Goal: Information Seeking & Learning: Check status

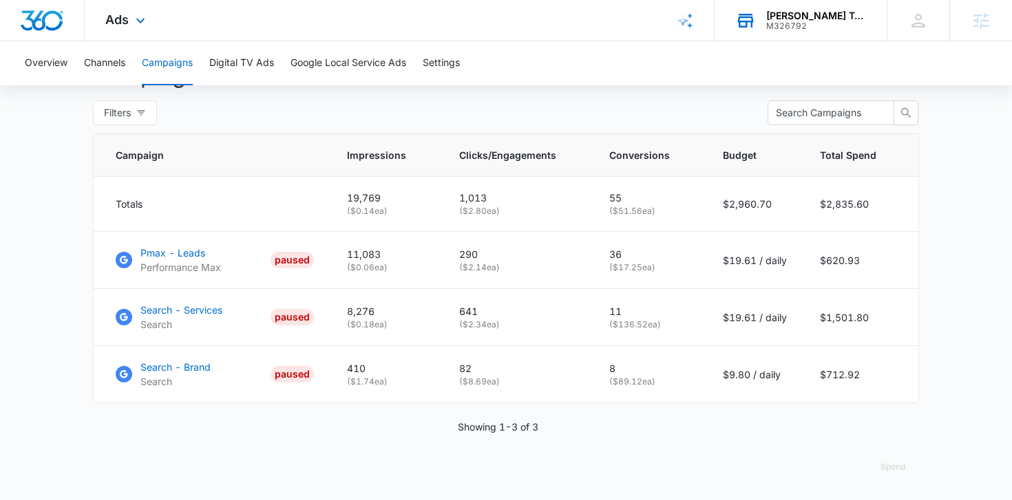
click at [815, 23] on div "M326792" at bounding box center [816, 26] width 100 height 10
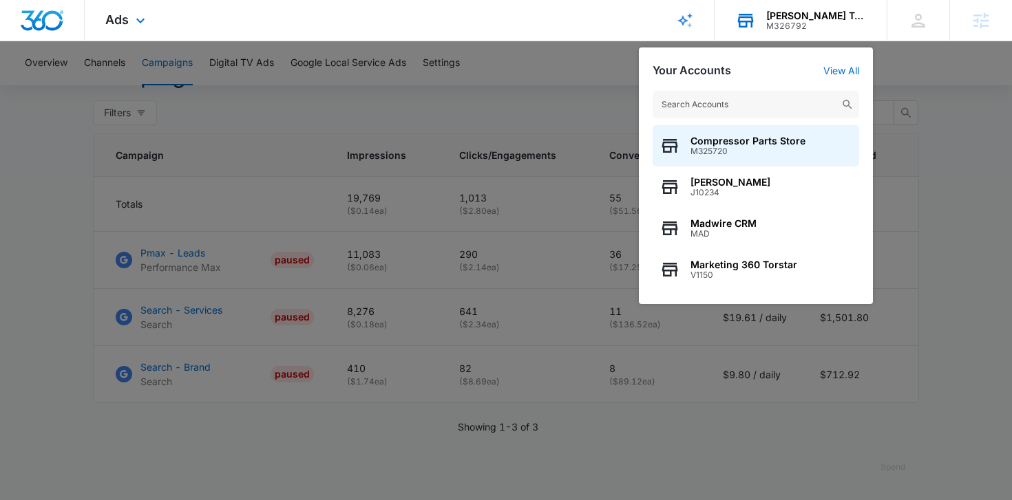
click at [719, 109] on input "text" at bounding box center [755, 105] width 206 height 28
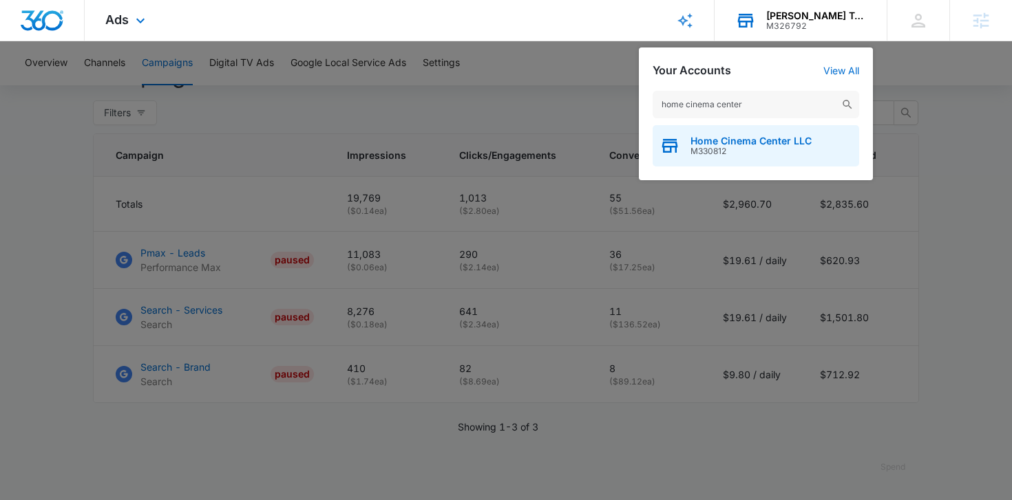
type input "home cinema center"
click at [701, 142] on span "Home Cinema Center LLC" at bounding box center [750, 141] width 121 height 11
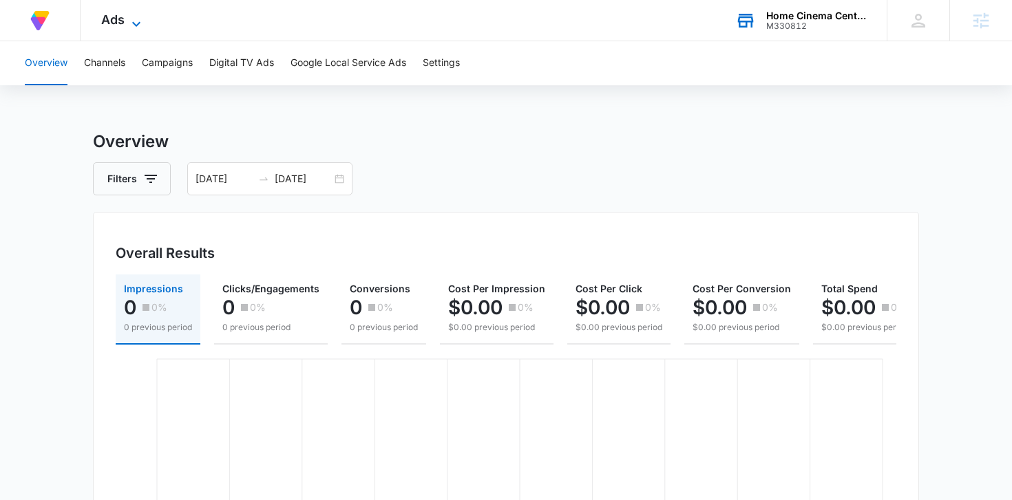
click at [109, 21] on span "Ads" at bounding box center [112, 19] width 23 height 14
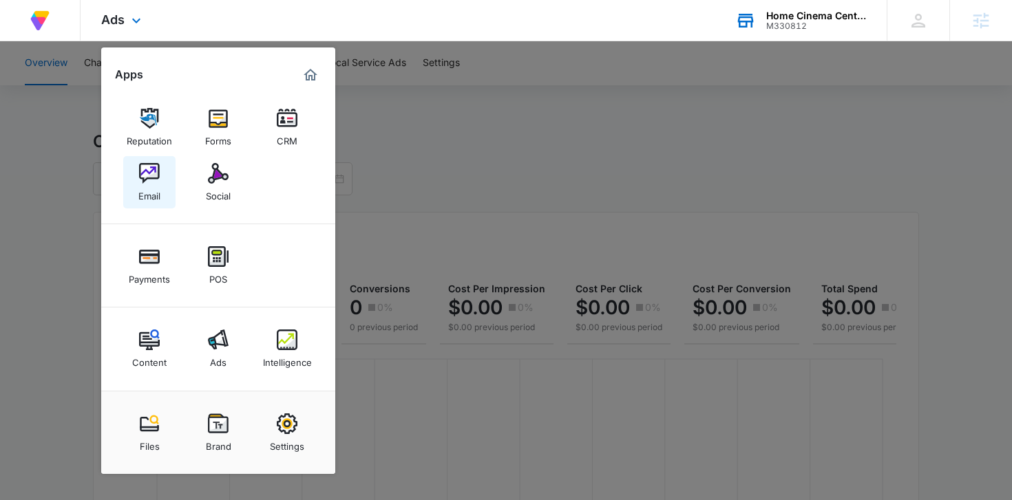
click at [153, 179] on img at bounding box center [149, 173] width 21 height 21
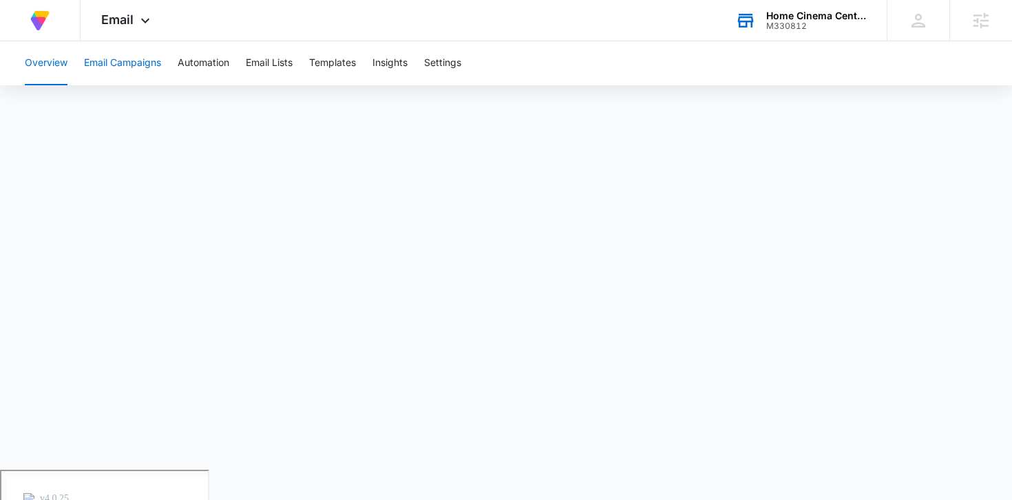
click at [141, 67] on button "Email Campaigns" at bounding box center [122, 63] width 77 height 44
click at [148, 25] on icon at bounding box center [145, 24] width 17 height 17
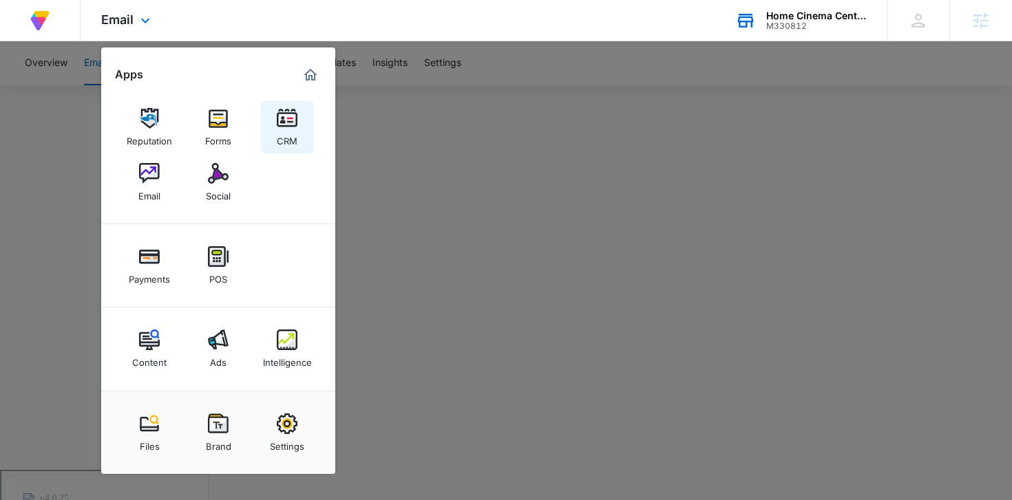
click at [277, 109] on img at bounding box center [287, 118] width 21 height 21
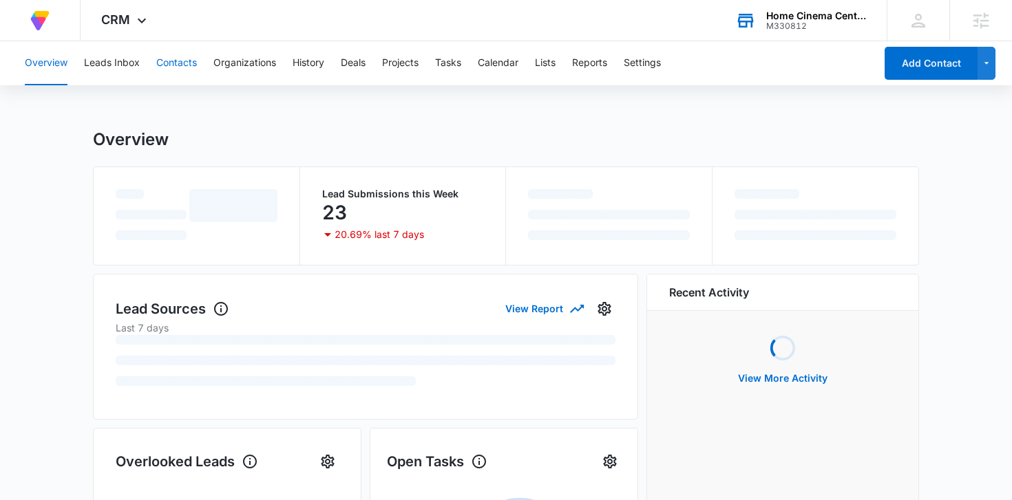
click at [185, 75] on button "Contacts" at bounding box center [176, 63] width 41 height 44
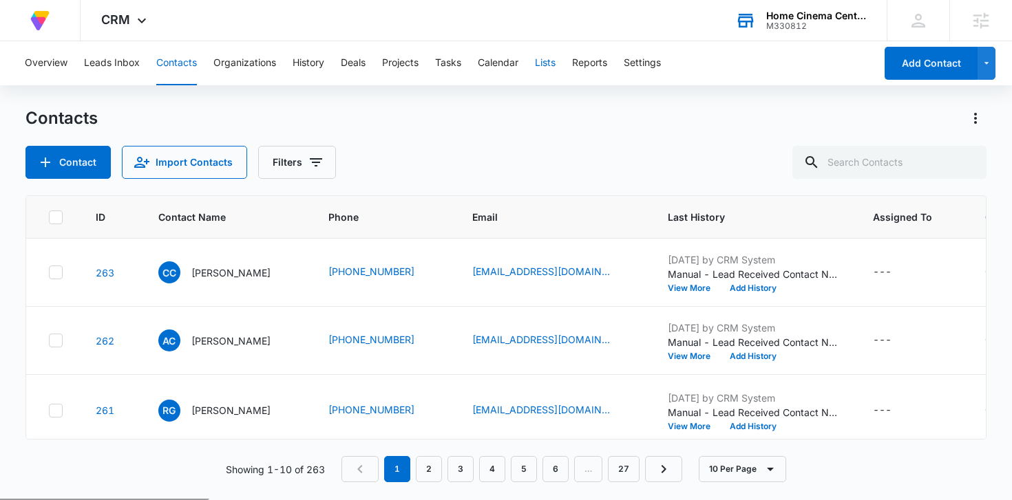
click at [549, 63] on button "Lists" at bounding box center [545, 63] width 21 height 44
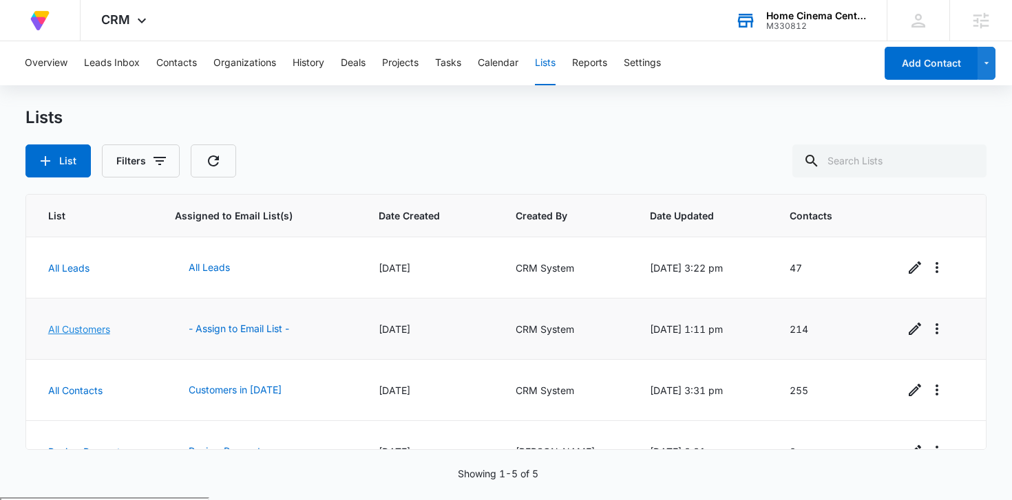
click at [78, 327] on link "All Customers" at bounding box center [79, 329] width 62 height 12
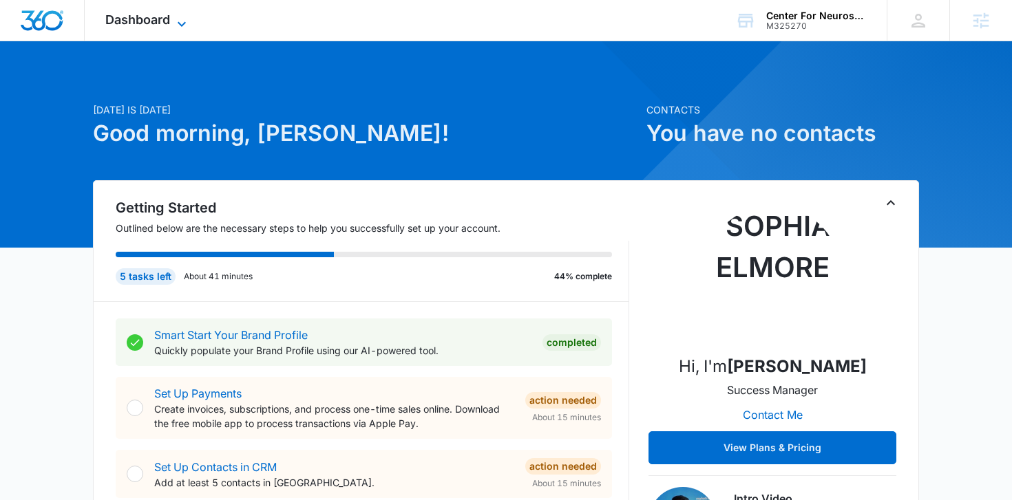
click at [178, 25] on icon at bounding box center [181, 24] width 17 height 17
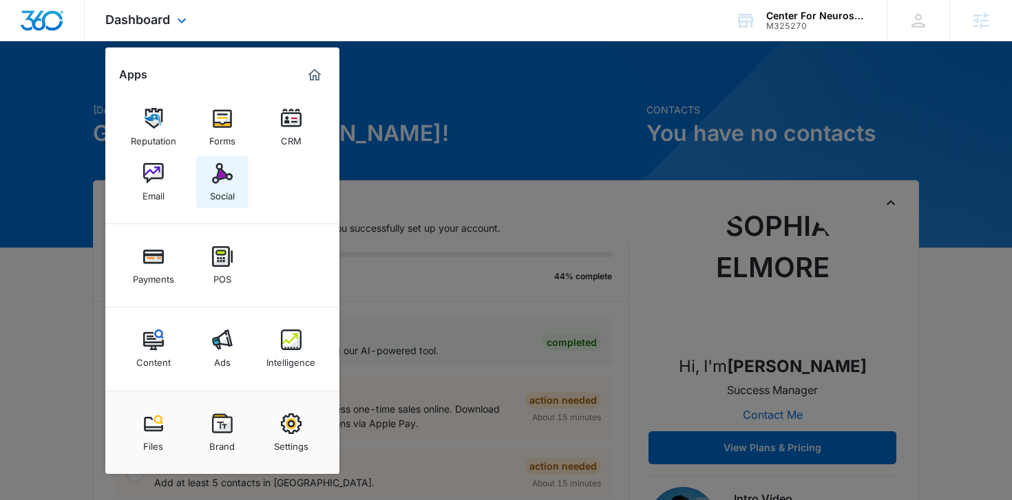
click at [216, 186] on div "Social" at bounding box center [222, 193] width 25 height 18
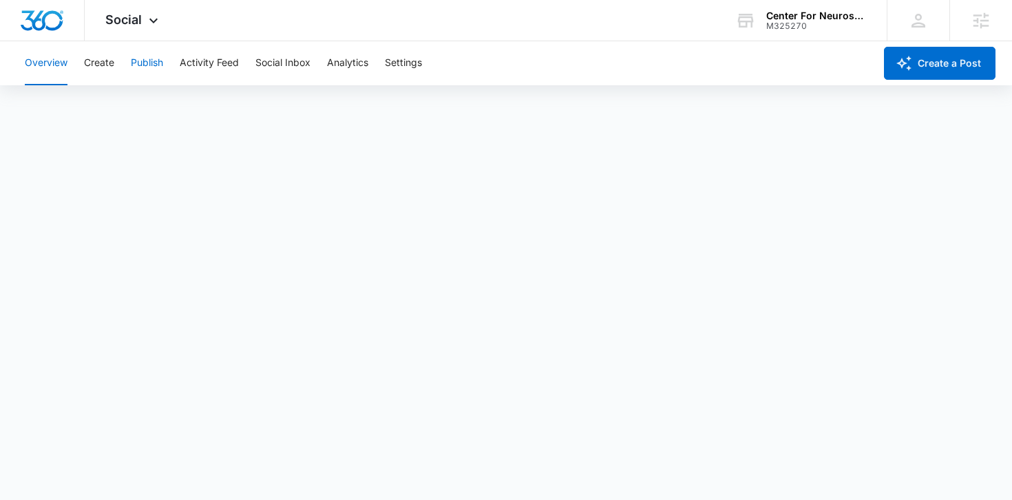
click at [139, 61] on button "Publish" at bounding box center [147, 63] width 32 height 44
click at [94, 63] on button "Create" at bounding box center [99, 63] width 30 height 44
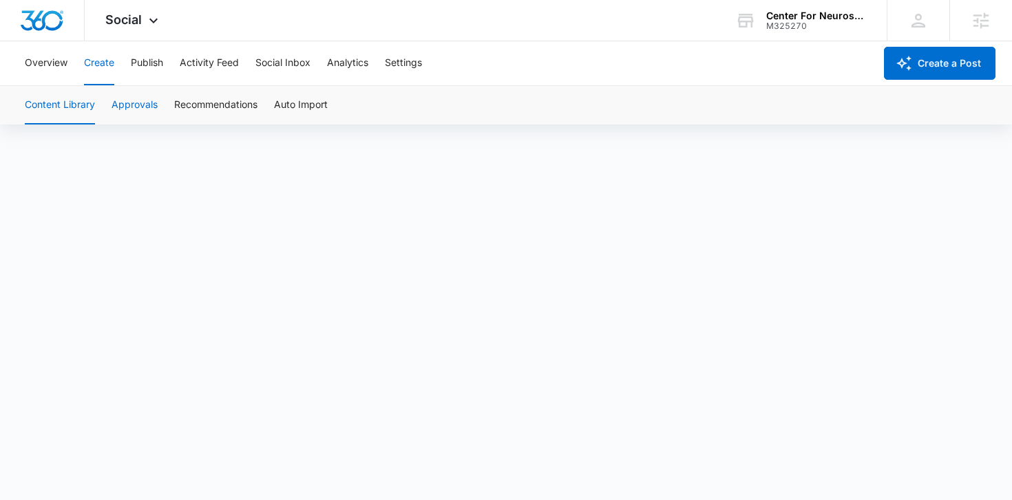
click at [139, 105] on button "Approvals" at bounding box center [134, 105] width 46 height 39
click at [45, 55] on button "Overview" at bounding box center [46, 63] width 43 height 44
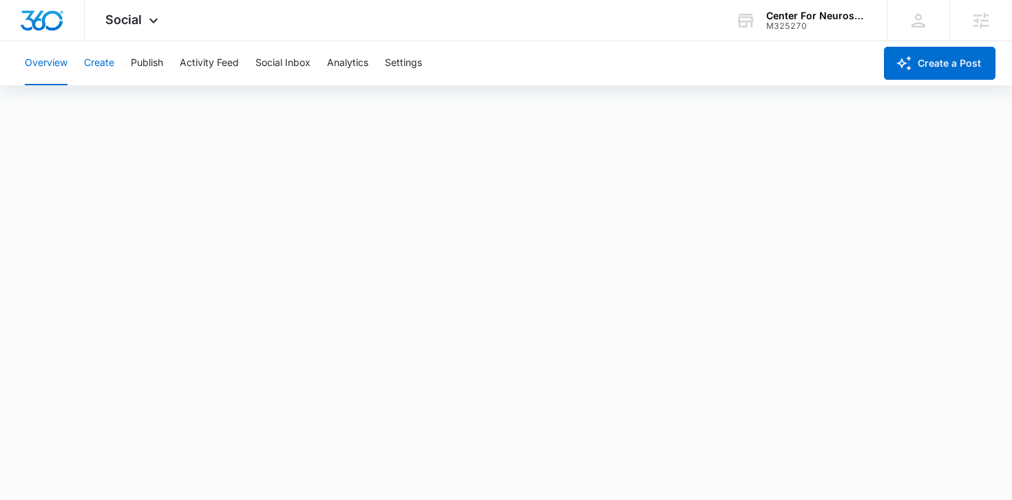
click at [100, 63] on button "Create" at bounding box center [99, 63] width 30 height 44
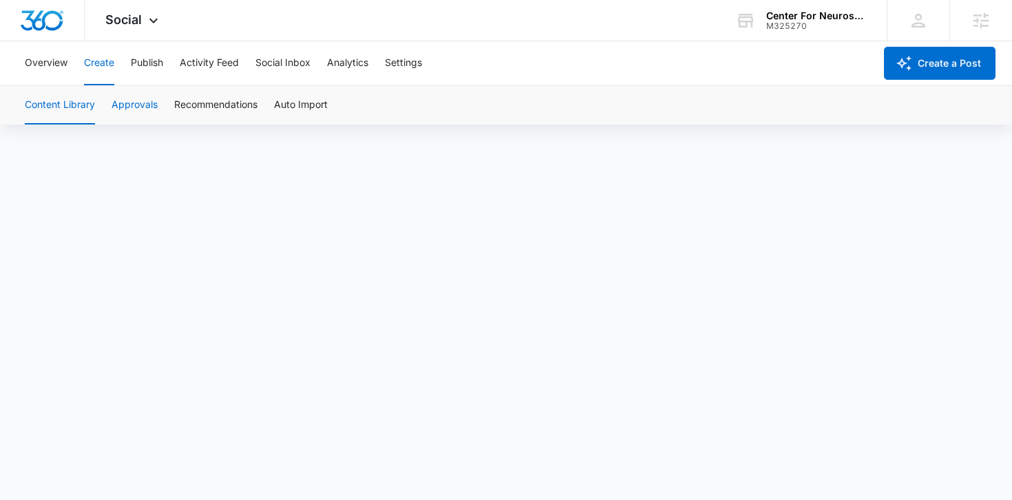
click at [144, 107] on button "Approvals" at bounding box center [134, 105] width 46 height 39
click at [816, 16] on div "Center For Neurosciences" at bounding box center [816, 15] width 100 height 11
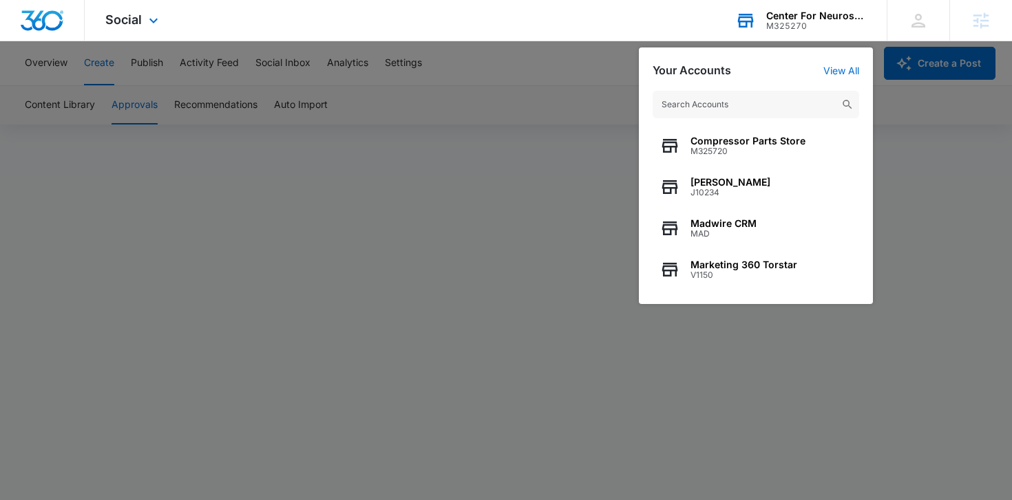
click at [696, 104] on input "text" at bounding box center [755, 105] width 206 height 28
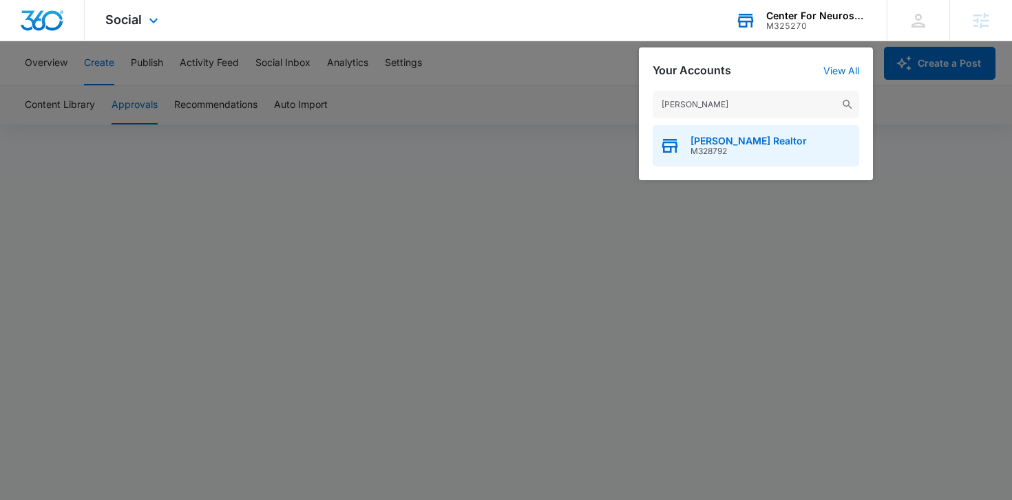
type input "tina gale"
click at [704, 147] on span "M328792" at bounding box center [748, 152] width 116 height 10
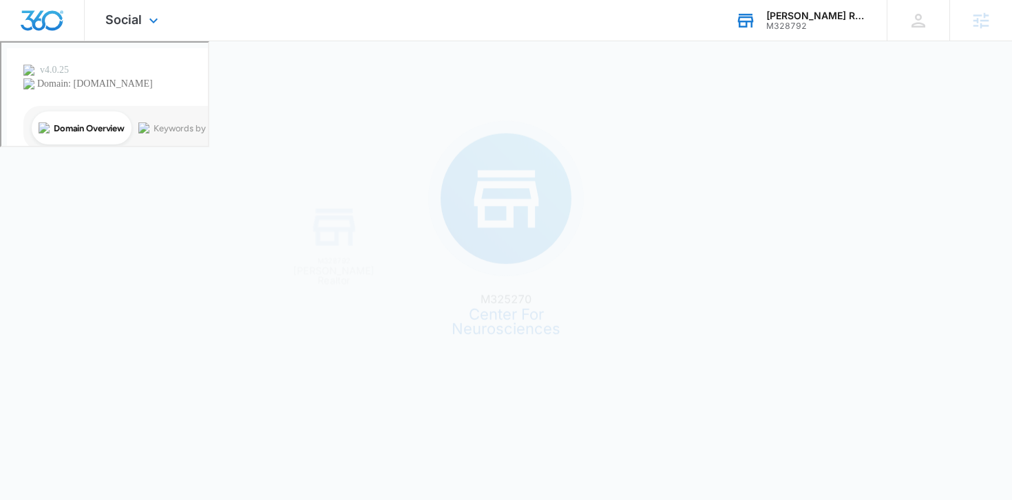
click at [734, 136] on div "M325270 Center For Neurosciences M328792 Tina Gale Realtor" at bounding box center [506, 250] width 1012 height 500
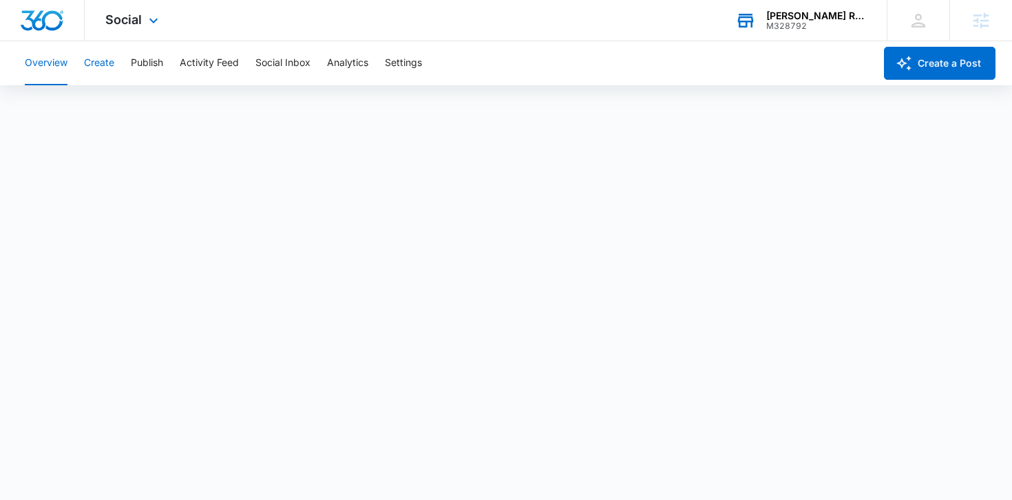
click at [109, 68] on button "Create" at bounding box center [99, 63] width 30 height 44
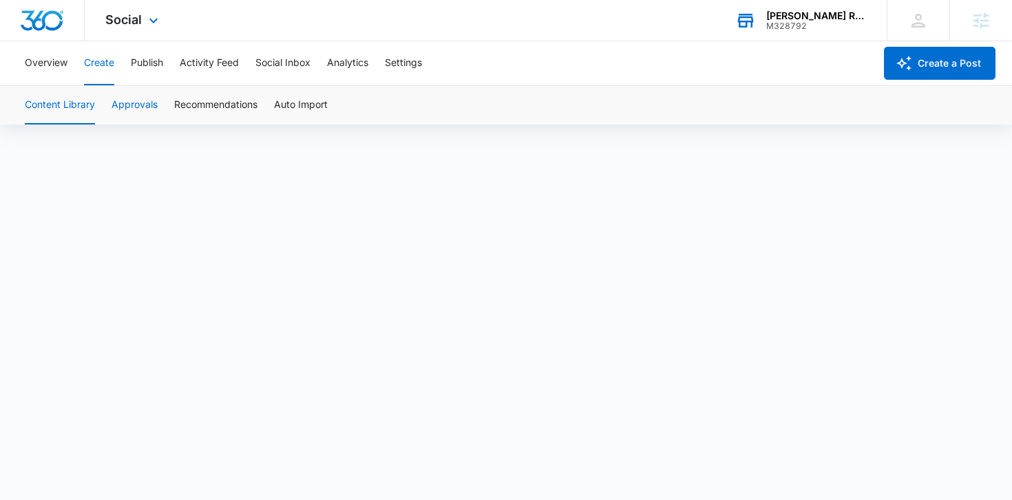
click at [136, 98] on button "Approvals" at bounding box center [134, 105] width 46 height 39
click at [143, 56] on button "Publish" at bounding box center [147, 63] width 32 height 44
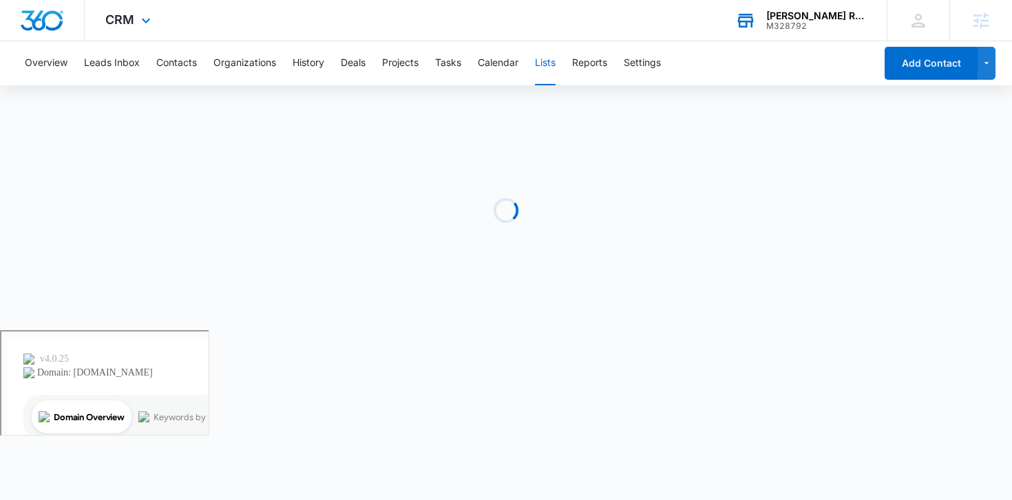
click at [794, 1] on div "Tina Gale Realtor M328792 Your Accounts View All" at bounding box center [800, 20] width 172 height 41
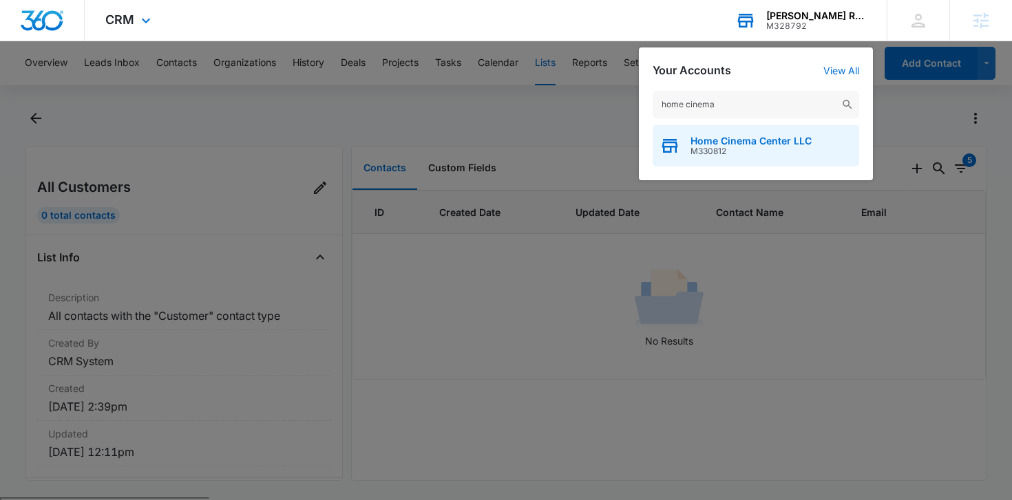
type input "home cinema"
click at [725, 142] on span "Home Cinema Center LLC" at bounding box center [750, 141] width 121 height 11
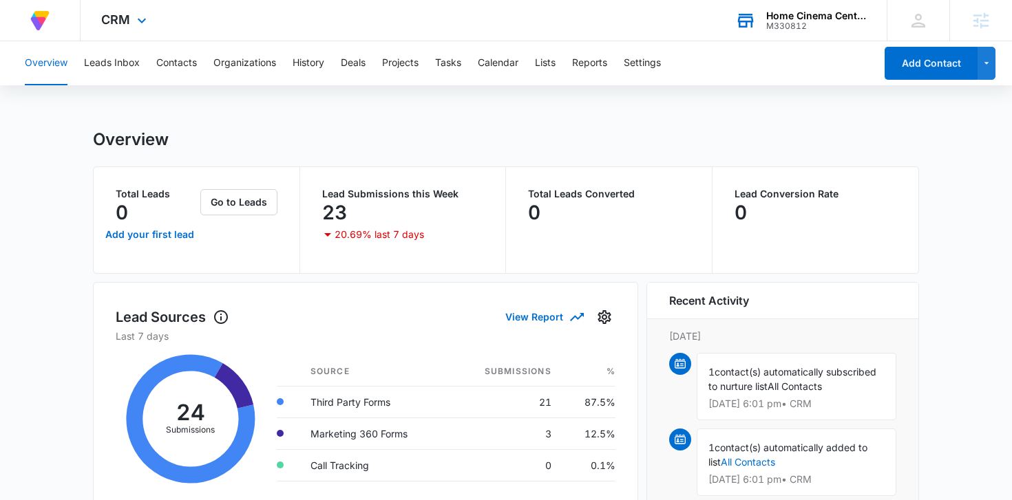
click at [344, 187] on div "Lead Submissions this Week 23 20.69% last 7 days" at bounding box center [403, 220] width 206 height 106
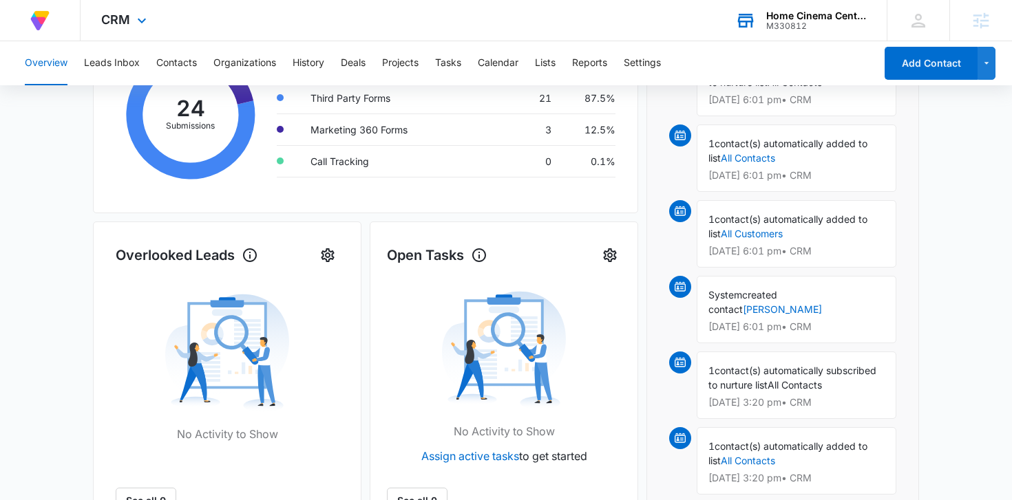
scroll to position [233, 0]
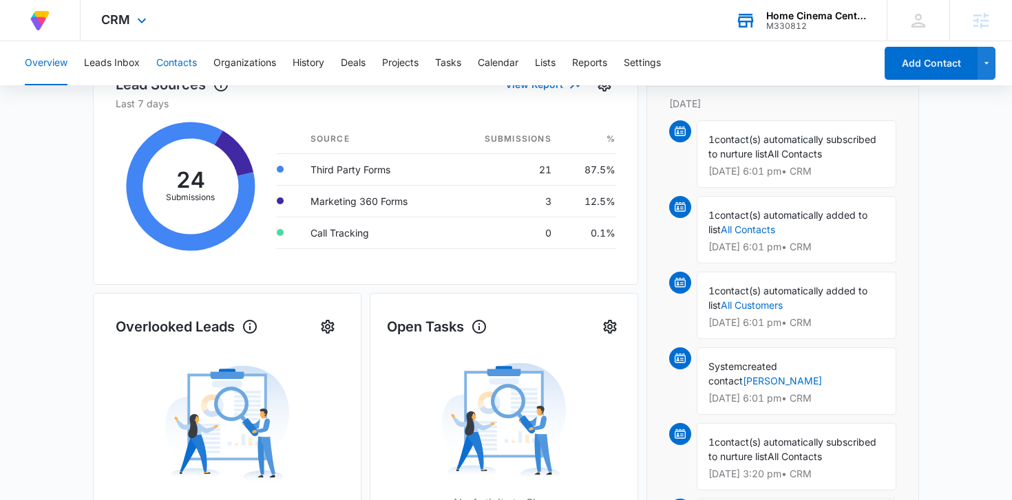
click at [167, 70] on button "Contacts" at bounding box center [176, 63] width 41 height 44
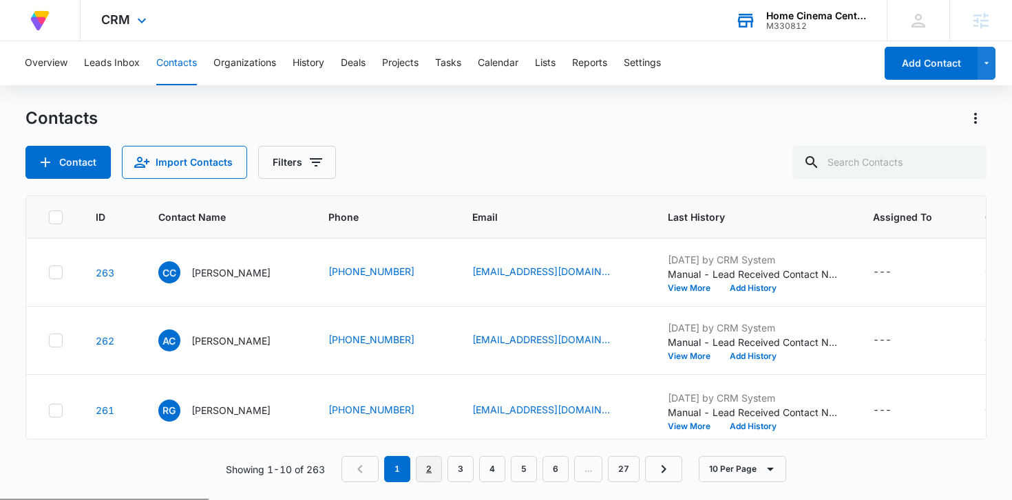
click at [425, 465] on link "2" at bounding box center [429, 469] width 26 height 26
click at [549, 69] on button "Lists" at bounding box center [545, 63] width 21 height 44
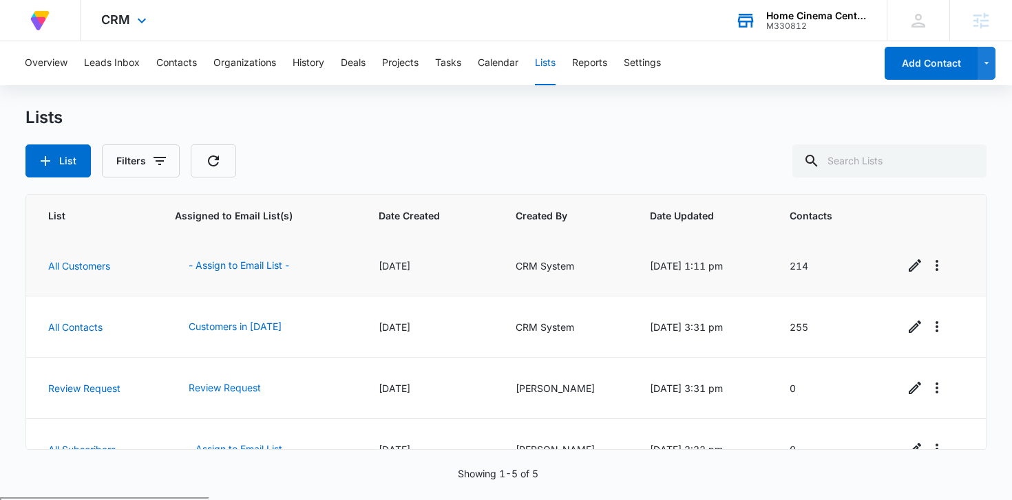
scroll to position [60, 0]
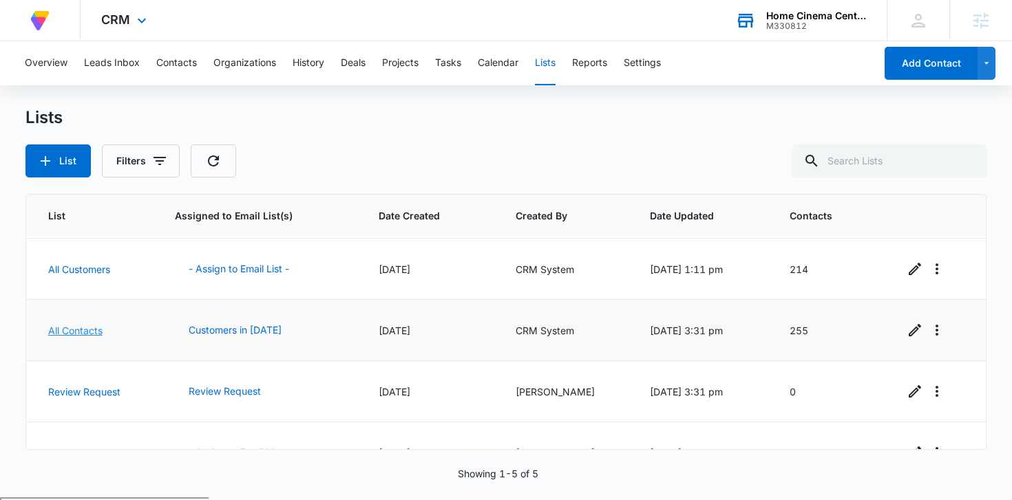
click at [89, 331] on link "All Contacts" at bounding box center [75, 331] width 54 height 12
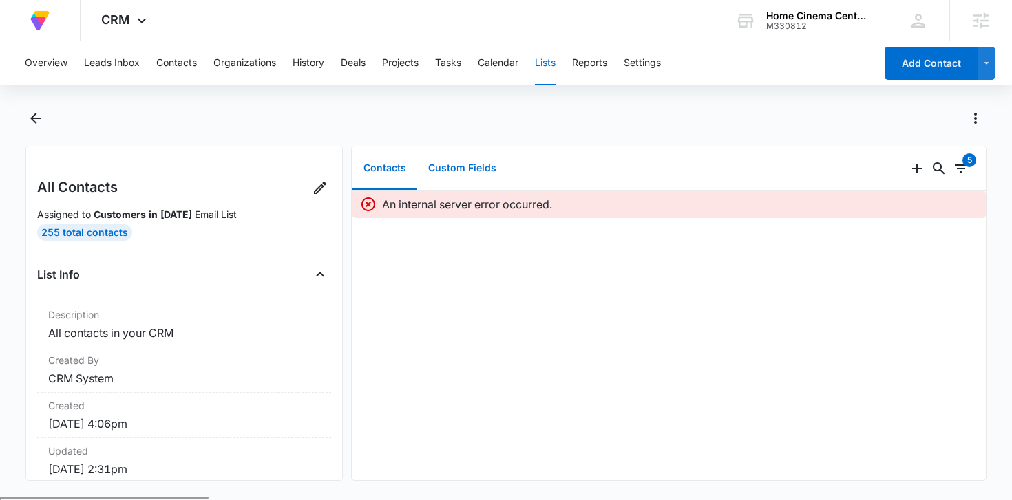
click at [454, 159] on button "Custom Fields" at bounding box center [462, 168] width 90 height 43
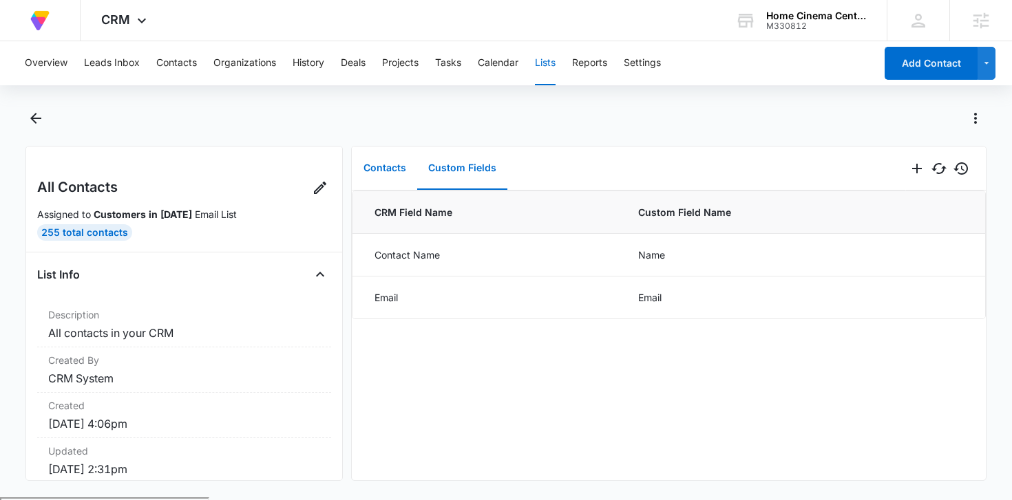
click at [387, 162] on button "Contacts" at bounding box center [384, 168] width 65 height 43
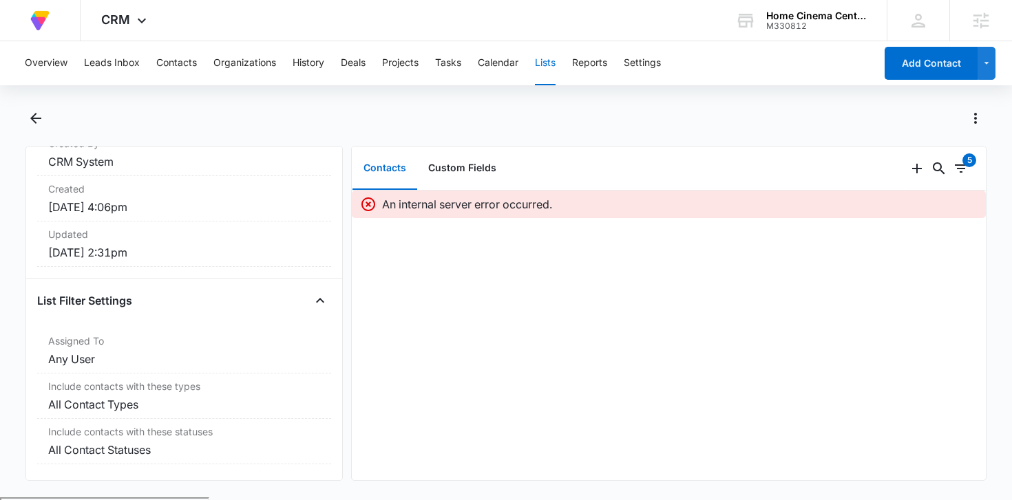
scroll to position [217, 0]
click at [45, 121] on button "Back" at bounding box center [35, 118] width 21 height 22
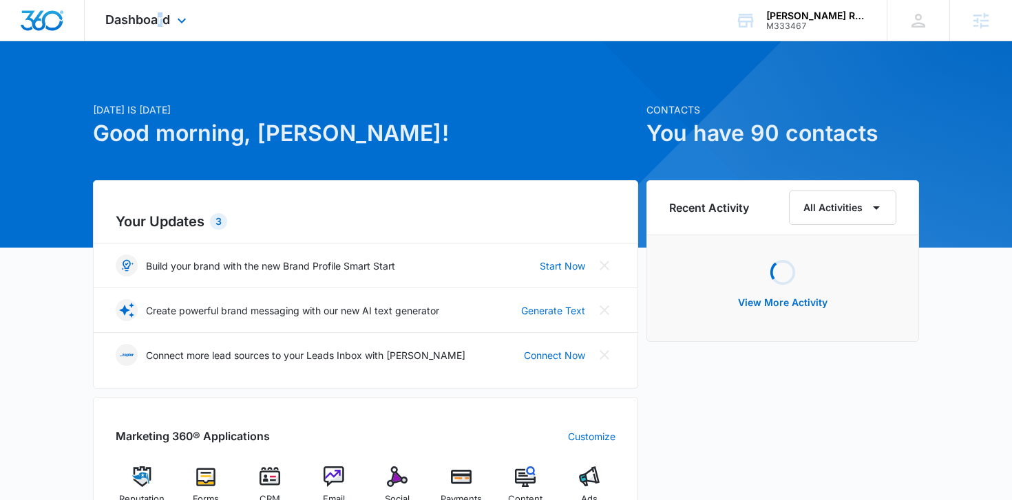
click at [160, 27] on div "Dashboard Apps Reputation Forms CRM Email Social Payments POS Content Ads Intel…" at bounding box center [148, 20] width 126 height 41
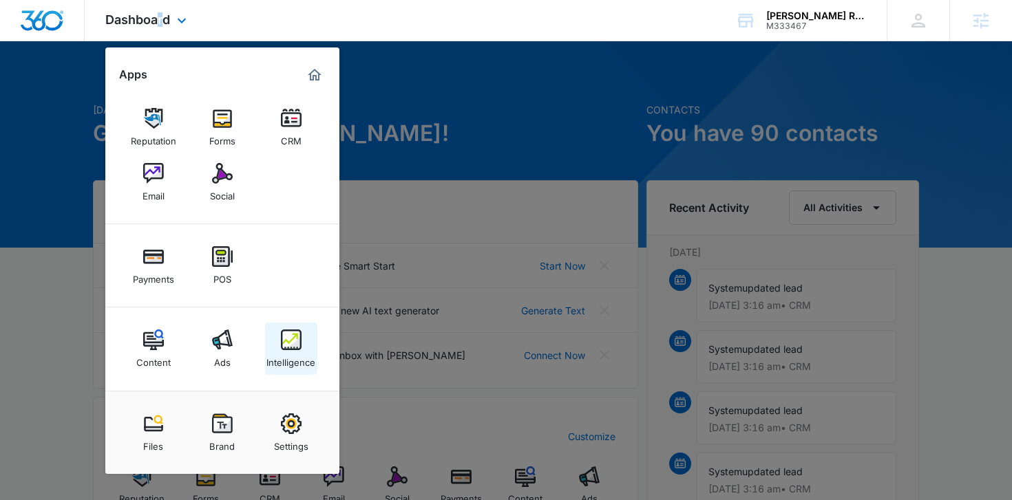
click at [290, 330] on img at bounding box center [291, 340] width 21 height 21
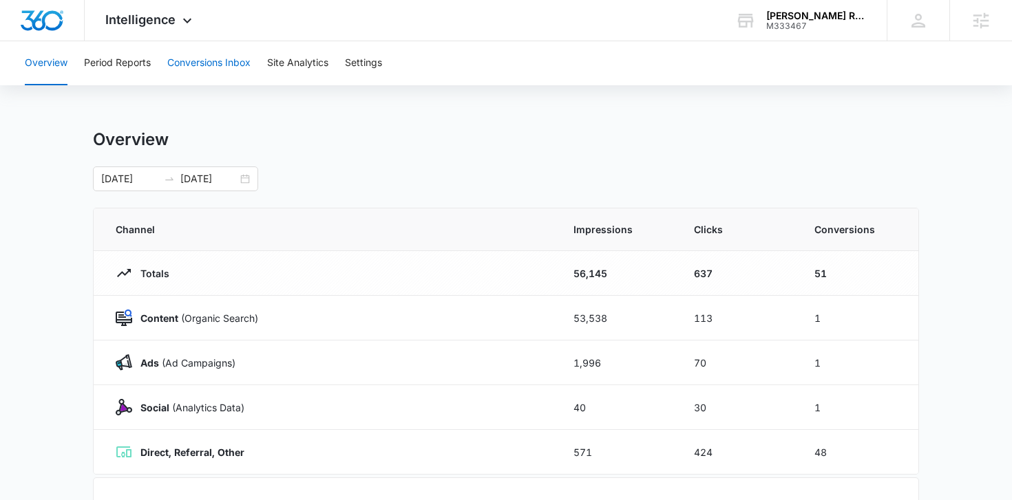
click at [238, 70] on button "Conversions Inbox" at bounding box center [208, 63] width 83 height 44
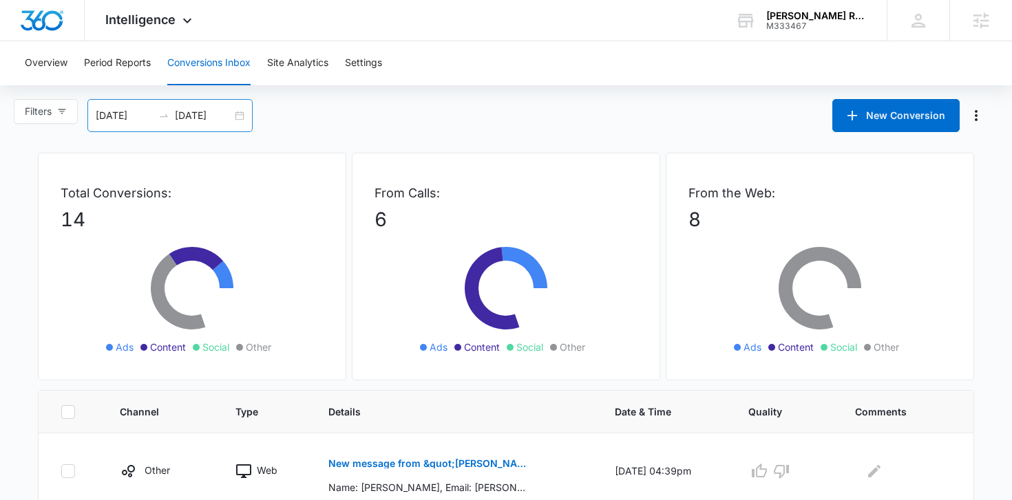
click at [237, 114] on div "09/09/2025 10/09/2025" at bounding box center [169, 115] width 165 height 33
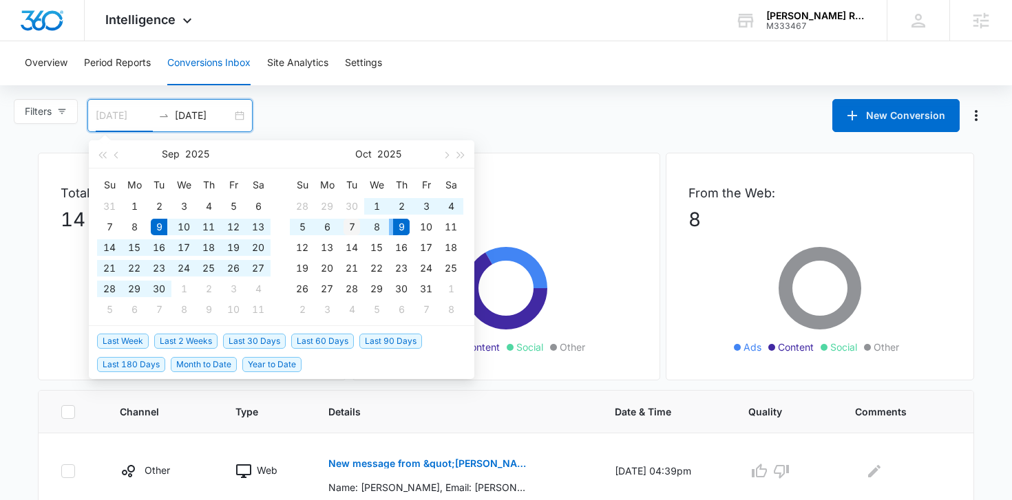
type input "10/07/2025"
click at [346, 225] on div "7" at bounding box center [351, 227] width 17 height 17
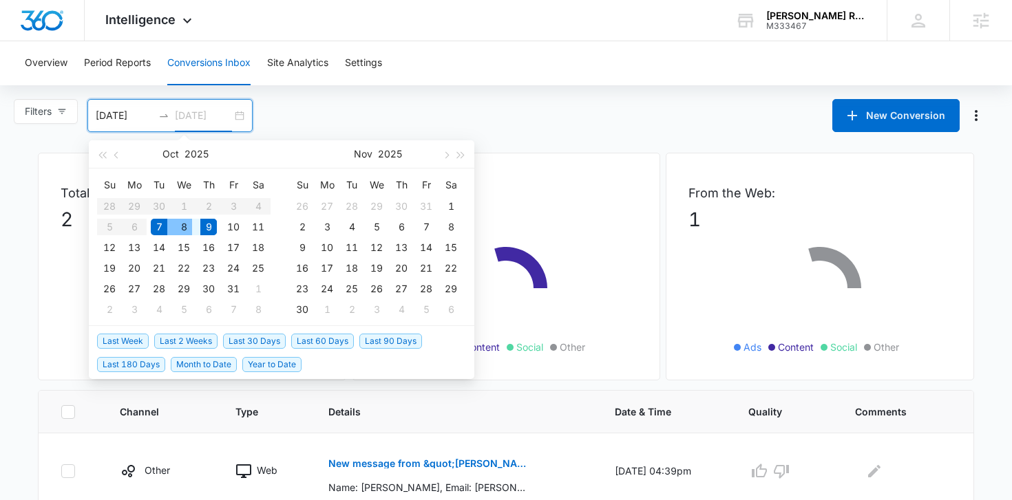
type input "10/07/2025"
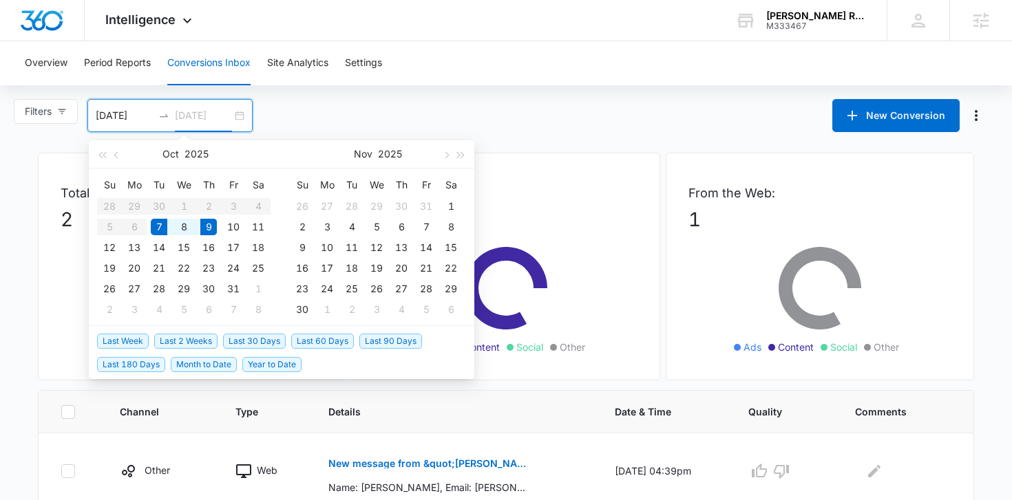
click at [159, 222] on div "7" at bounding box center [159, 227] width 17 height 17
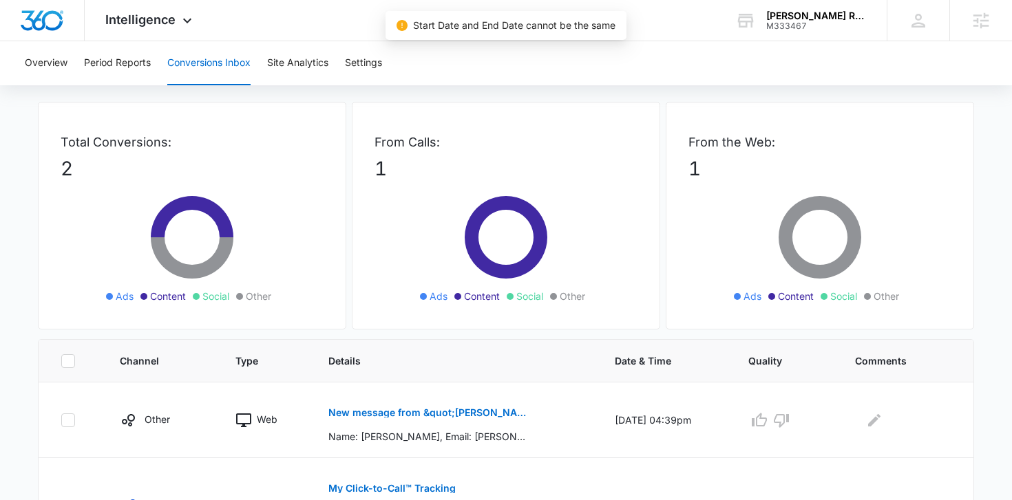
scroll to position [140, 0]
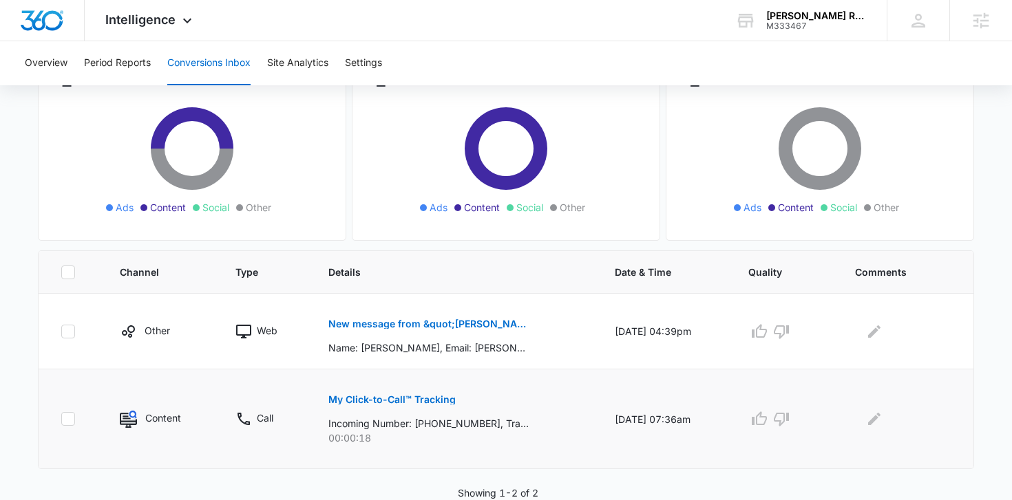
click at [410, 396] on p "My Click-to-Call™ Tracking" at bounding box center [391, 400] width 127 height 10
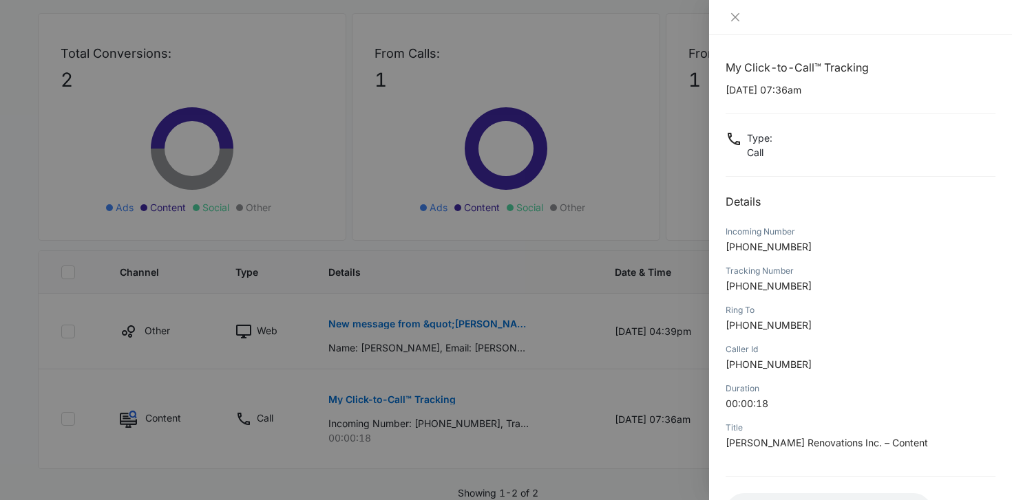
scroll to position [110, 0]
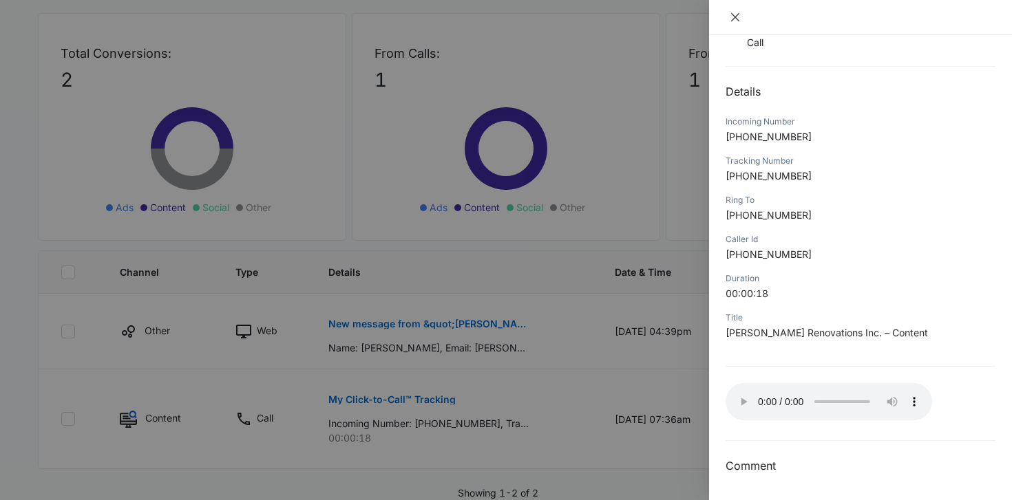
click at [734, 15] on icon "close" at bounding box center [735, 17] width 8 height 8
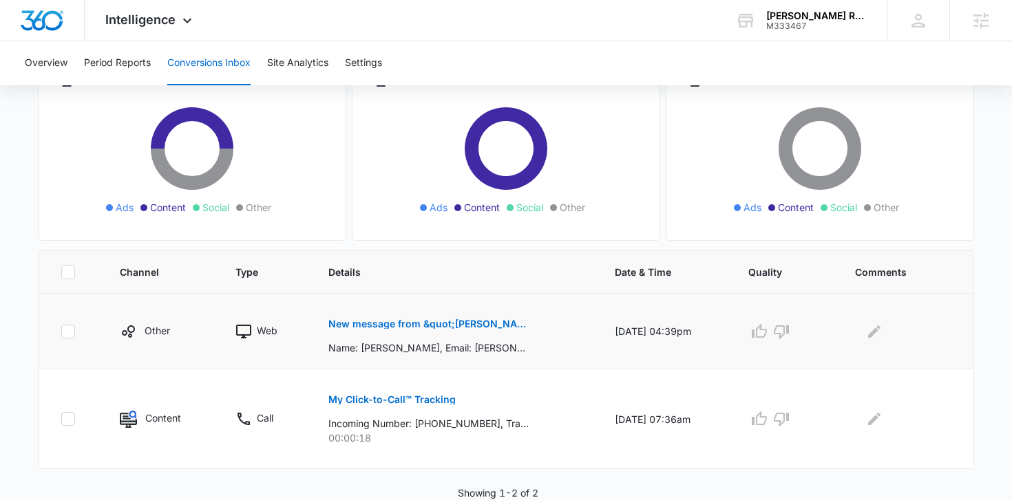
click at [460, 321] on p "New message from &quot;Serrano Renovations / Quality, Integrity, Modern&quot;" at bounding box center [428, 324] width 200 height 10
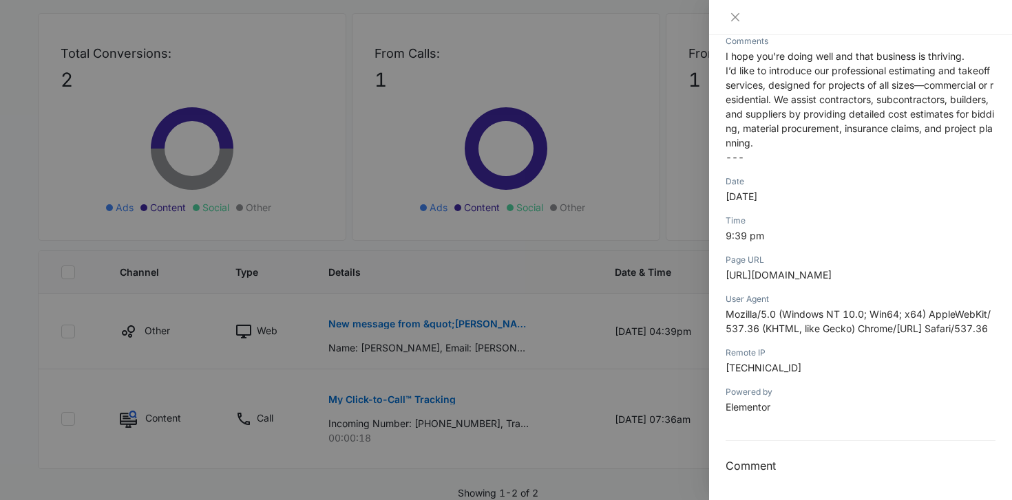
scroll to position [535, 0]
click at [733, 22] on icon "close" at bounding box center [735, 17] width 11 height 11
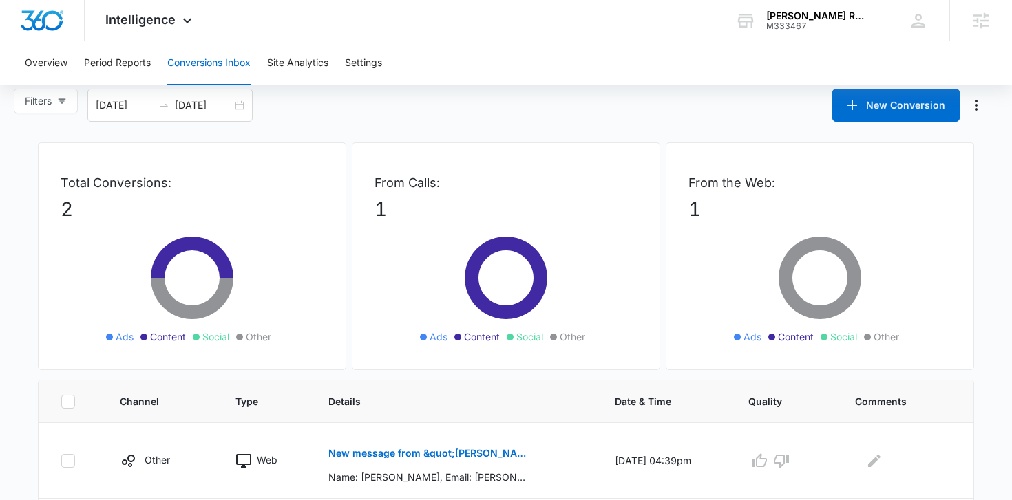
scroll to position [0, 0]
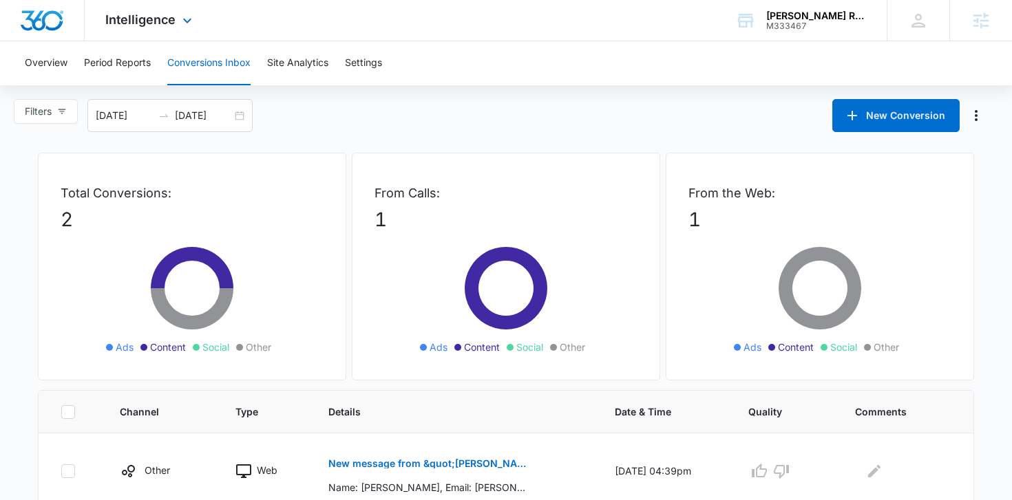
click at [121, 9] on div "Intelligence Apps Reputation Forms CRM Email Social Payments POS Content Ads In…" at bounding box center [150, 20] width 131 height 41
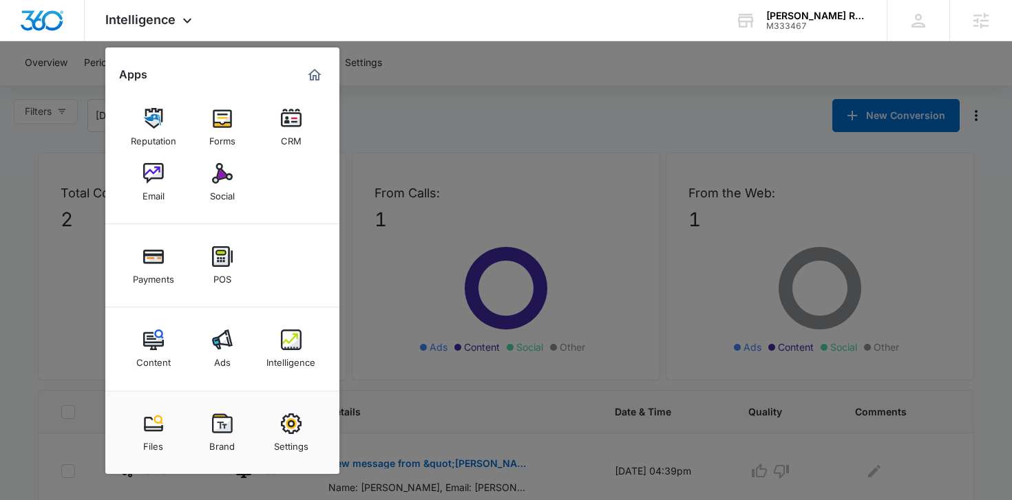
click at [453, 136] on div at bounding box center [506, 250] width 1012 height 500
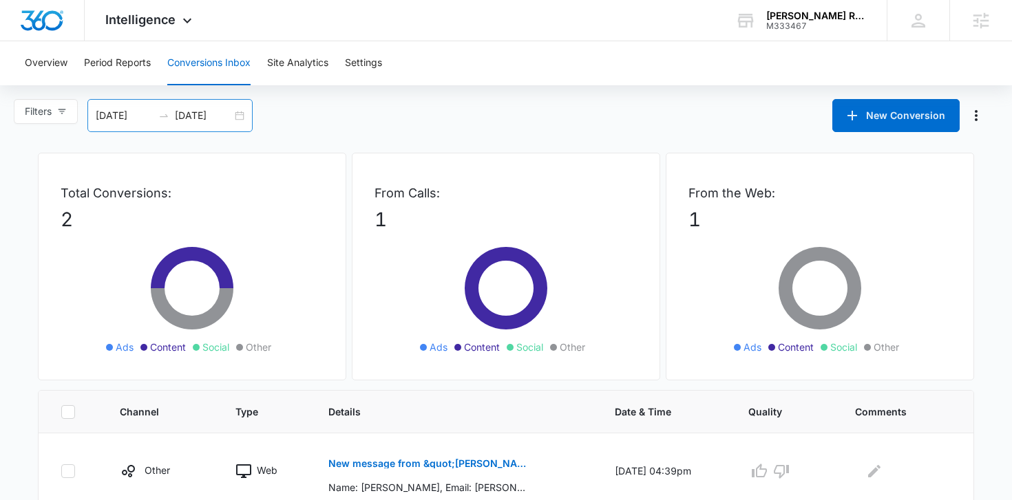
click at [244, 118] on div "10/07/2025 10/07/2025" at bounding box center [169, 115] width 165 height 33
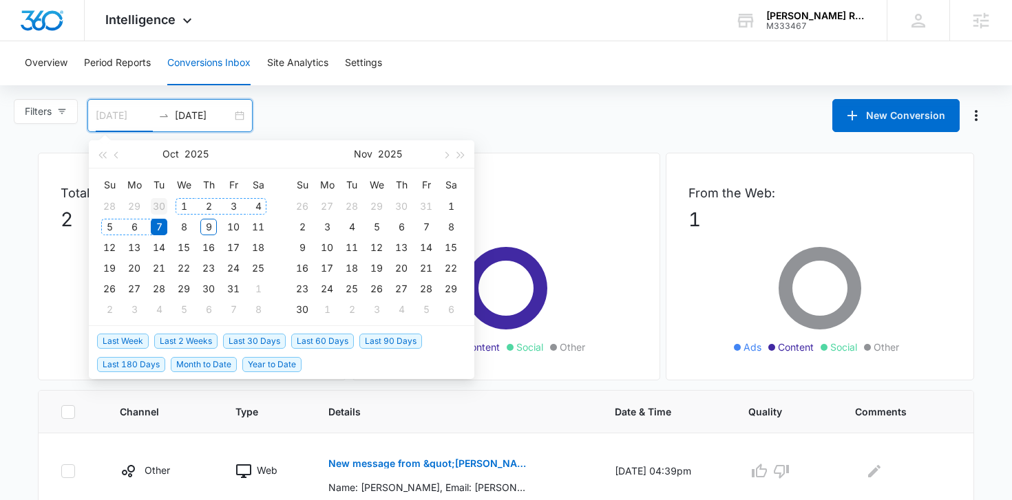
type input "09/30/2025"
click at [156, 206] on div "30" at bounding box center [159, 206] width 17 height 17
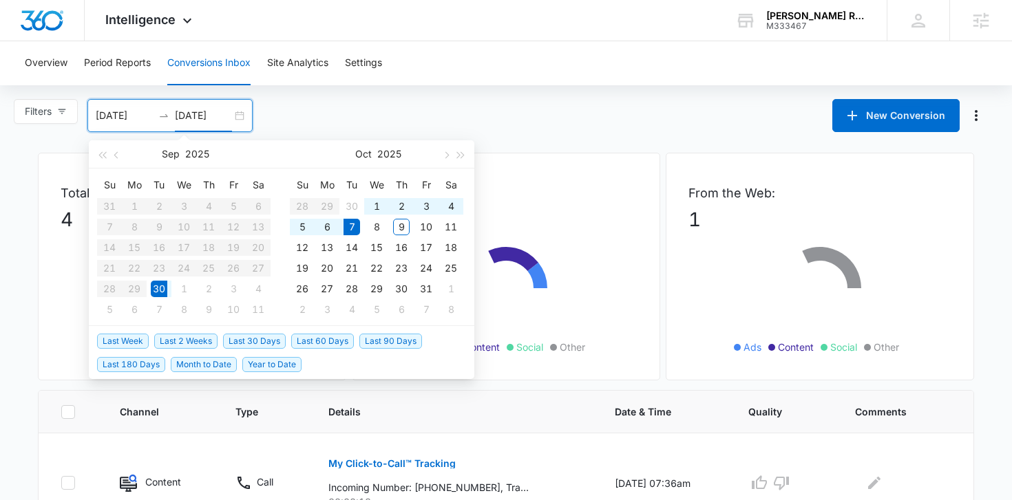
type input "09/30/2025"
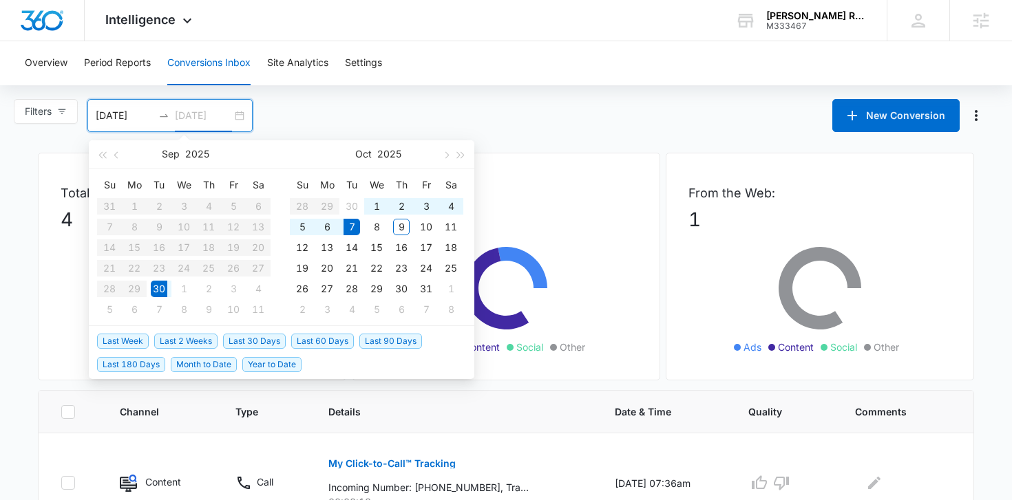
click at [160, 284] on div "30" at bounding box center [159, 289] width 17 height 17
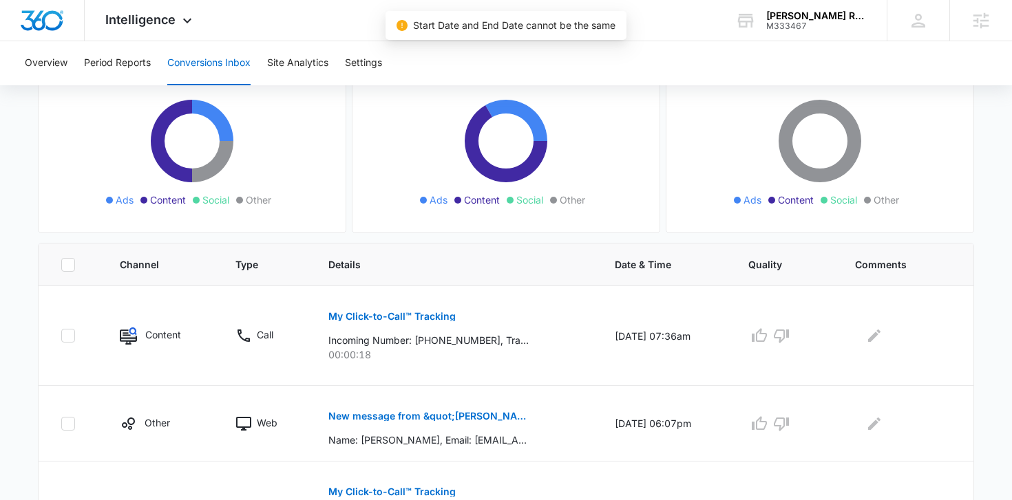
scroll to position [251, 0]
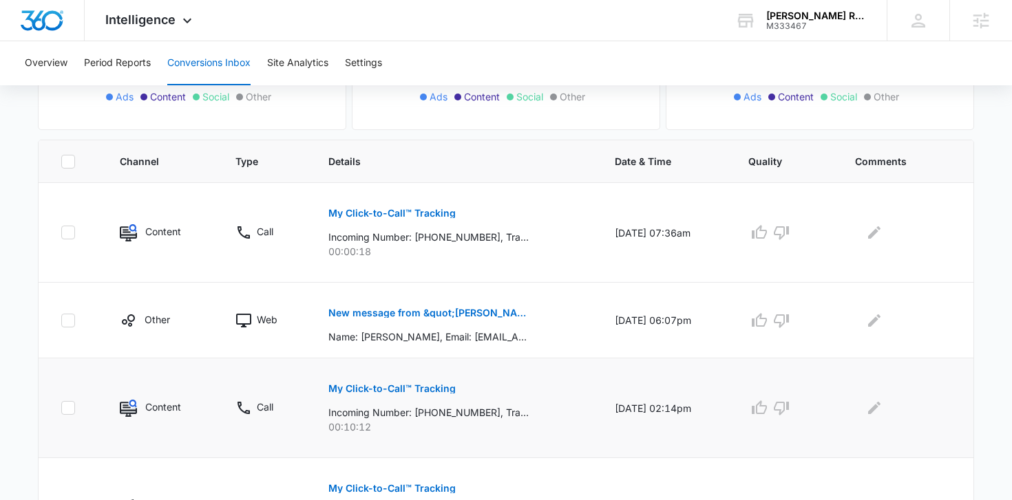
click at [387, 392] on p "My Click-to-Call™ Tracking" at bounding box center [391, 389] width 127 height 10
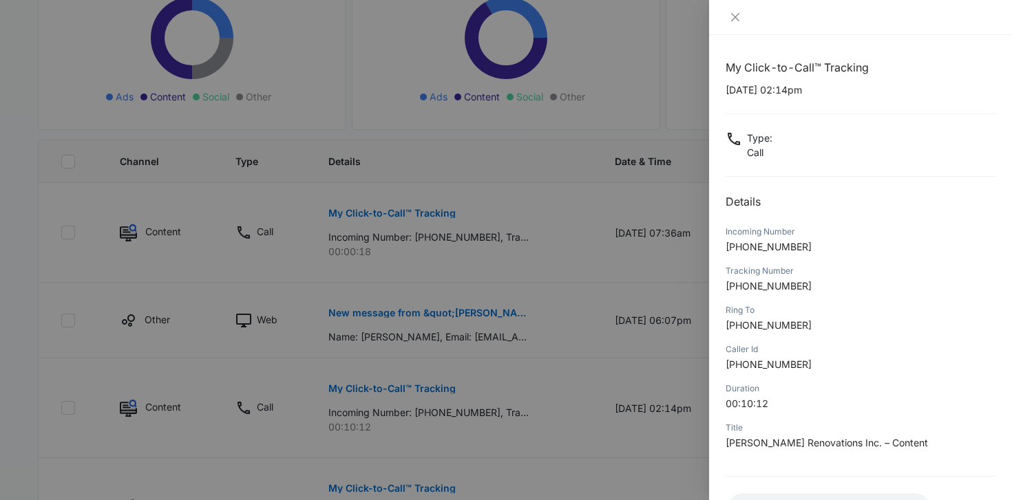
scroll to position [110, 0]
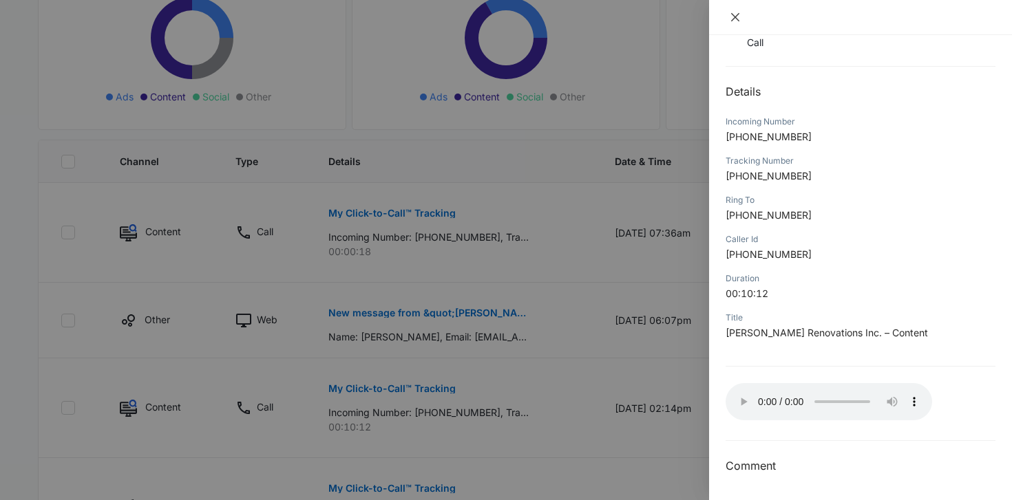
click at [740, 22] on icon "close" at bounding box center [735, 17] width 11 height 11
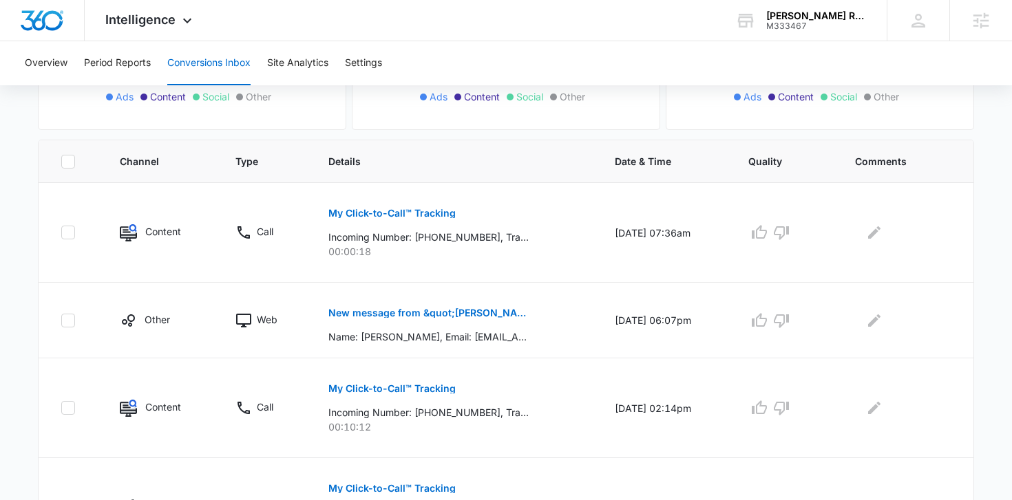
scroll to position [0, 0]
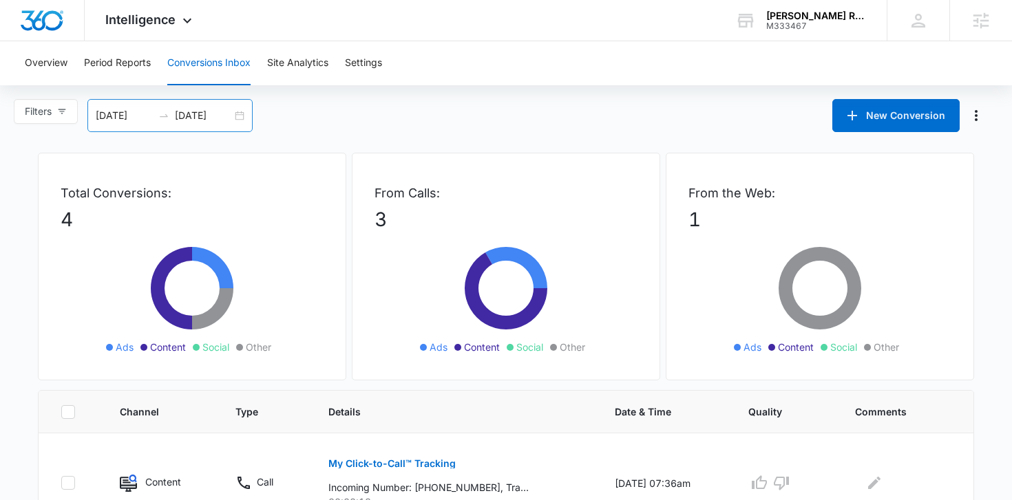
click at [235, 116] on div "09/30/2025 09/30/2025" at bounding box center [169, 115] width 165 height 33
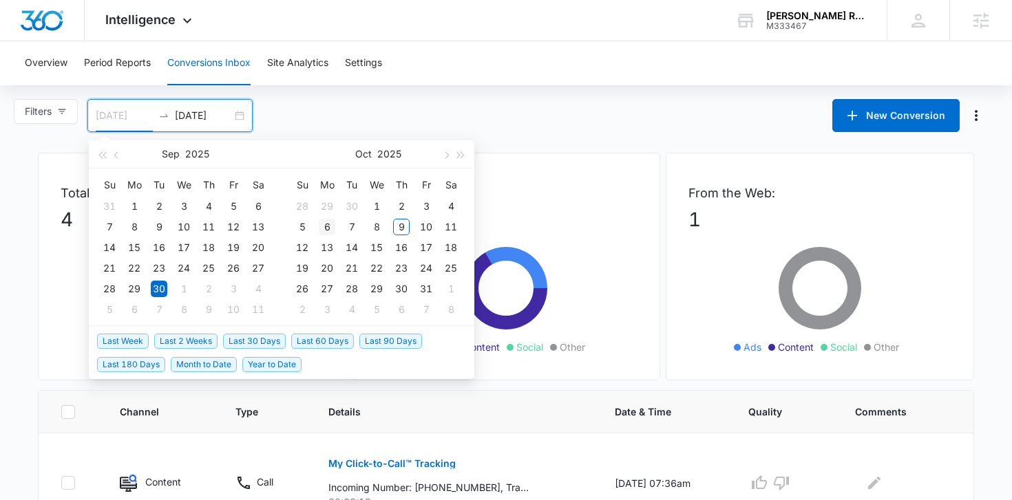
type input "10/06/2025"
click at [326, 225] on div "6" at bounding box center [327, 227] width 17 height 17
type input "10/06/2025"
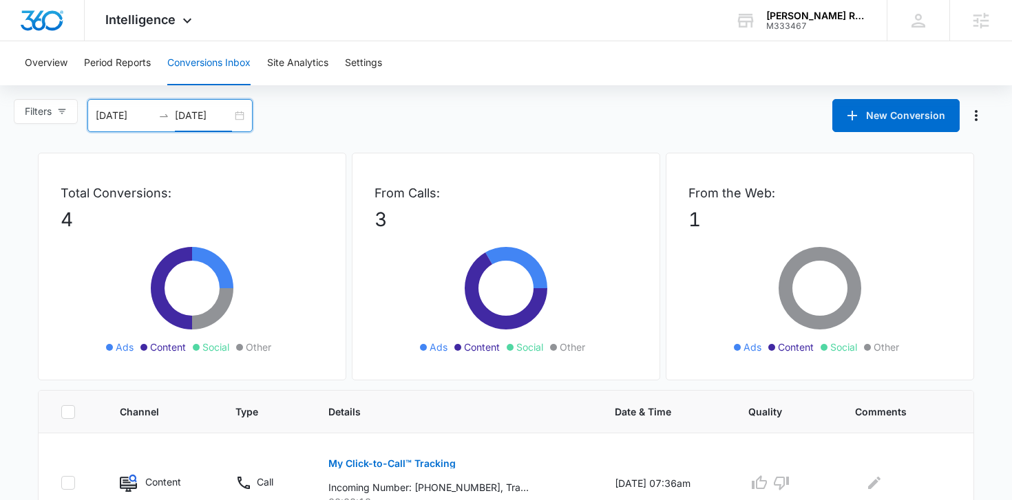
click at [240, 114] on div "10/06/2025 10/06/2025" at bounding box center [169, 115] width 165 height 33
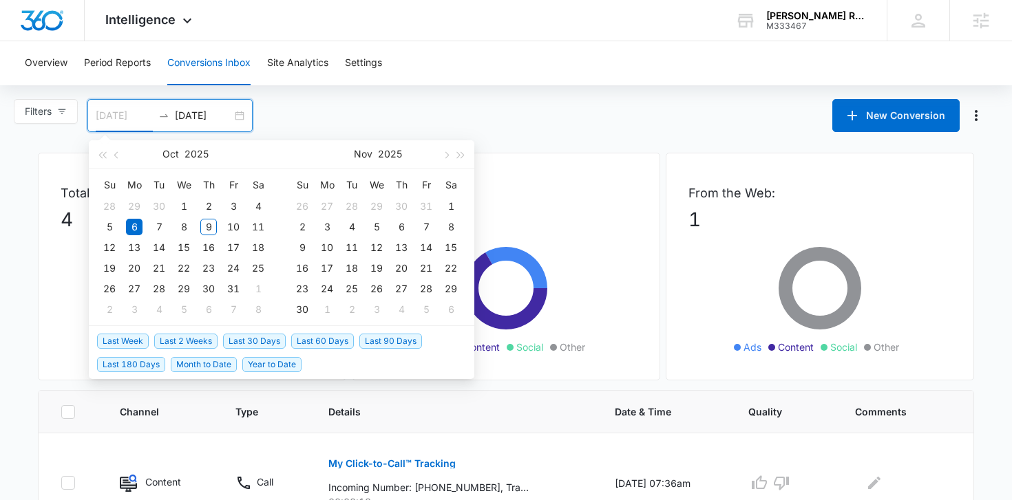
type input "10/06/2025"
click at [133, 228] on div "6" at bounding box center [134, 227] width 17 height 17
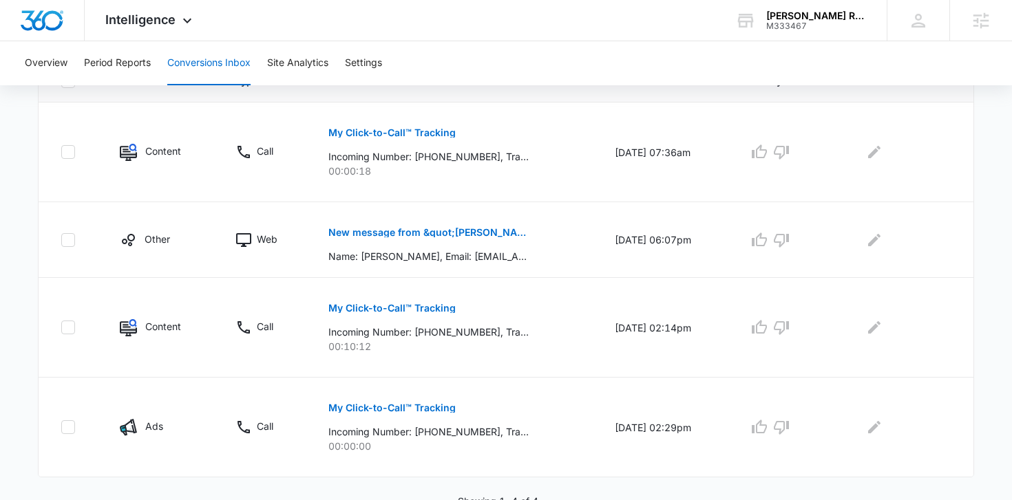
scroll to position [339, 0]
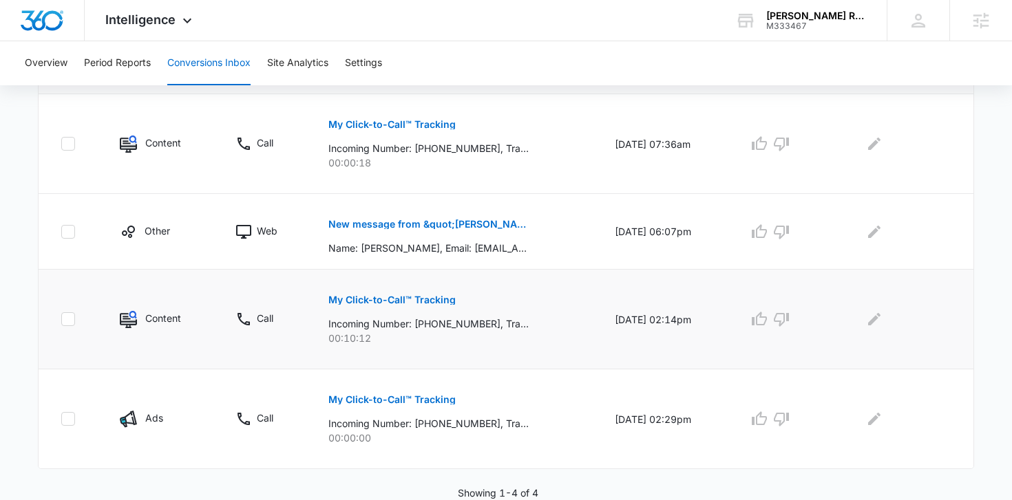
click at [348, 305] on button "My Click-to-Call™ Tracking" at bounding box center [391, 300] width 127 height 33
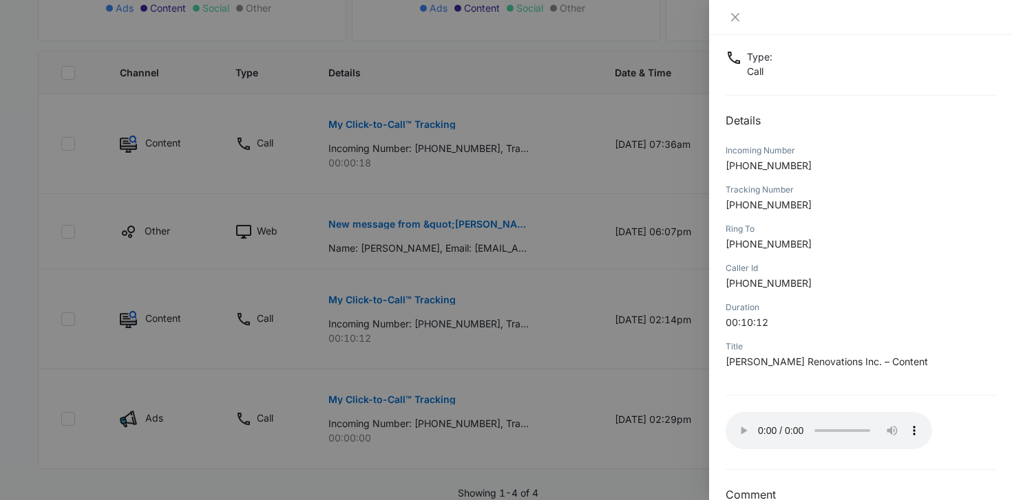
scroll to position [110, 0]
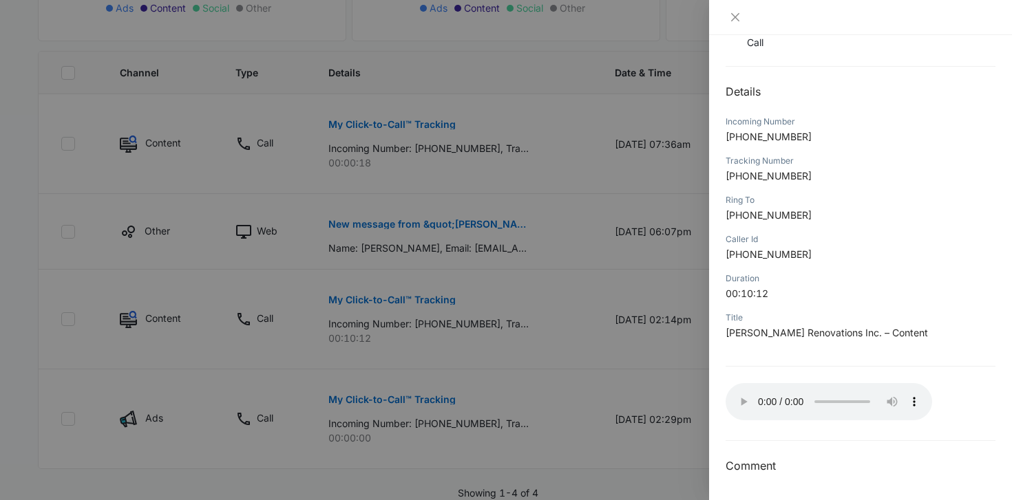
click at [496, 184] on div at bounding box center [506, 250] width 1012 height 500
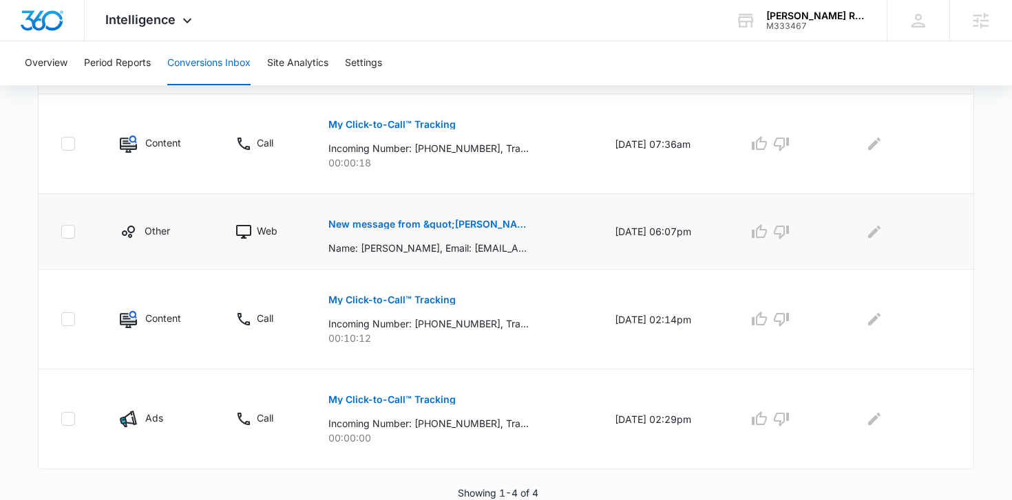
click at [459, 222] on p "New message from &quot;Serrano Renovations / Quality, Integrity, Modern&quot;" at bounding box center [428, 225] width 200 height 10
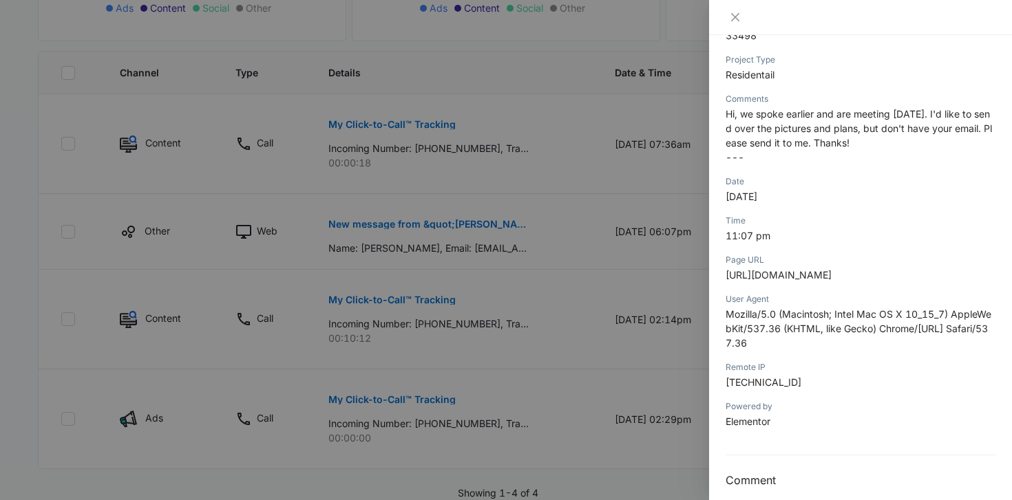
scroll to position [478, 0]
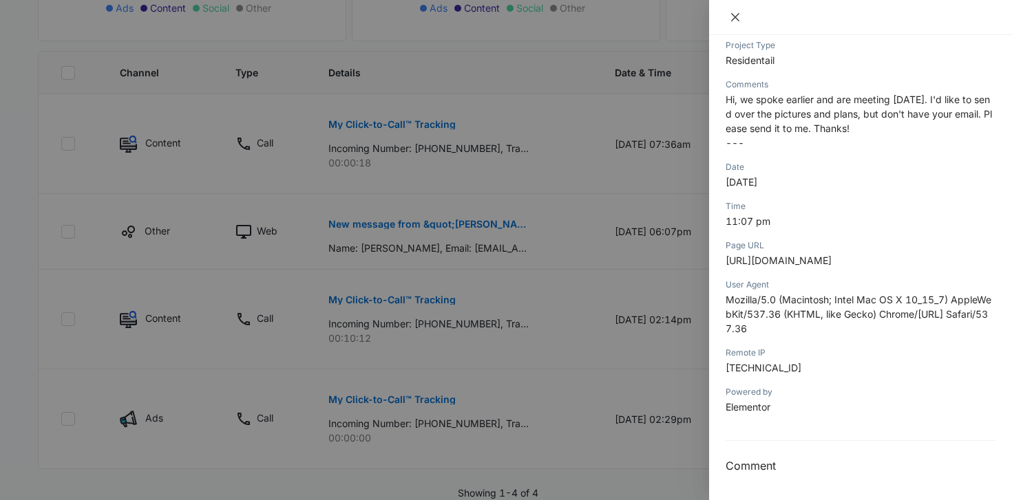
click at [736, 14] on icon "close" at bounding box center [735, 17] width 11 height 11
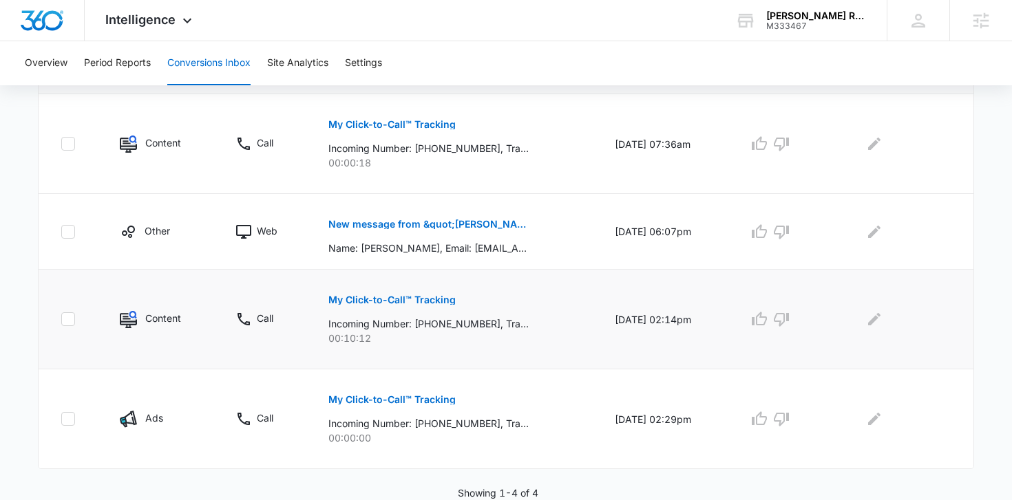
click at [415, 293] on button "My Click-to-Call™ Tracking" at bounding box center [391, 300] width 127 height 33
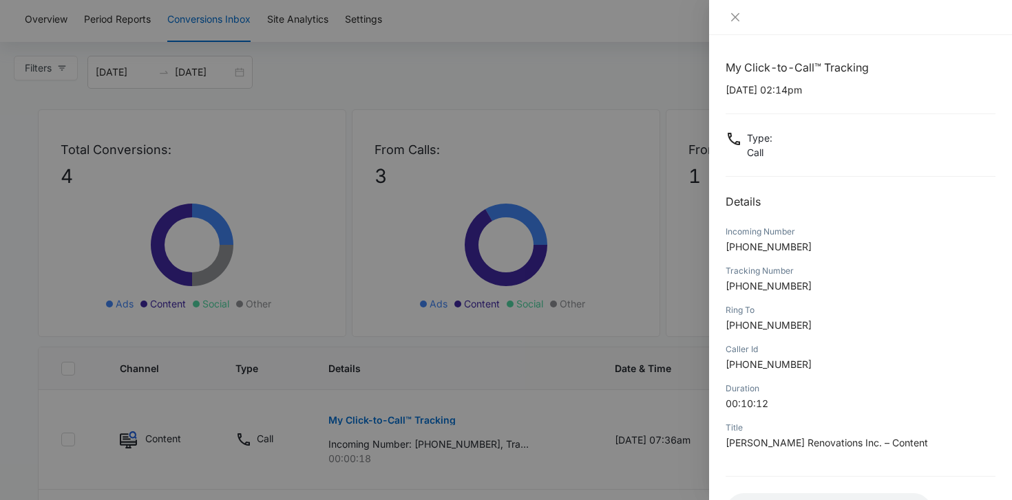
scroll to position [42, 0]
click at [454, 62] on div at bounding box center [506, 250] width 1012 height 500
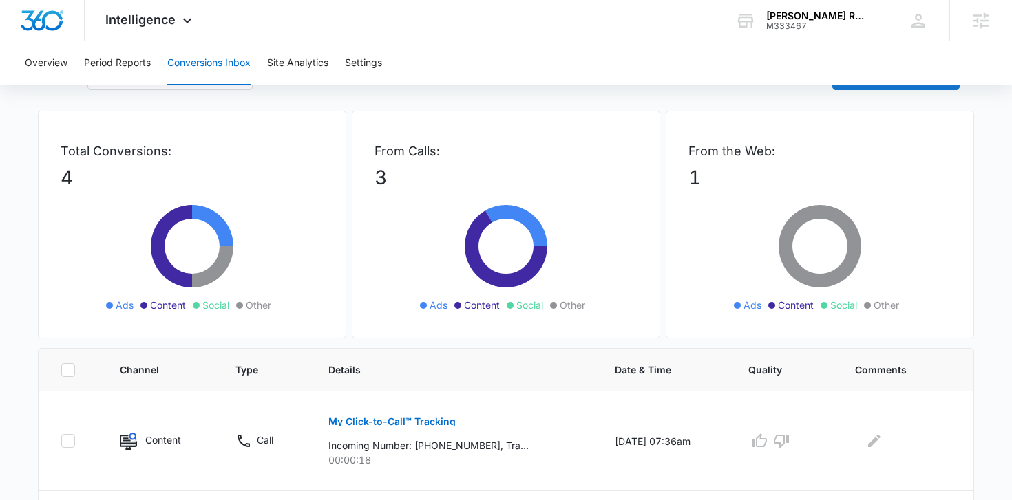
scroll to position [0, 0]
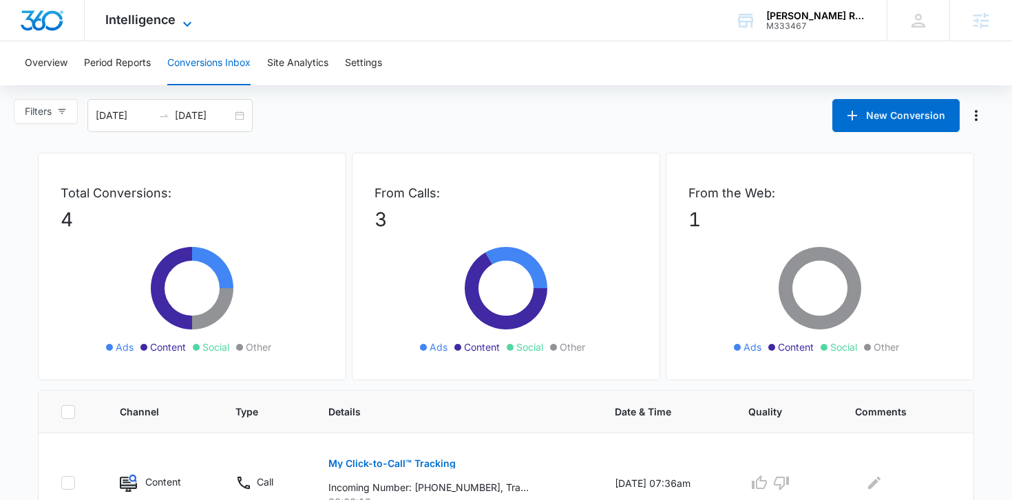
click at [124, 17] on span "Intelligence" at bounding box center [140, 19] width 70 height 14
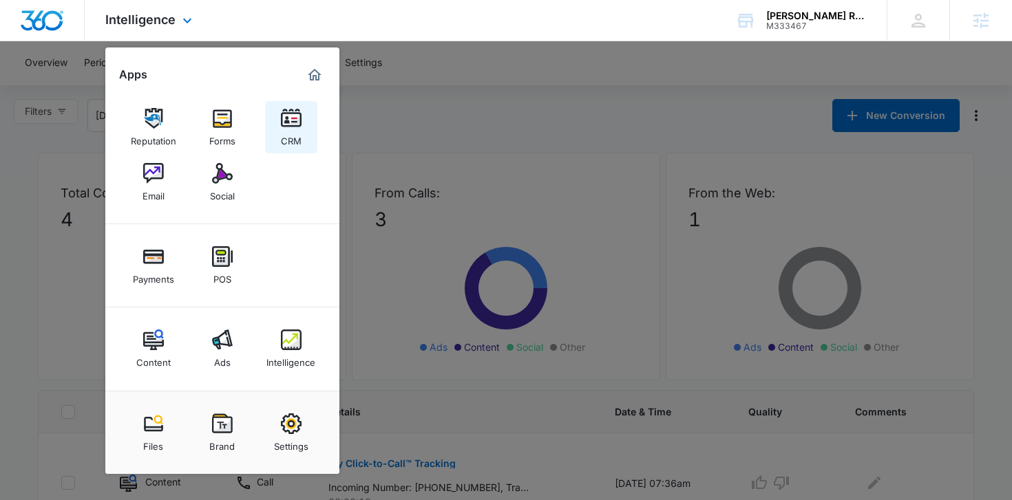
click at [312, 116] on link "CRM" at bounding box center [291, 127] width 52 height 52
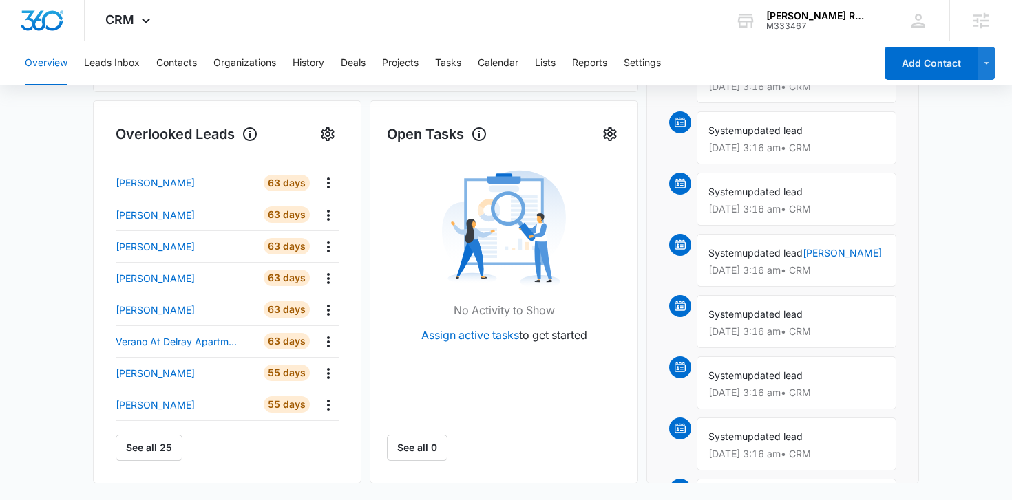
scroll to position [422, 0]
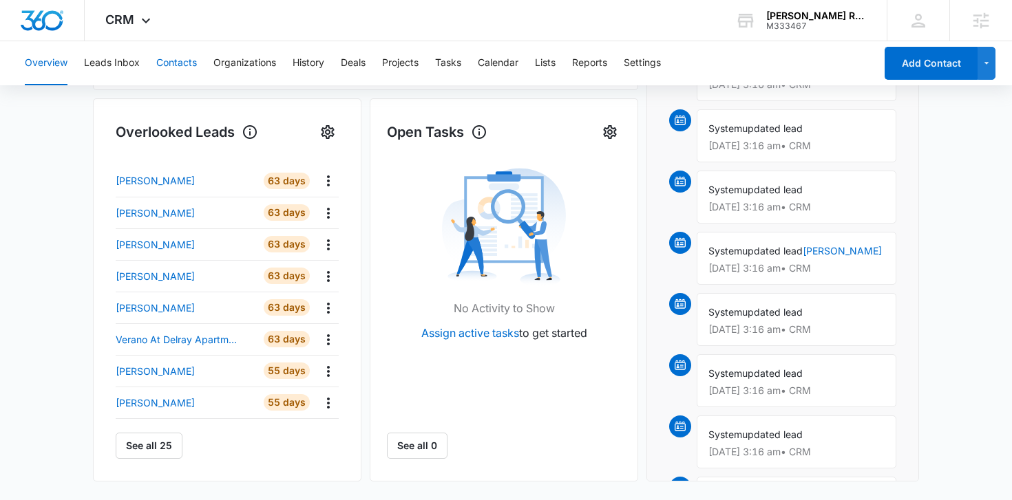
click at [187, 64] on button "Contacts" at bounding box center [176, 63] width 41 height 44
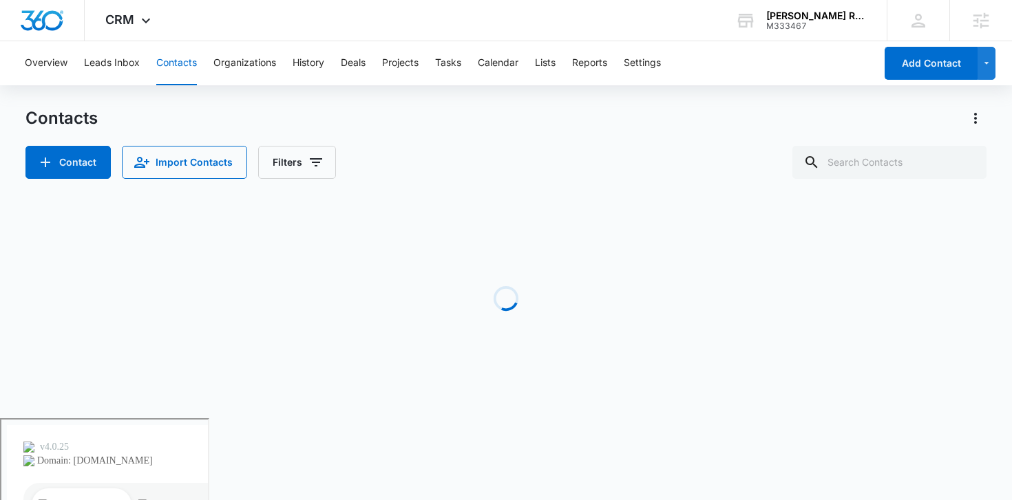
click at [81, 50] on div "Overview Leads Inbox Contacts Organizations History Deals Projects Tasks Calend…" at bounding box center [446, 63] width 858 height 44
click at [90, 57] on button "Leads Inbox" at bounding box center [112, 63] width 56 height 44
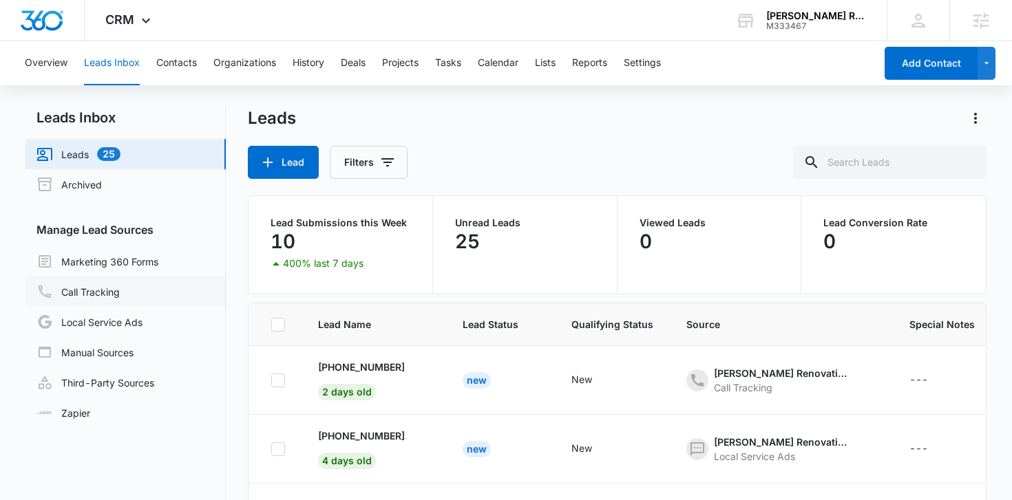
click at [120, 295] on link "Call Tracking" at bounding box center [77, 292] width 83 height 17
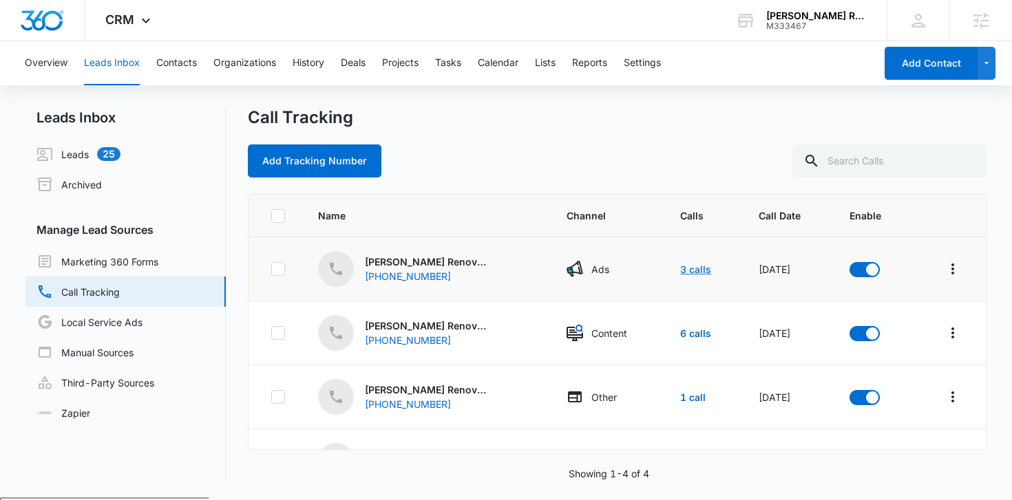
click at [688, 268] on link "3 calls" at bounding box center [695, 270] width 31 height 12
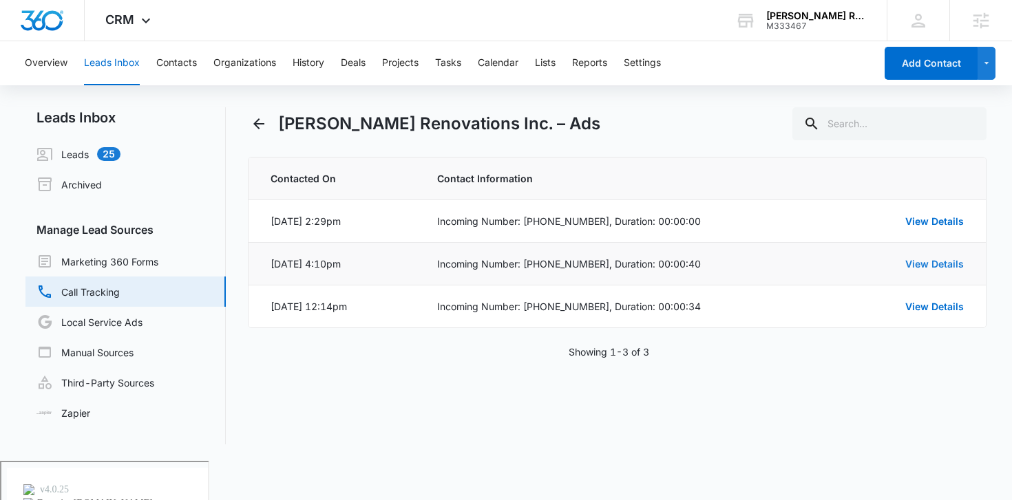
click at [924, 266] on link "View Details" at bounding box center [934, 264] width 58 height 12
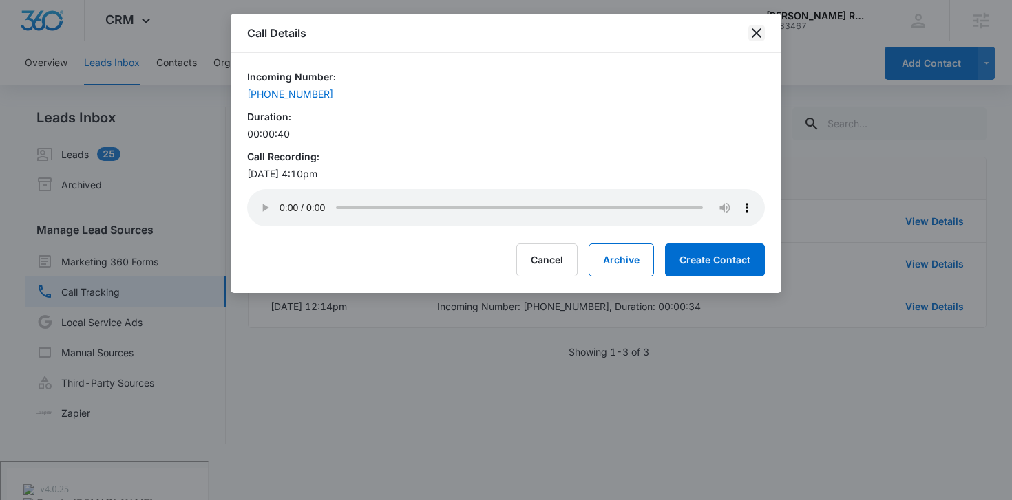
click at [755, 32] on icon "close" at bounding box center [757, 33] width 10 height 10
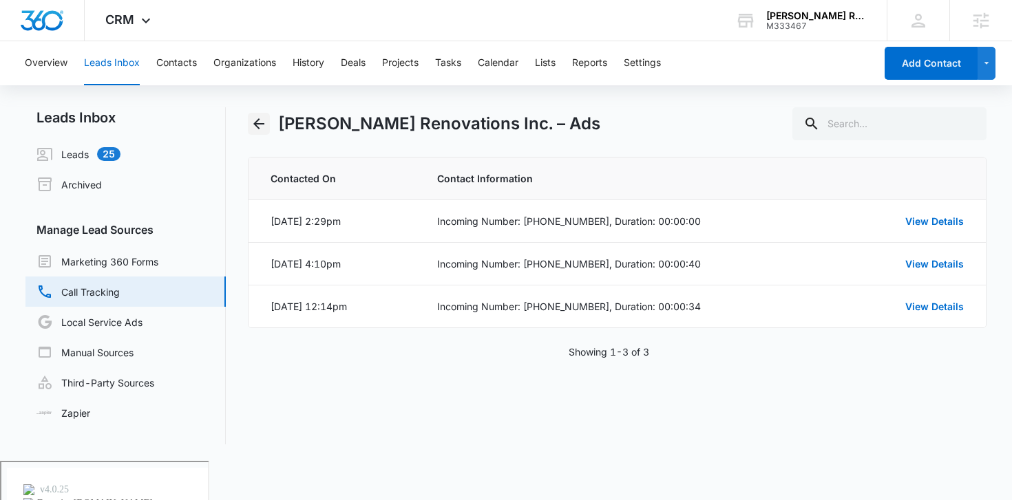
click at [253, 123] on icon "Back" at bounding box center [258, 123] width 11 height 11
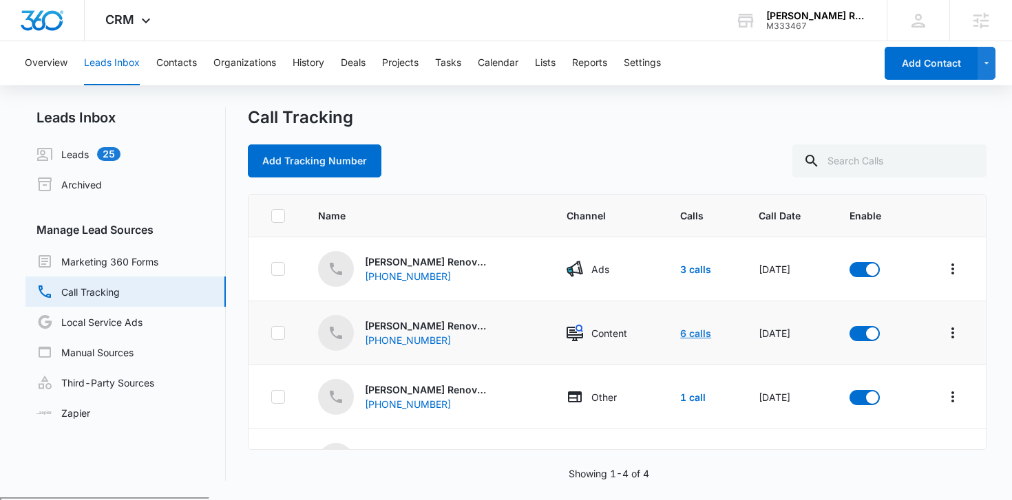
click at [685, 330] on link "6 calls" at bounding box center [695, 334] width 31 height 12
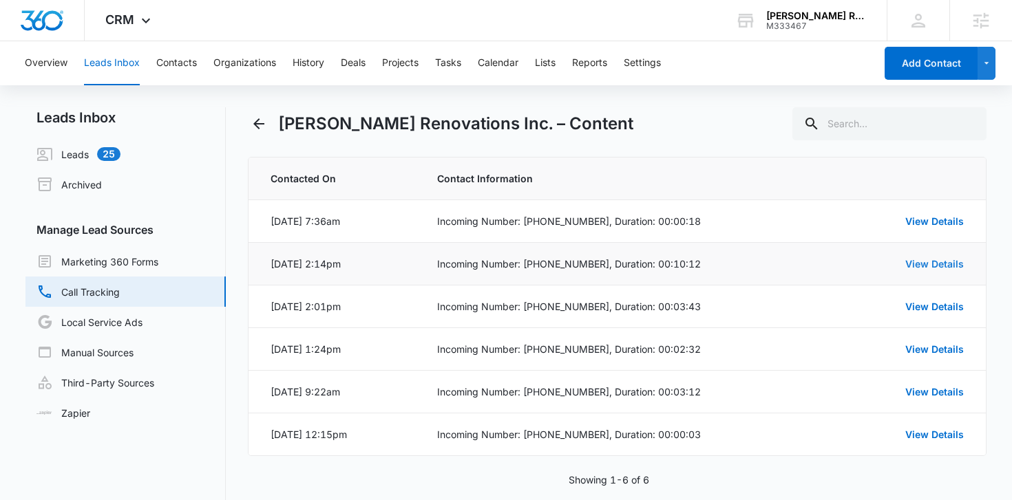
click at [916, 265] on link "View Details" at bounding box center [934, 264] width 58 height 12
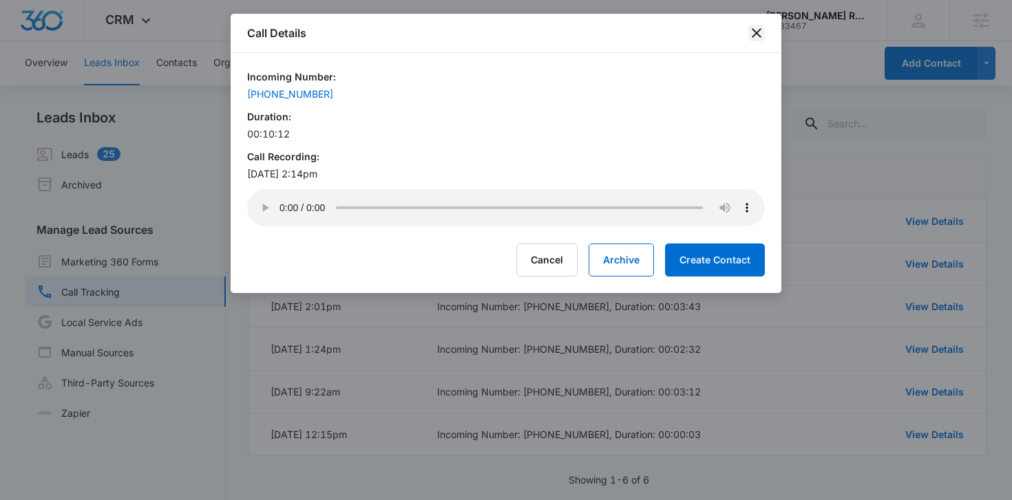
click at [752, 32] on icon "close" at bounding box center [756, 33] width 17 height 17
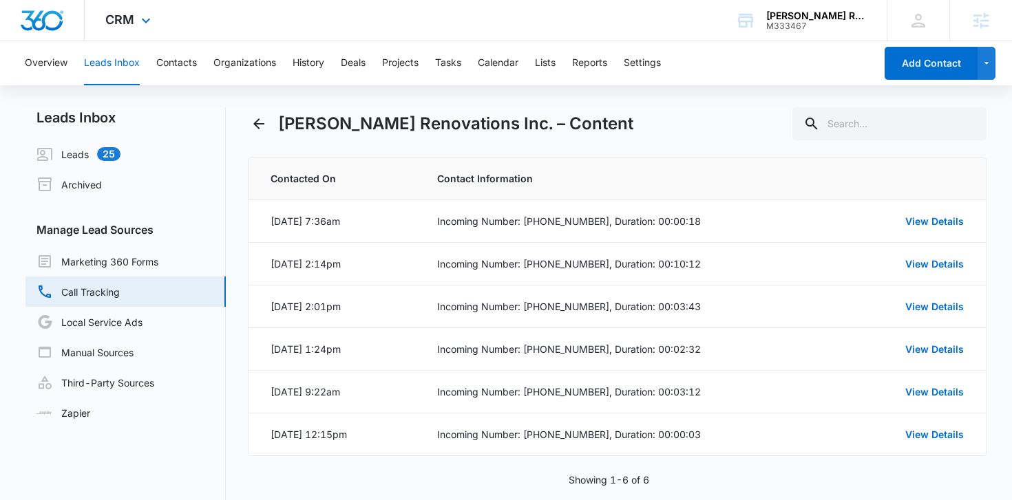
click at [106, 29] on div "CRM Apps Reputation Forms CRM Email Social Payments POS Content Ads Intelligenc…" at bounding box center [130, 20] width 90 height 41
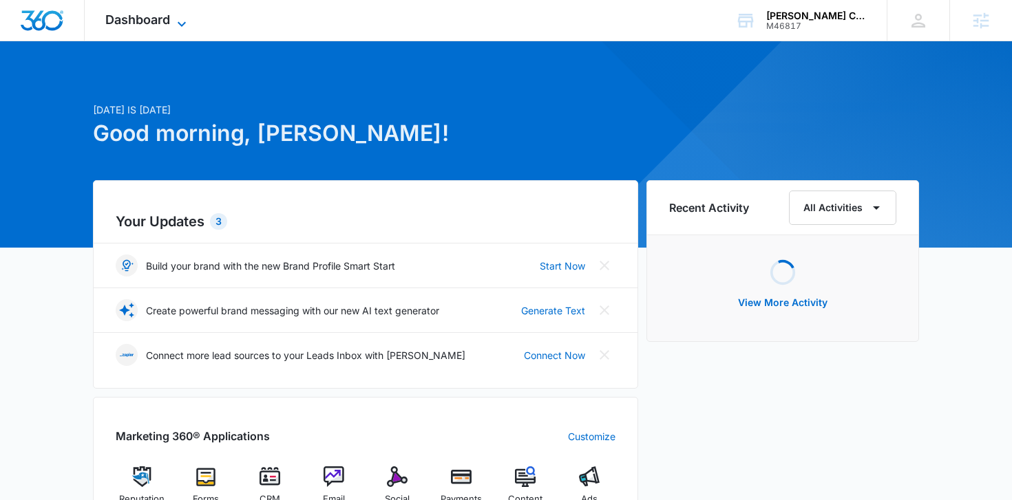
click at [180, 13] on div "Dashboard Apps Reputation Forms CRM Email Social Payments POS Content Ads Intel…" at bounding box center [148, 20] width 126 height 41
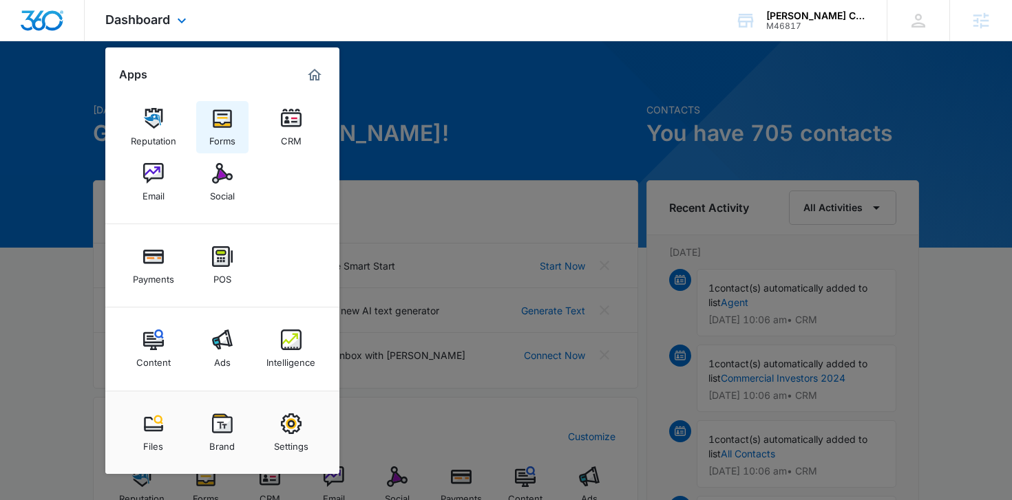
click at [220, 119] on img at bounding box center [222, 118] width 21 height 21
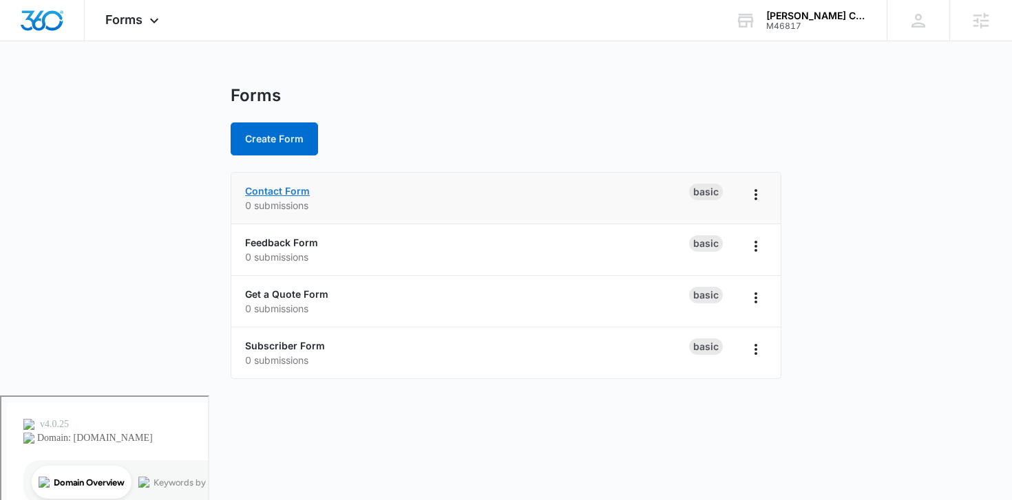
click at [266, 194] on link "Contact Form" at bounding box center [277, 191] width 65 height 12
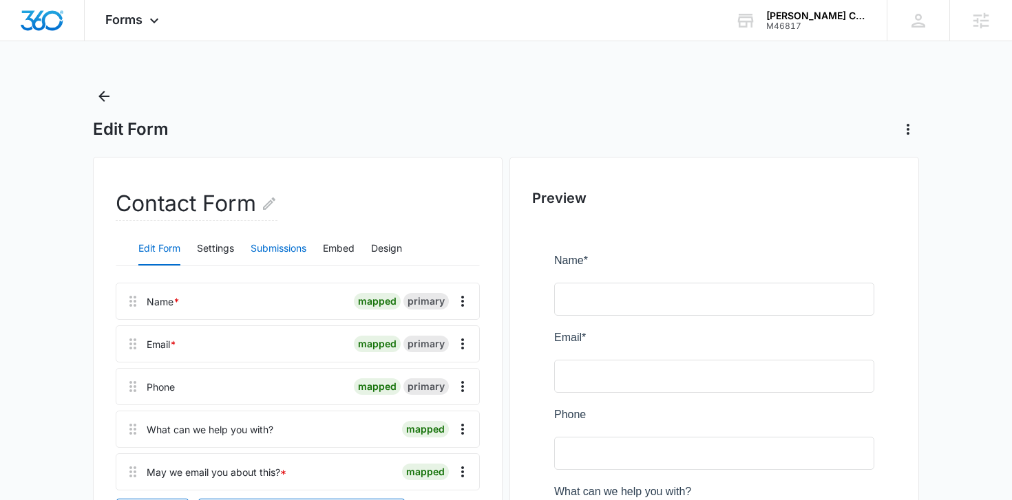
click at [264, 251] on button "Submissions" at bounding box center [279, 249] width 56 height 33
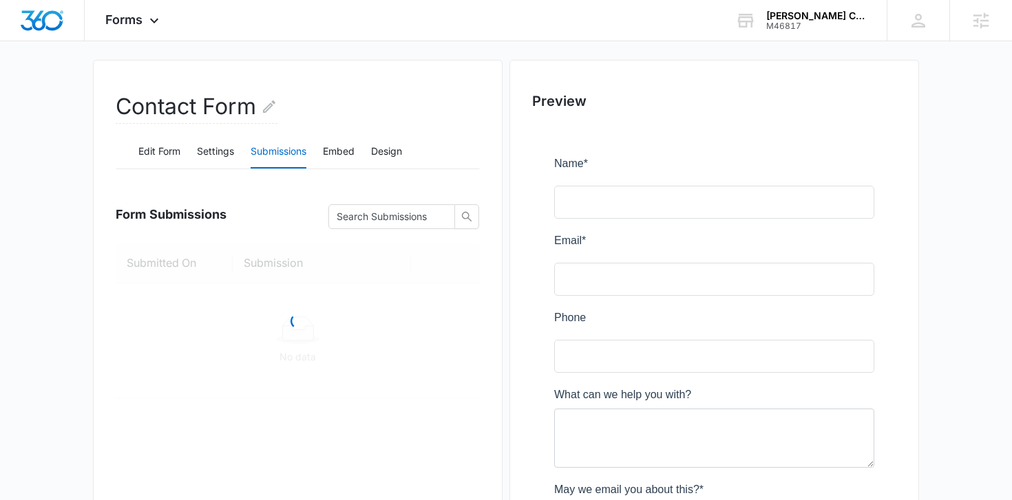
scroll to position [98, 0]
click at [206, 150] on button "Settings" at bounding box center [215, 151] width 37 height 33
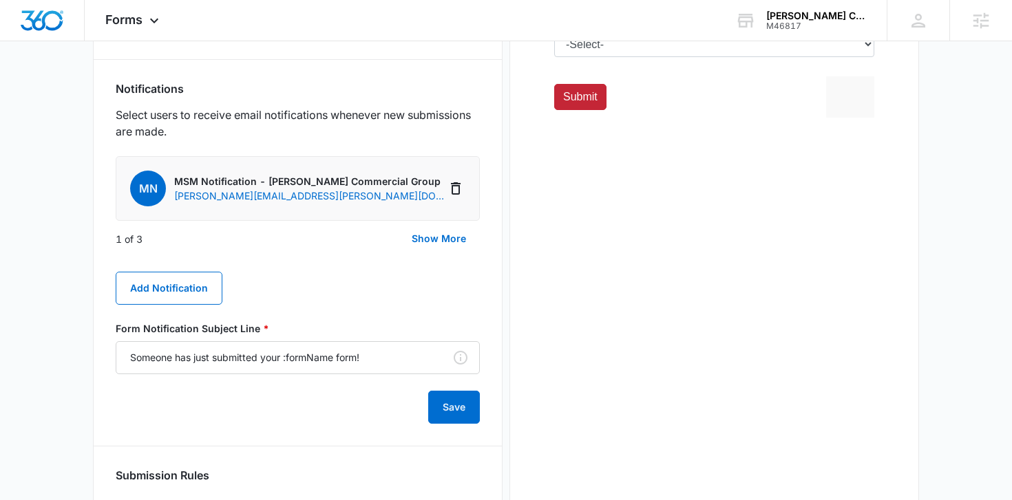
scroll to position [571, 0]
click at [423, 235] on button "Show More" at bounding box center [439, 238] width 82 height 33
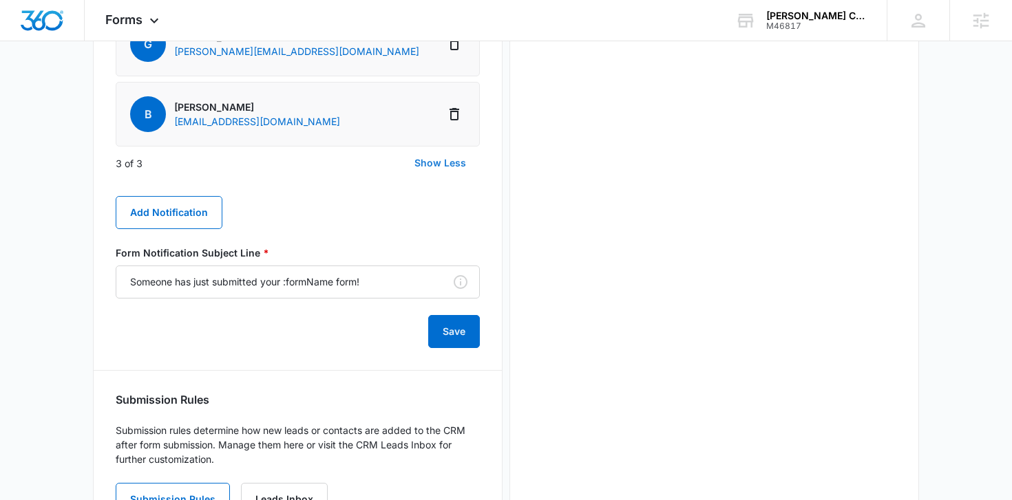
scroll to position [851, 0]
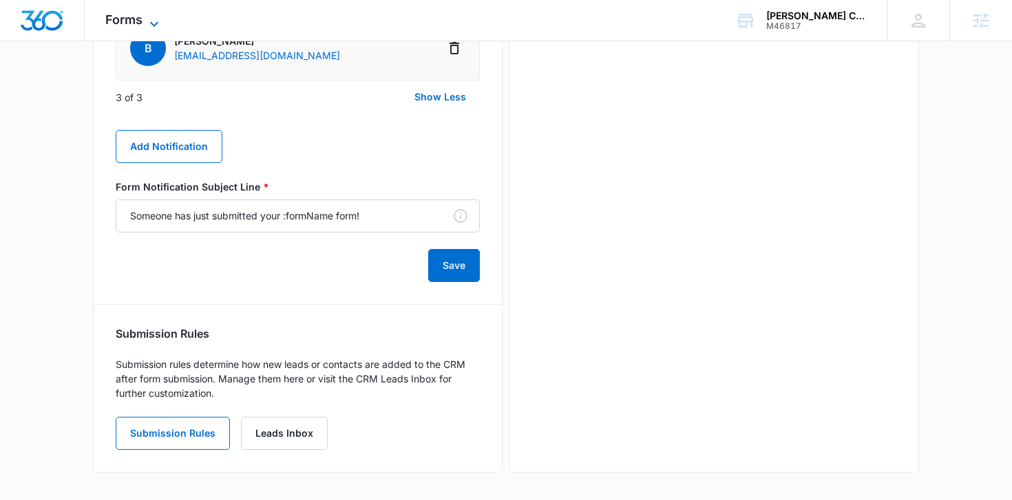
click at [152, 24] on icon at bounding box center [154, 24] width 17 height 17
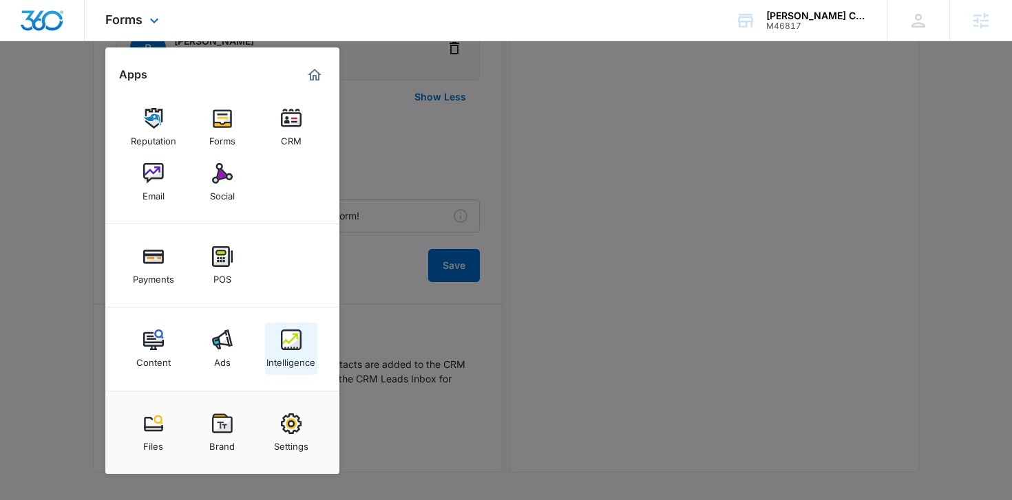
click at [289, 337] on img at bounding box center [291, 340] width 21 height 21
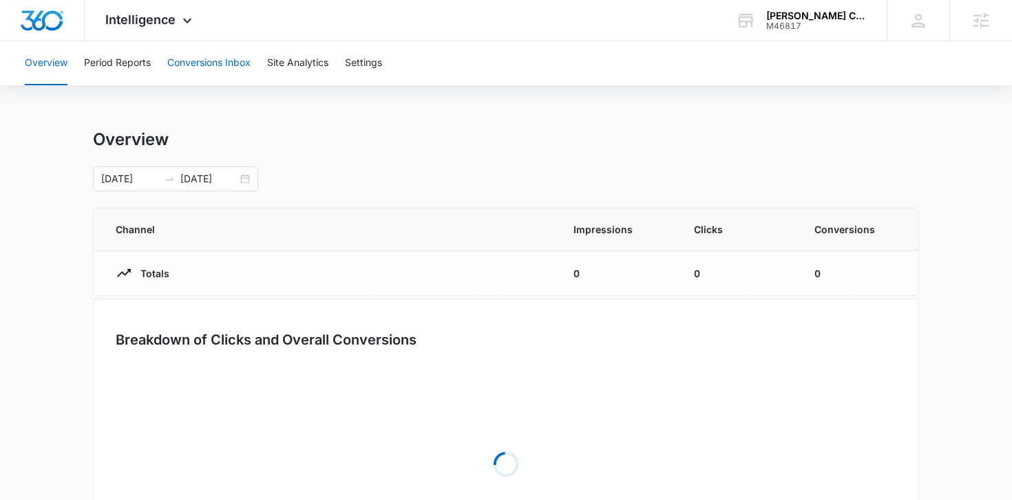
click at [197, 56] on button "Conversions Inbox" at bounding box center [208, 63] width 83 height 44
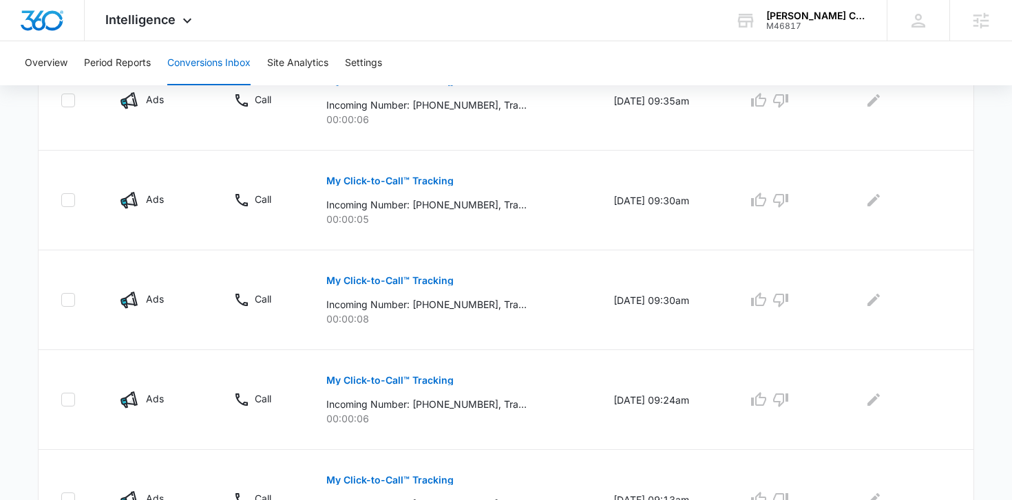
scroll to position [926, 0]
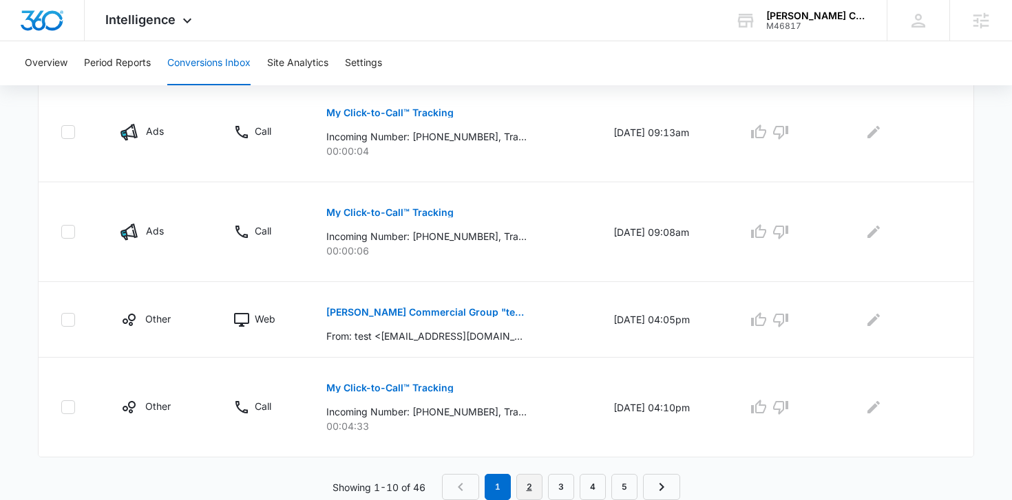
click at [523, 493] on link "2" at bounding box center [529, 487] width 26 height 26
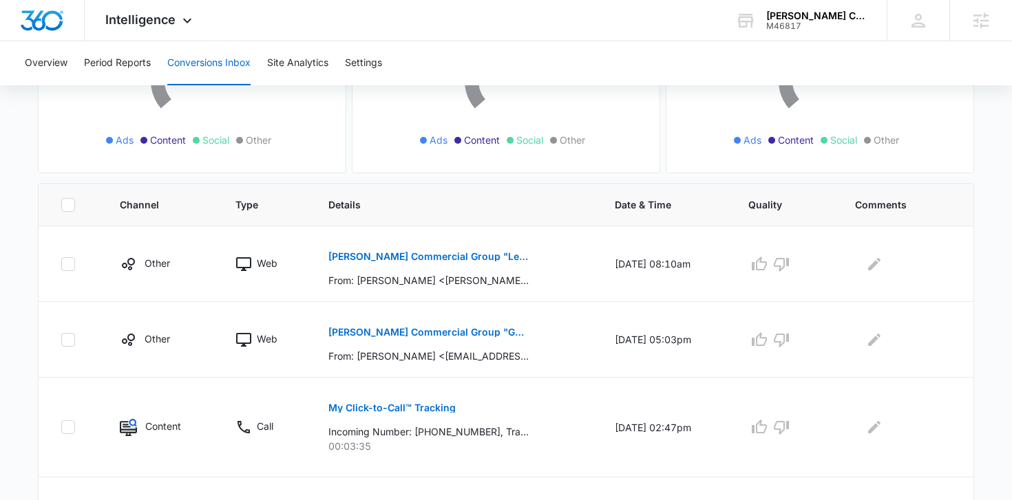
scroll to position [250, 0]
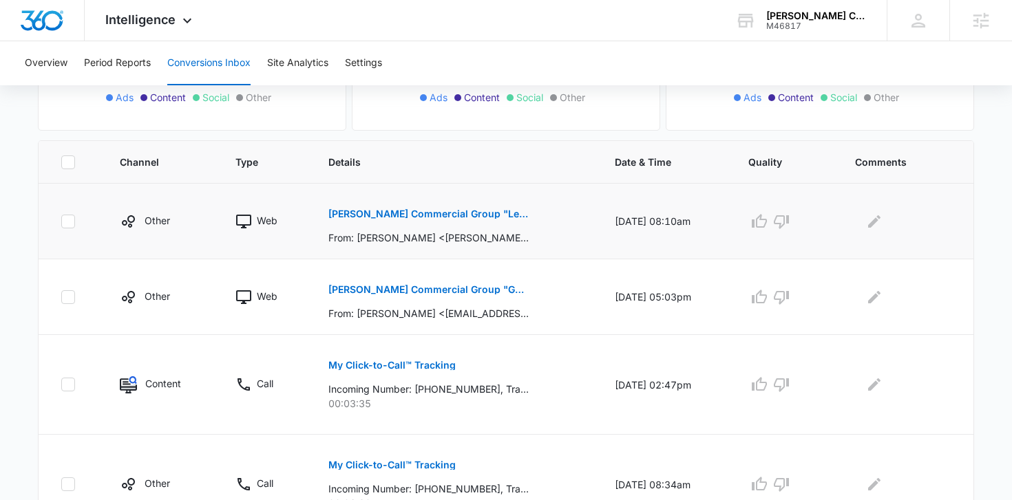
click at [418, 219] on button "[PERSON_NAME] Commercial Group "Lease offices"" at bounding box center [428, 214] width 200 height 33
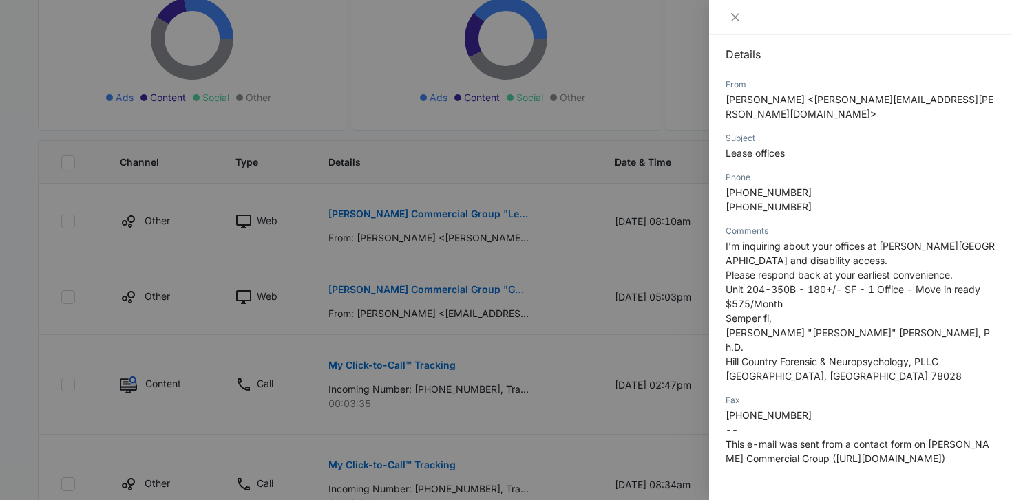
scroll to position [170, 0]
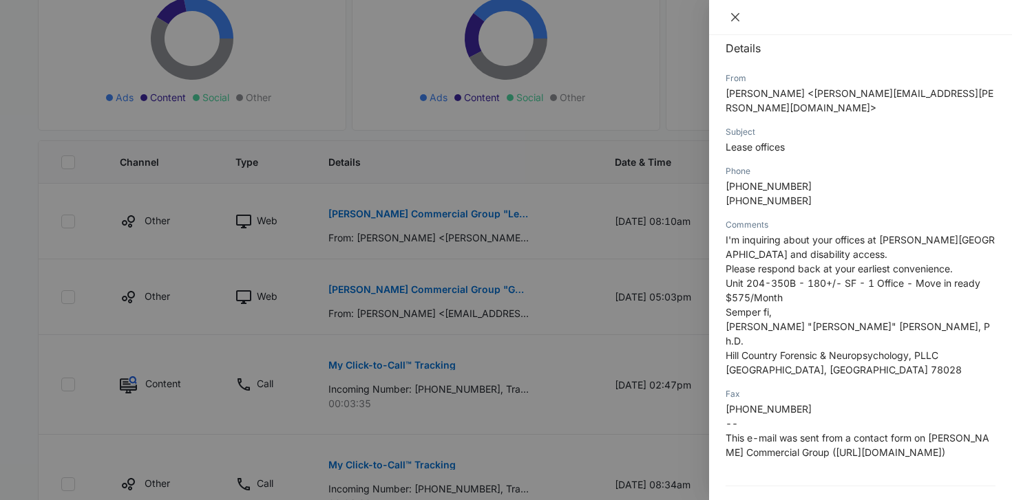
click at [733, 15] on icon "close" at bounding box center [735, 17] width 8 height 8
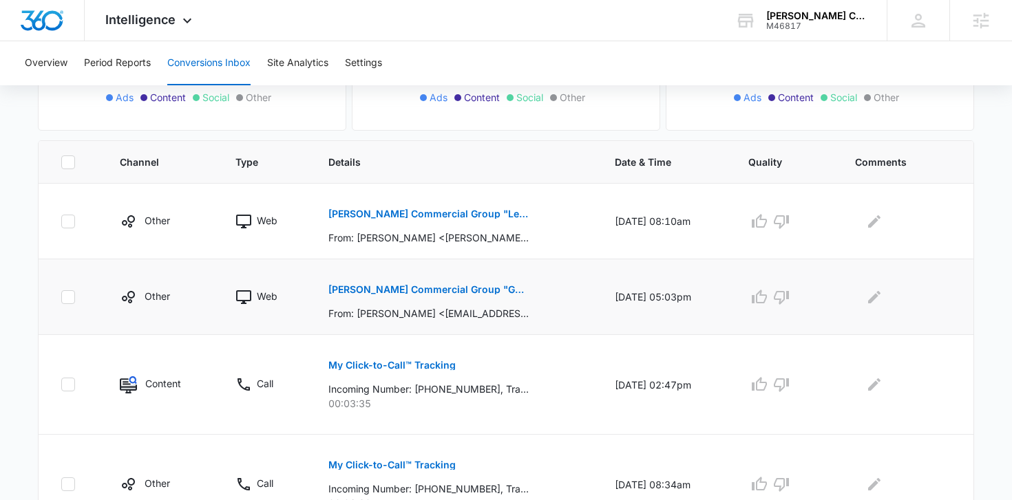
click at [465, 294] on p "[PERSON_NAME] Commercial Group "Get in touch please"" at bounding box center [428, 290] width 200 height 10
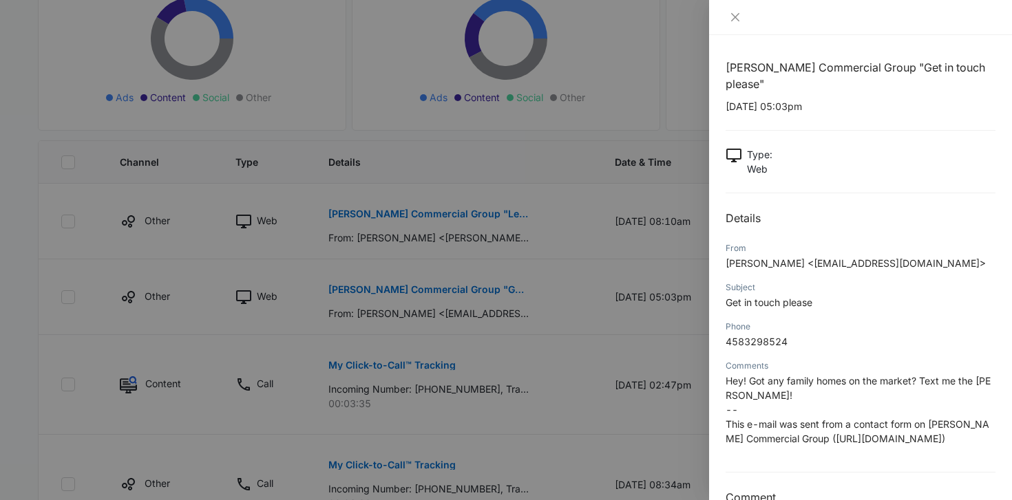
scroll to position [15, 0]
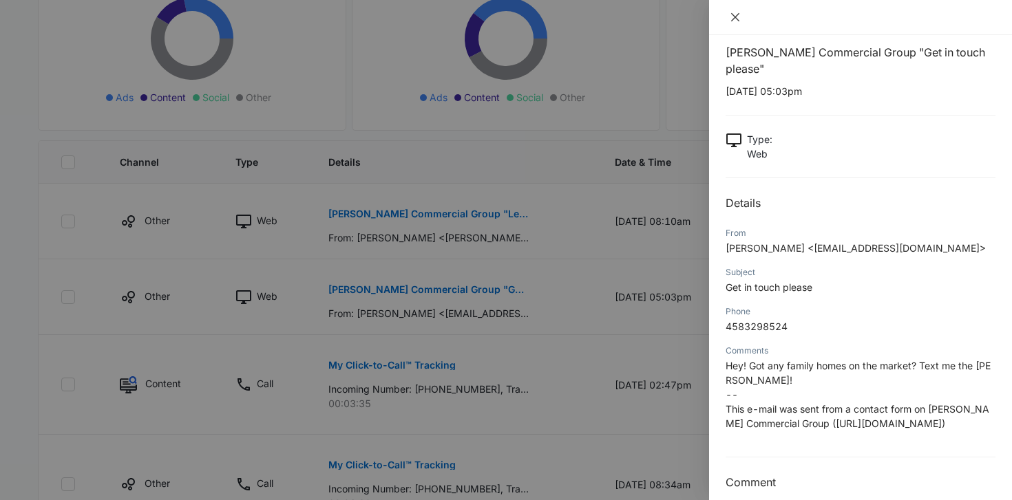
click at [740, 21] on button "Close" at bounding box center [734, 17] width 19 height 12
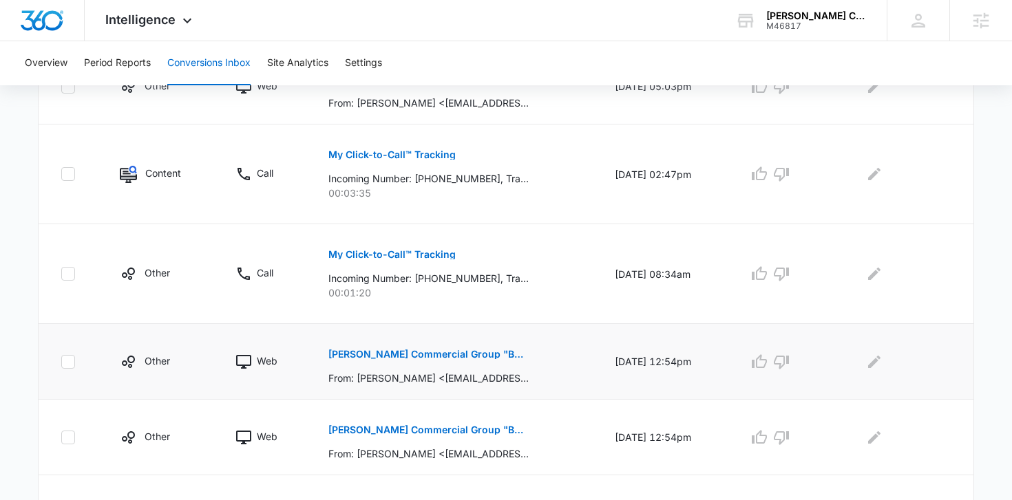
scroll to position [462, 0]
click at [433, 347] on button "[PERSON_NAME] Commercial Group "BUYING A HOUSE"" at bounding box center [428, 353] width 200 height 33
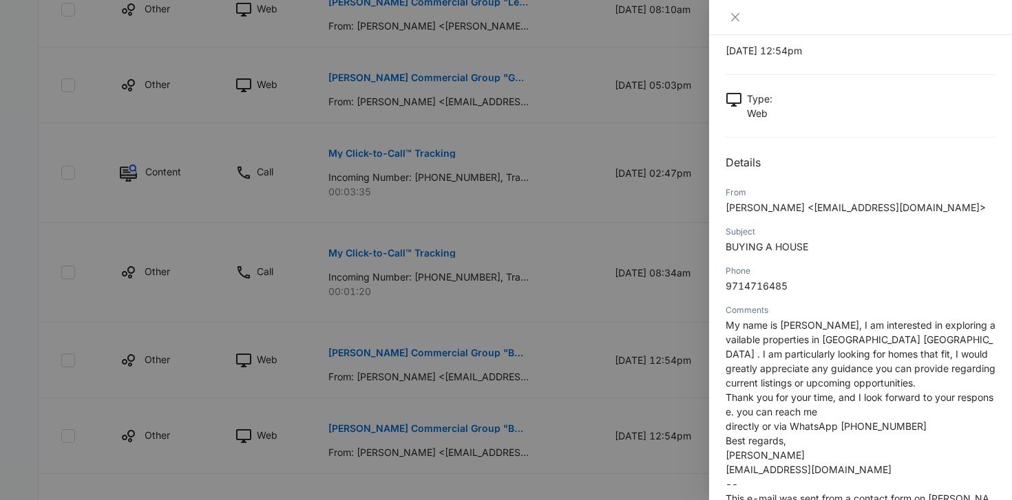
scroll to position [69, 0]
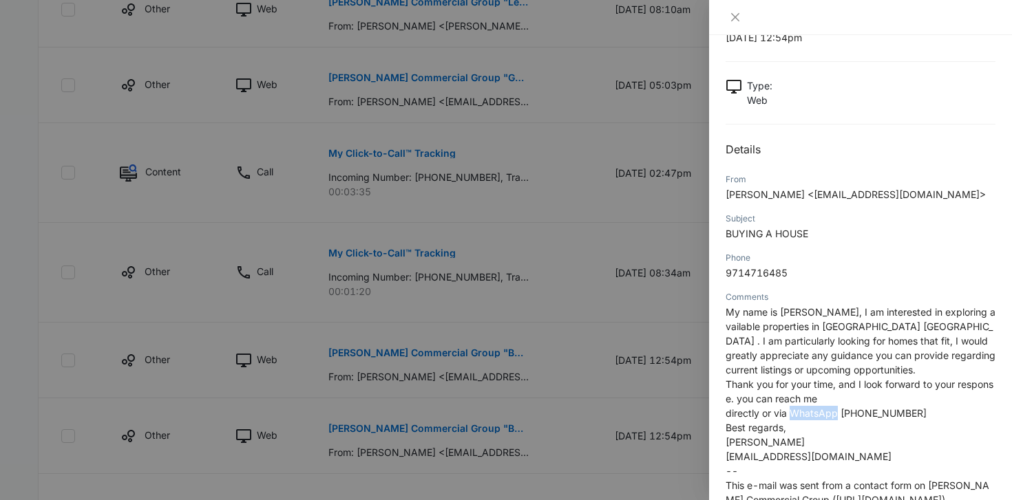
drag, startPoint x: 836, startPoint y: 398, endPoint x: 794, endPoint y: 398, distance: 42.0
click at [794, 407] on span "directly or via WhatsApp [PHONE_NUMBER]" at bounding box center [825, 413] width 201 height 12
copy span "WhatsApp"
click at [732, 21] on icon "close" at bounding box center [735, 17] width 11 height 11
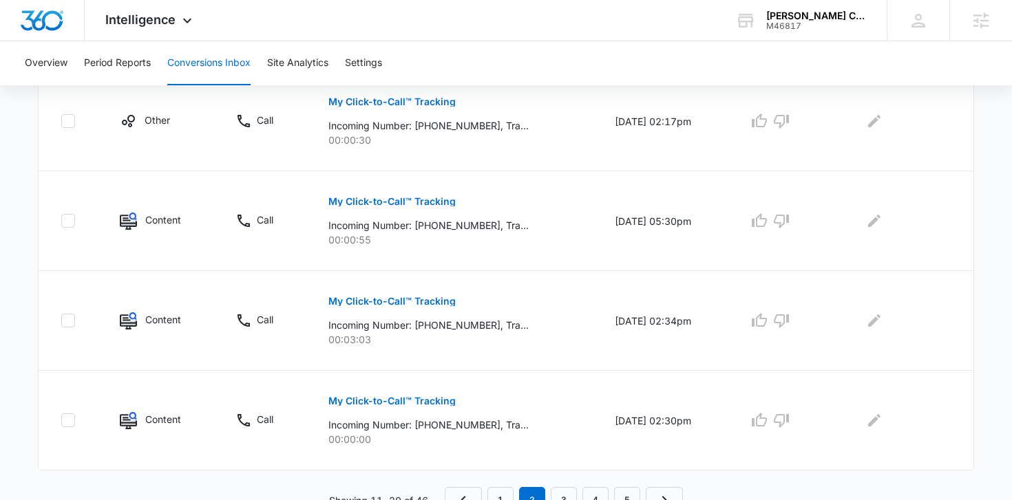
scroll to position [877, 0]
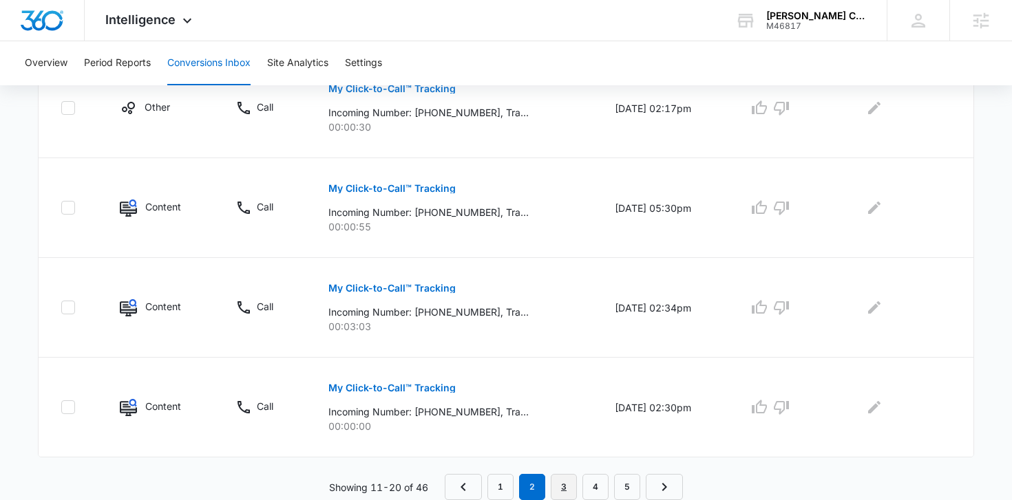
click at [568, 486] on link "3" at bounding box center [564, 487] width 26 height 26
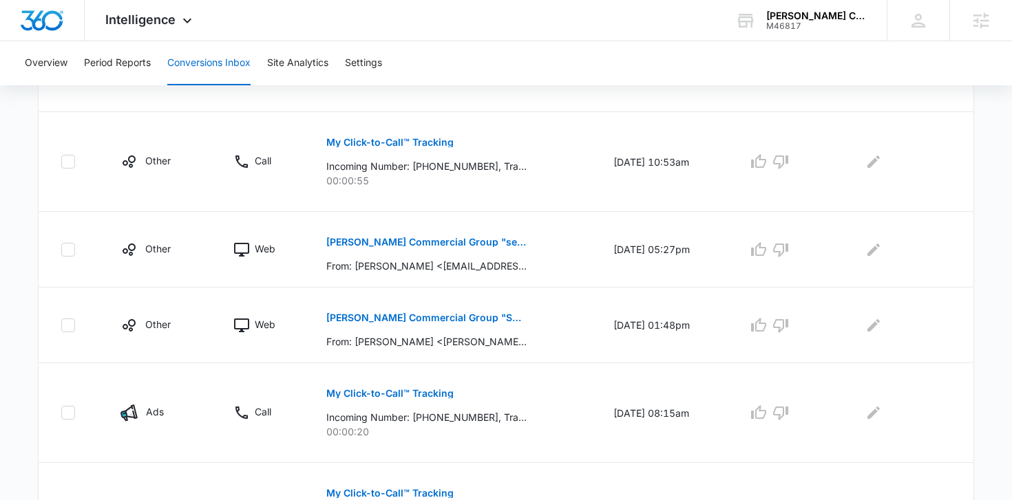
scroll to position [823, 0]
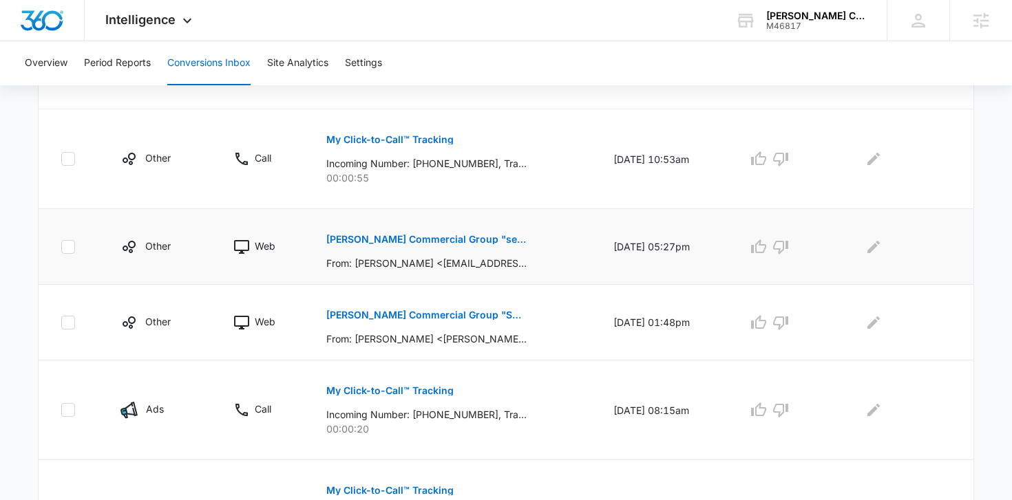
click at [416, 235] on p "[PERSON_NAME] Commercial Group "selling [GEOGRAPHIC_DATA]"" at bounding box center [426, 240] width 200 height 10
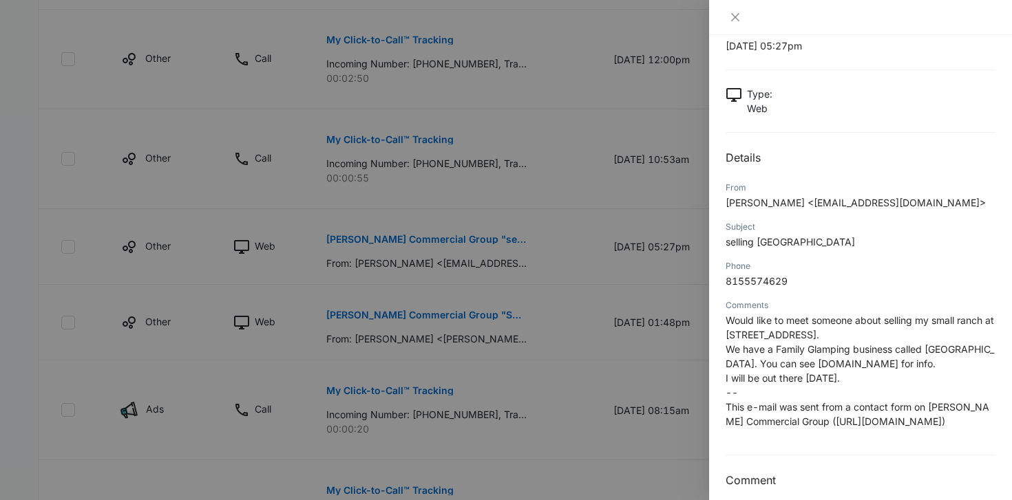
scroll to position [75, 0]
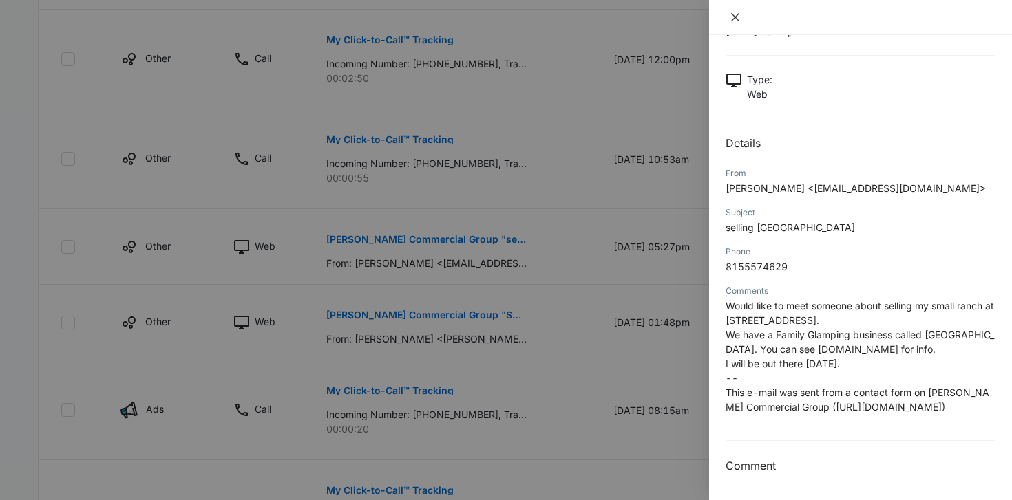
click at [730, 17] on icon "close" at bounding box center [735, 17] width 11 height 11
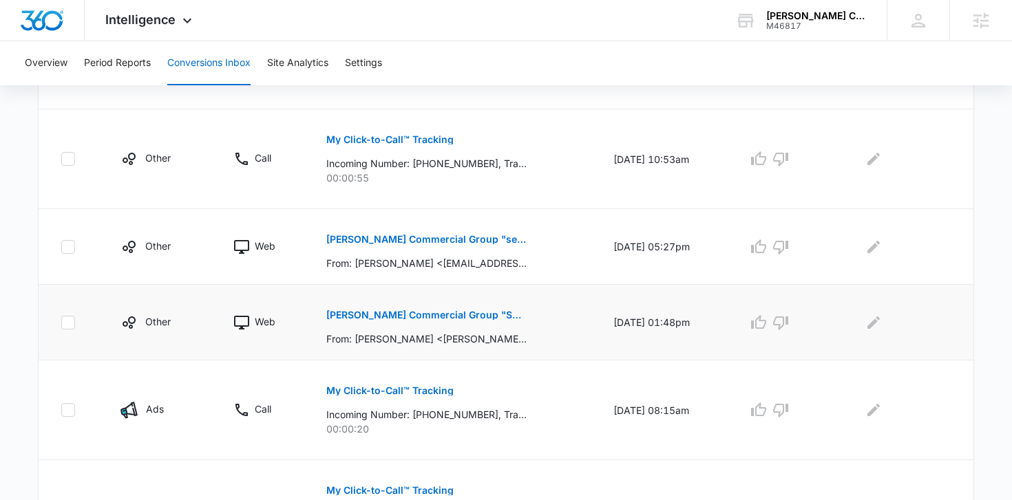
click at [458, 318] on p "[PERSON_NAME] Commercial Group "Supercharge Your Website SEO with Quality SEO B…" at bounding box center [426, 315] width 200 height 10
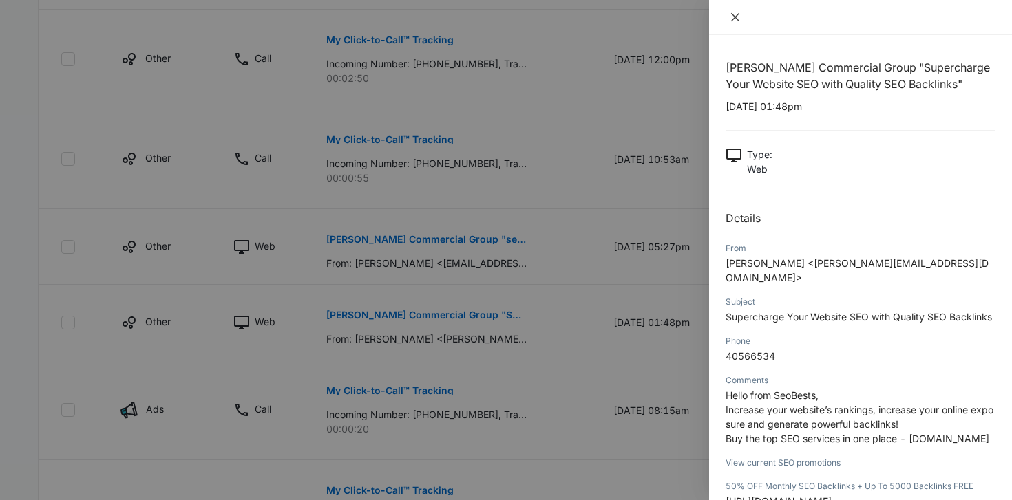
click at [741, 15] on button "Close" at bounding box center [734, 17] width 19 height 12
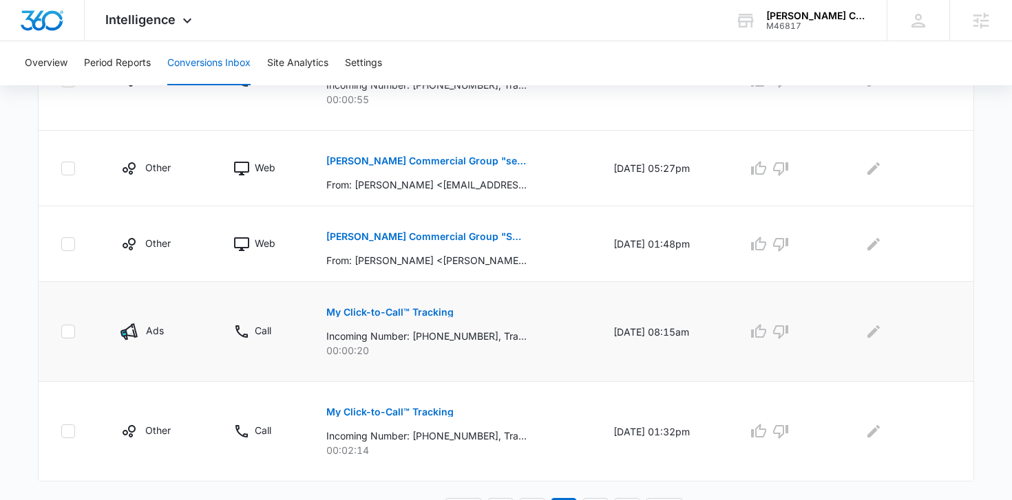
scroll to position [926, 0]
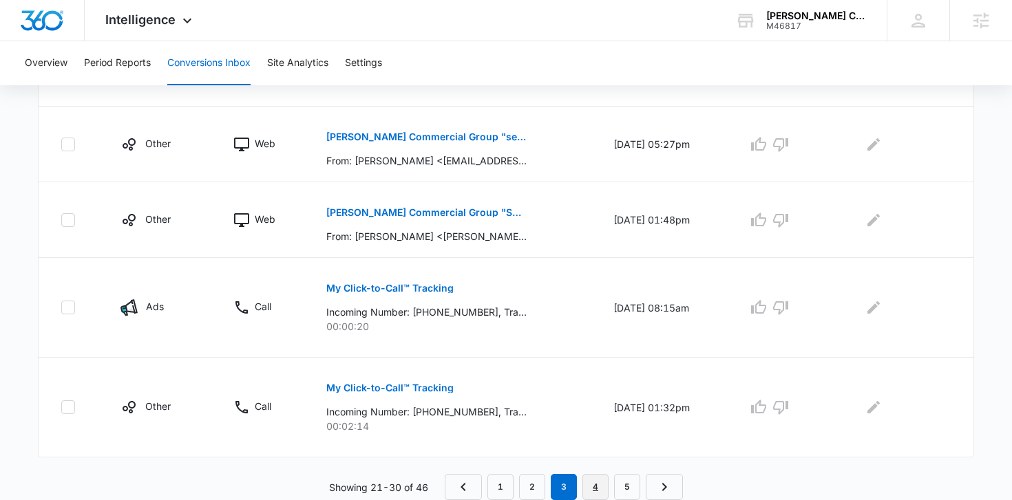
click at [594, 484] on link "4" at bounding box center [595, 487] width 26 height 26
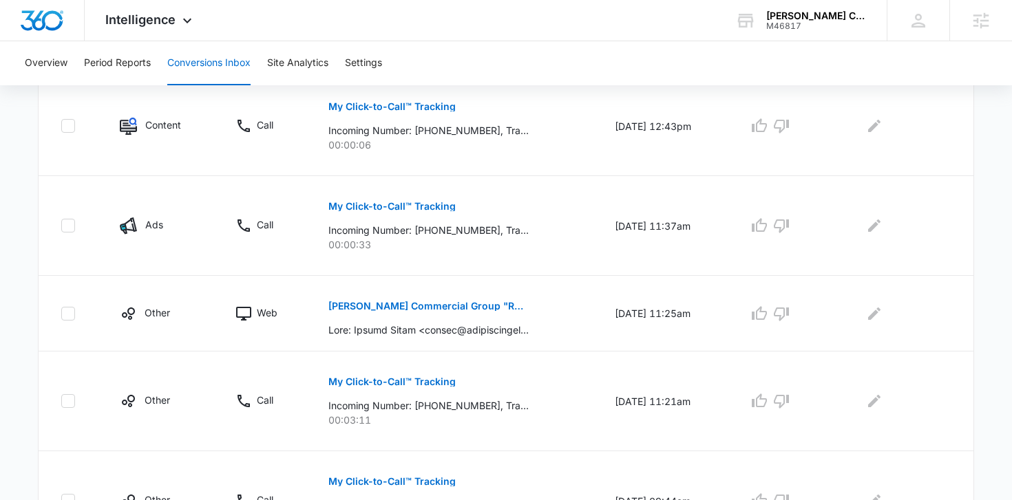
scroll to position [359, 0]
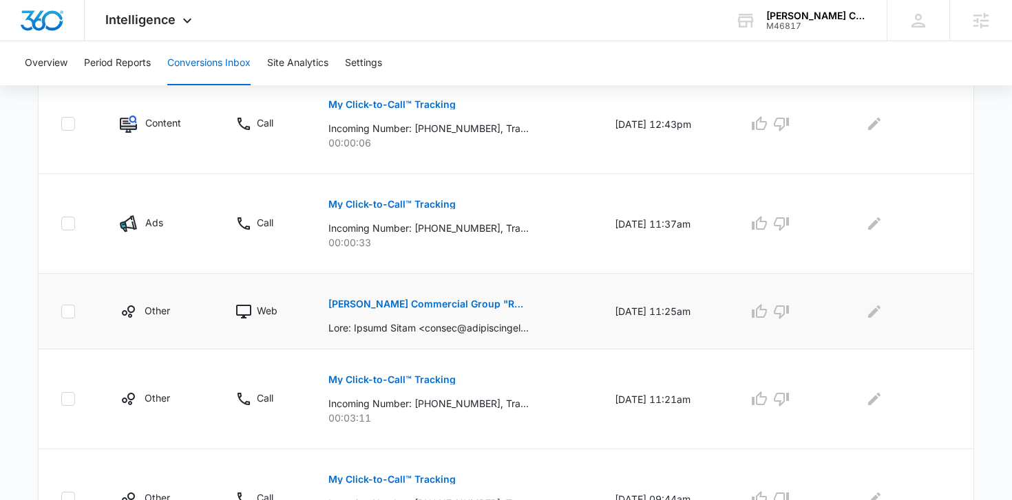
click at [487, 305] on p "[PERSON_NAME] Commercial Group "Roofing & Paint Solutions -[PERSON_NAME][GEOGRA…" at bounding box center [428, 304] width 200 height 10
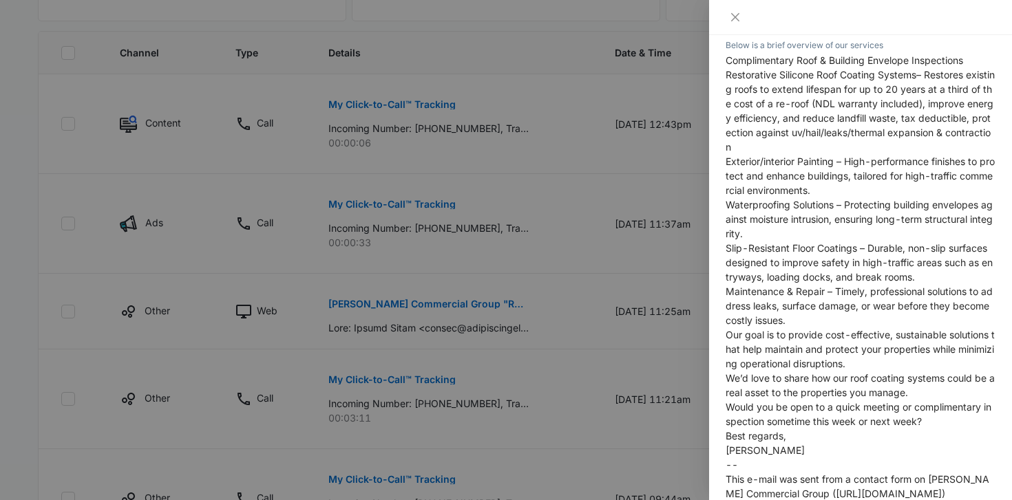
scroll to position [533, 0]
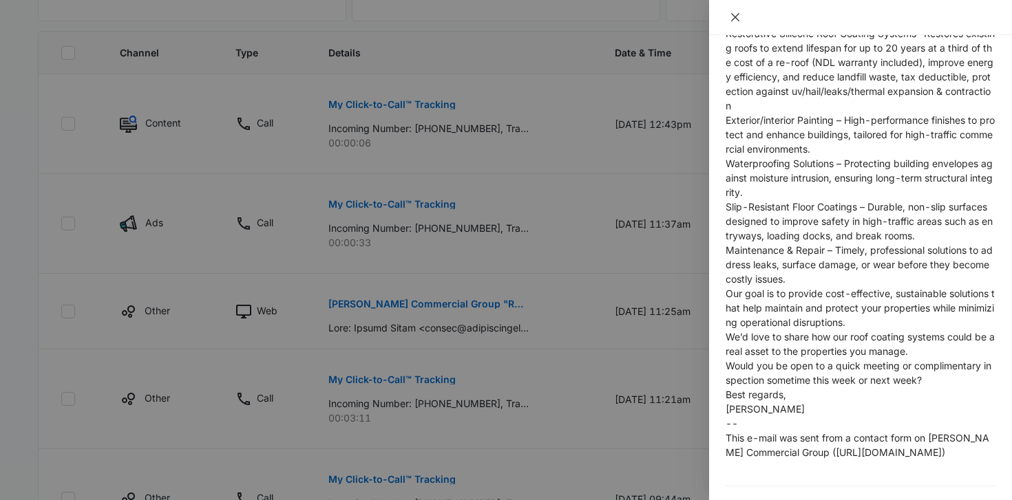
click at [734, 12] on icon "close" at bounding box center [735, 17] width 11 height 11
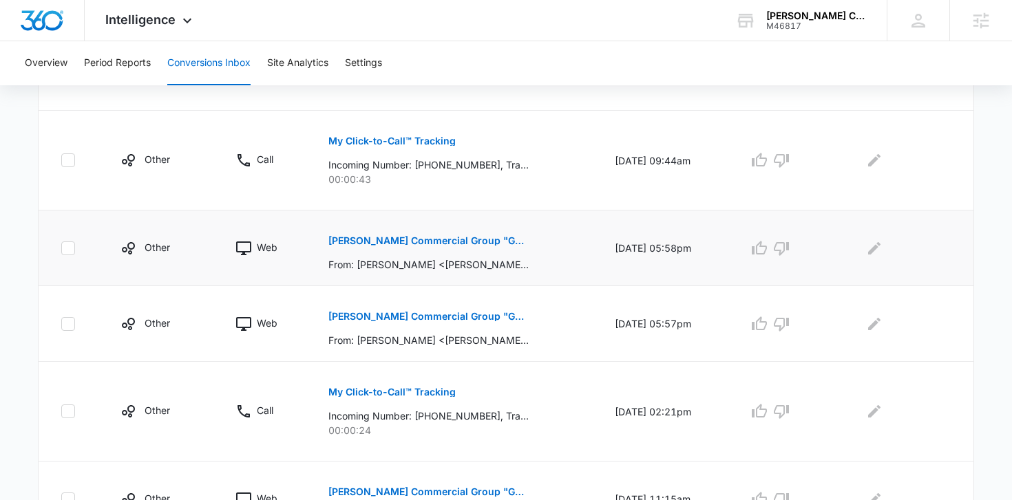
scroll to position [701, 0]
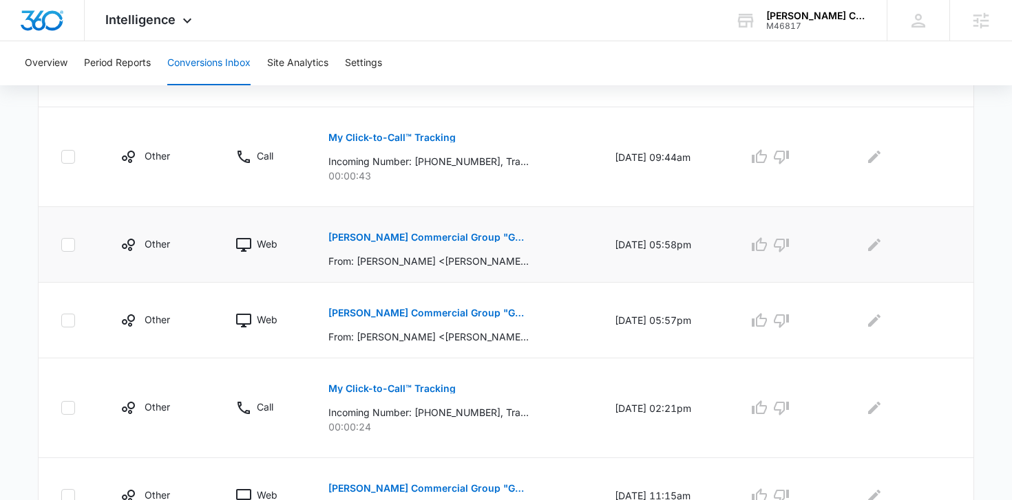
click at [447, 239] on p "[PERSON_NAME] Commercial Group "Get A Wikipedia Page For Yourself Or For Your C…" at bounding box center [428, 238] width 200 height 10
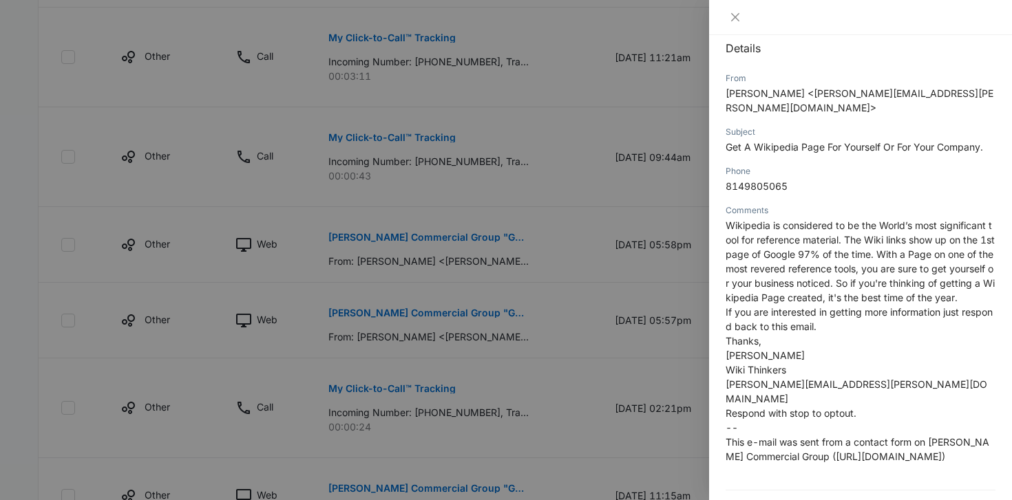
scroll to position [175, 0]
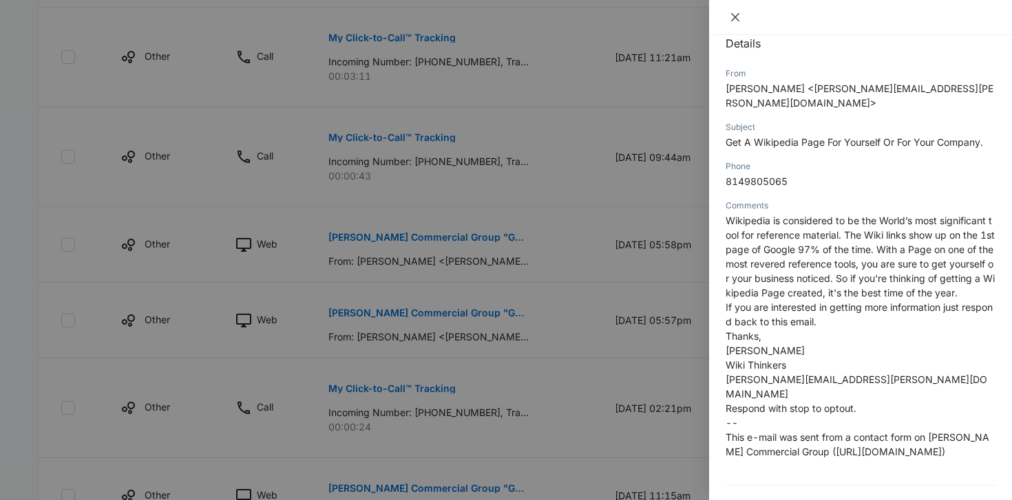
click at [734, 19] on icon "close" at bounding box center [735, 17] width 11 height 11
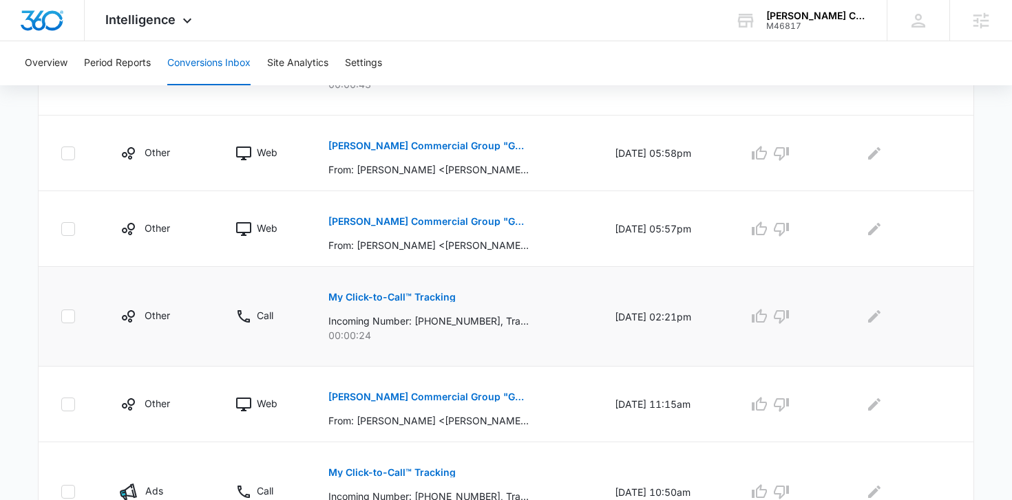
scroll to position [796, 0]
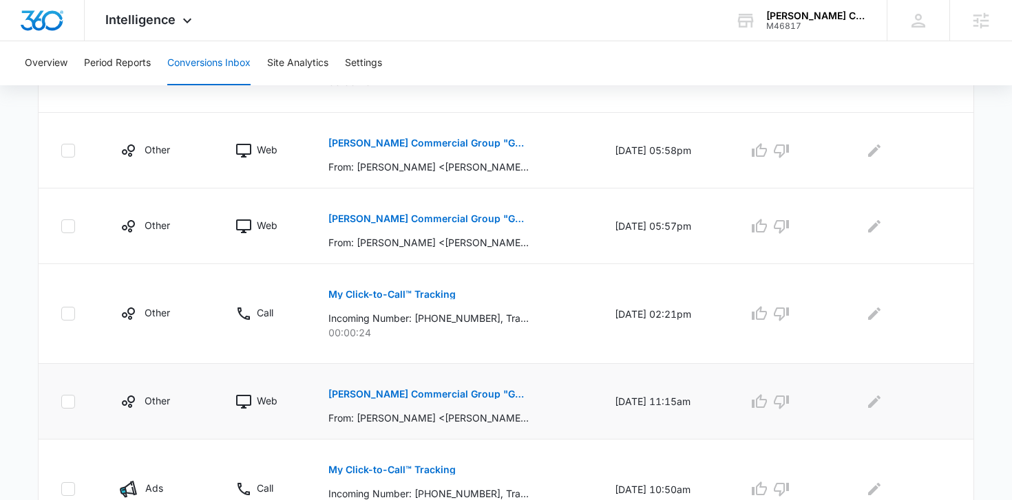
click at [431, 391] on p "[PERSON_NAME] Commercial Group "Get A Wikipedia Page For Yourself Or For Your C…" at bounding box center [428, 395] width 200 height 10
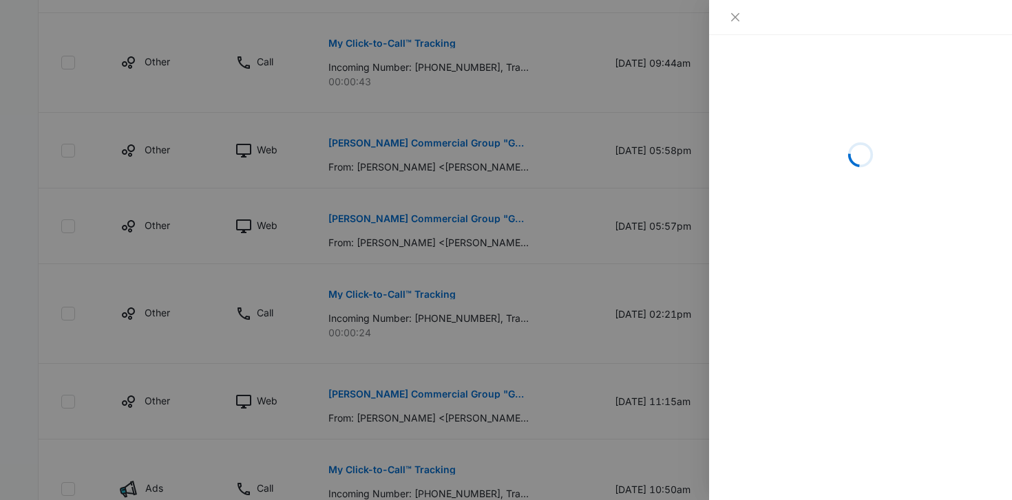
click at [737, 7] on div at bounding box center [860, 17] width 303 height 35
click at [736, 15] on icon "close" at bounding box center [735, 17] width 11 height 11
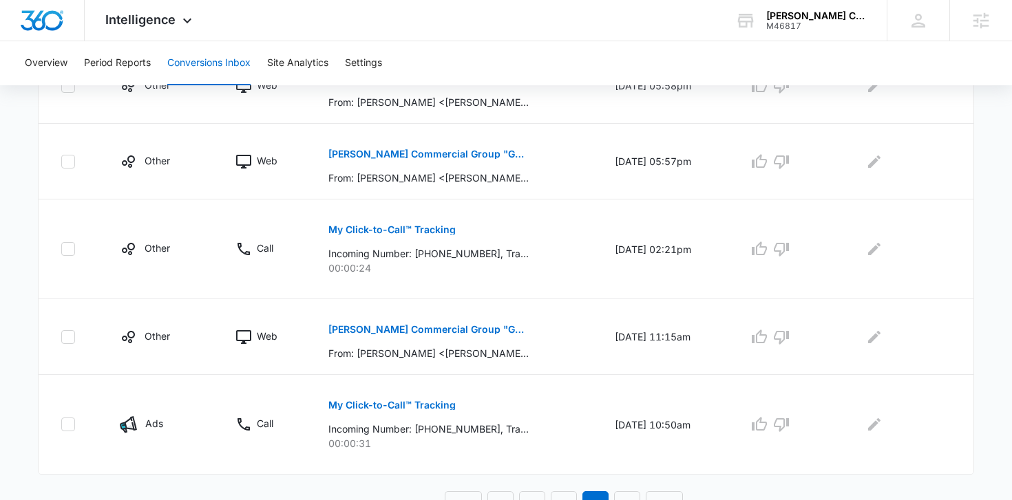
scroll to position [877, 0]
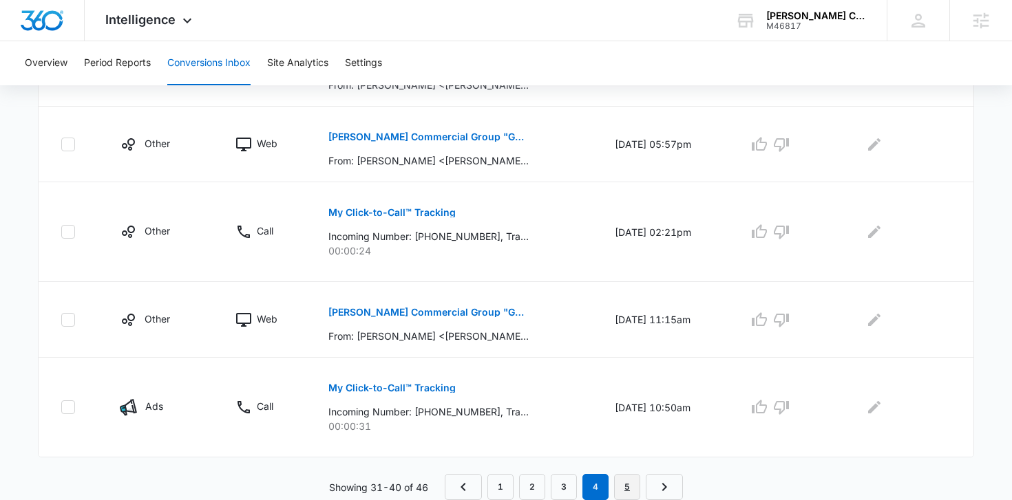
click at [627, 476] on link "5" at bounding box center [627, 487] width 26 height 26
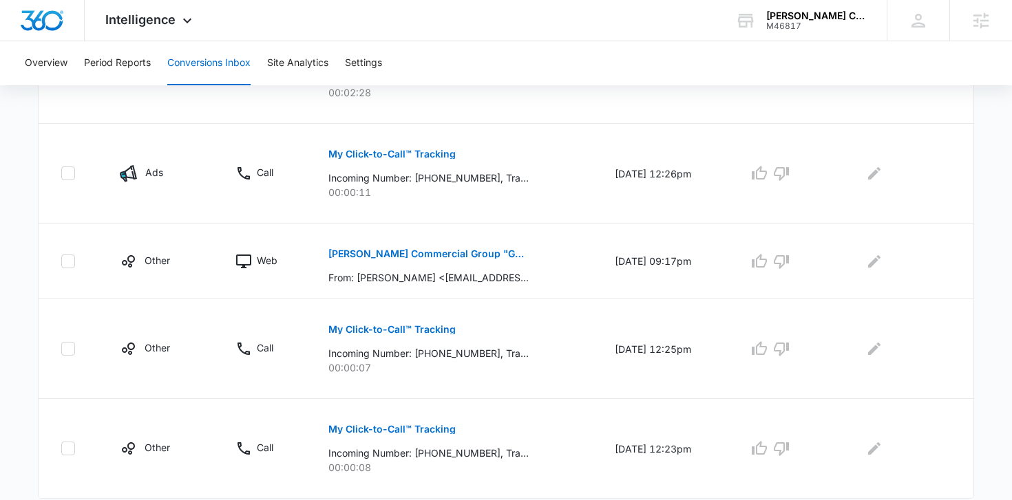
scroll to position [513, 0]
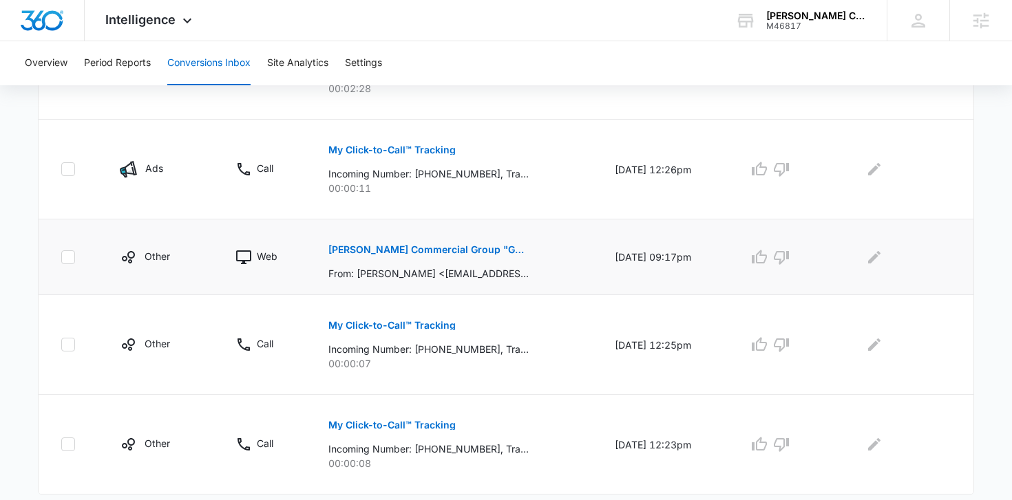
click at [462, 250] on p "[PERSON_NAME] Commercial Group "General Inquiry"" at bounding box center [428, 250] width 200 height 10
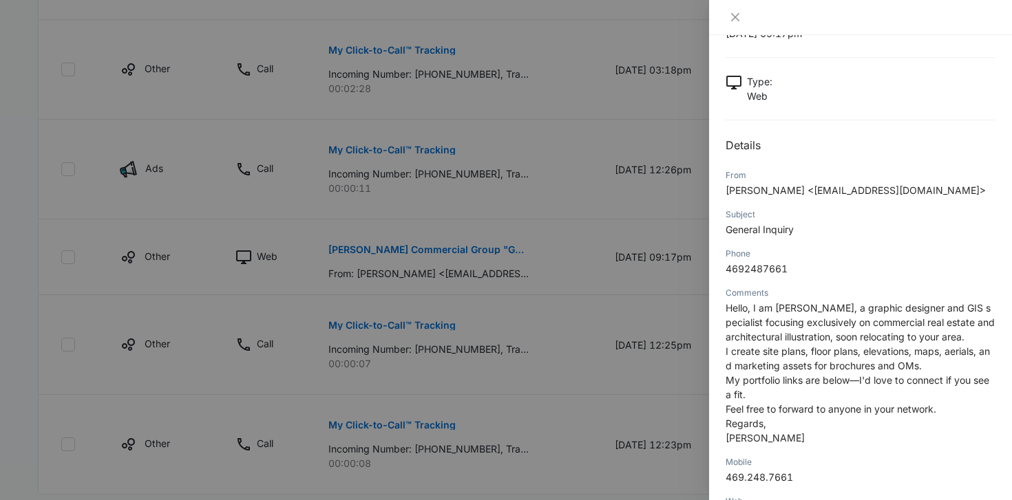
scroll to position [77, 0]
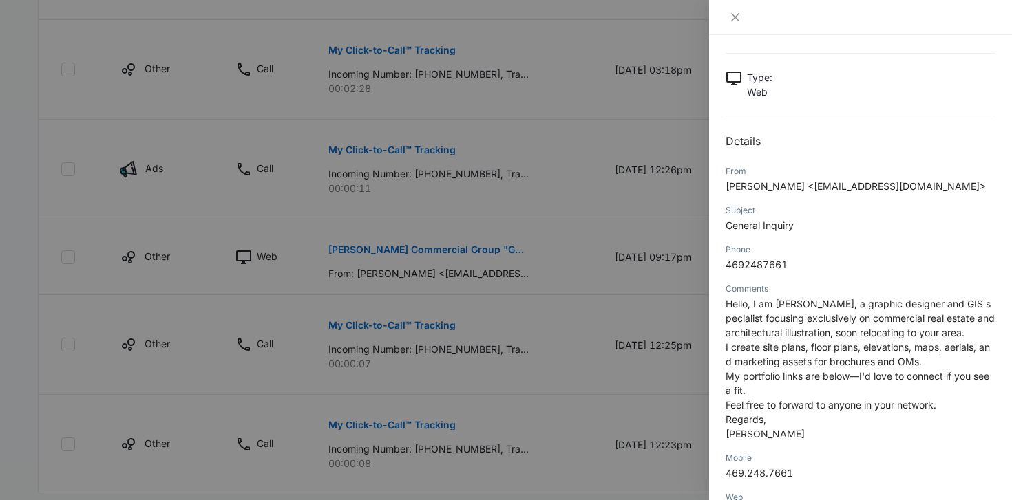
click at [727, 10] on div at bounding box center [860, 17] width 303 height 35
click at [732, 17] on icon "close" at bounding box center [735, 17] width 11 height 11
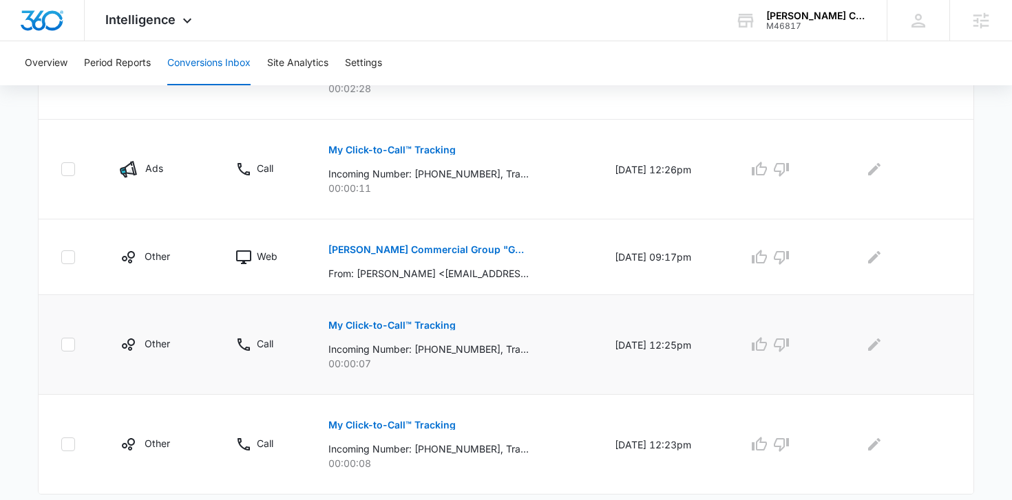
scroll to position [551, 0]
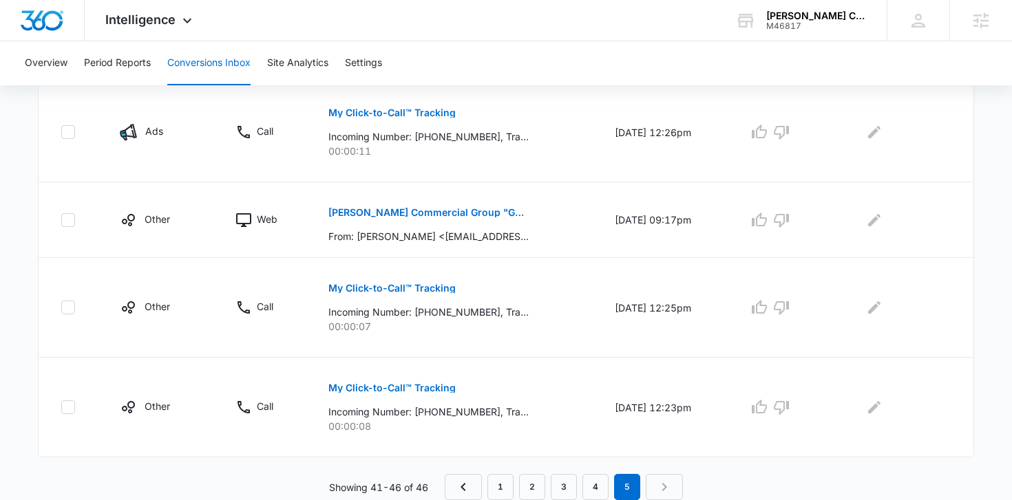
click at [665, 479] on nav "1 2 3 4 5" at bounding box center [564, 487] width 238 height 26
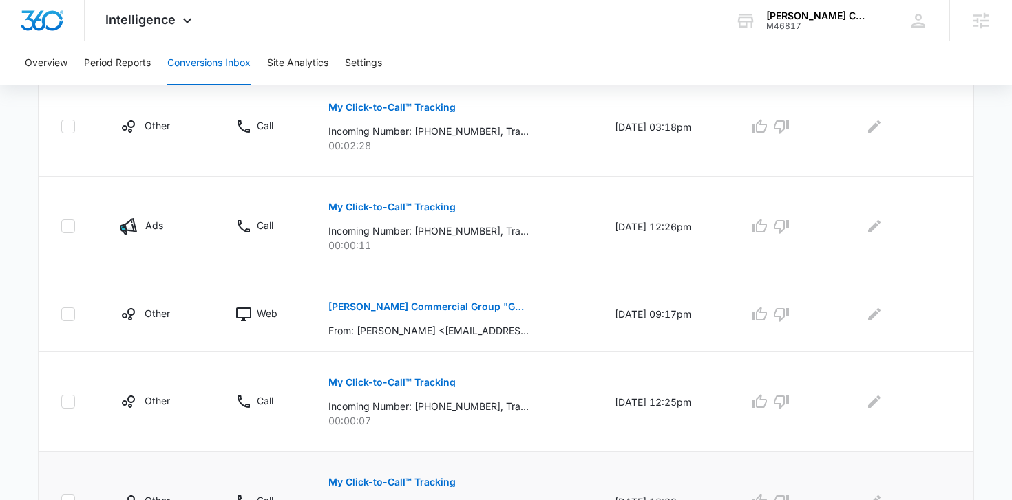
scroll to position [0, 0]
